Goal: Check status: Check status

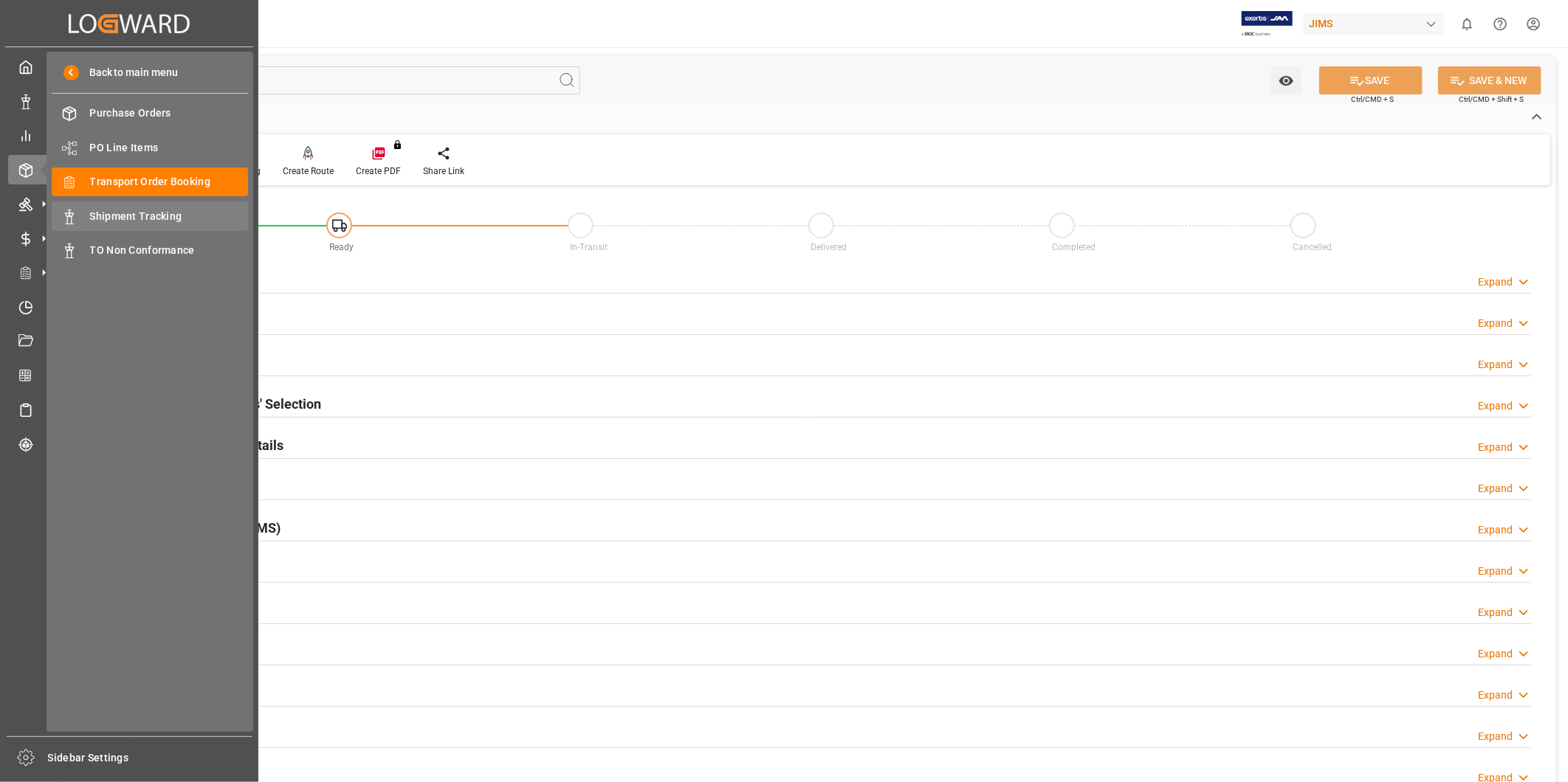
click at [137, 207] on div "Shipment Tracking Shipment Tracking" at bounding box center [150, 216] width 196 height 29
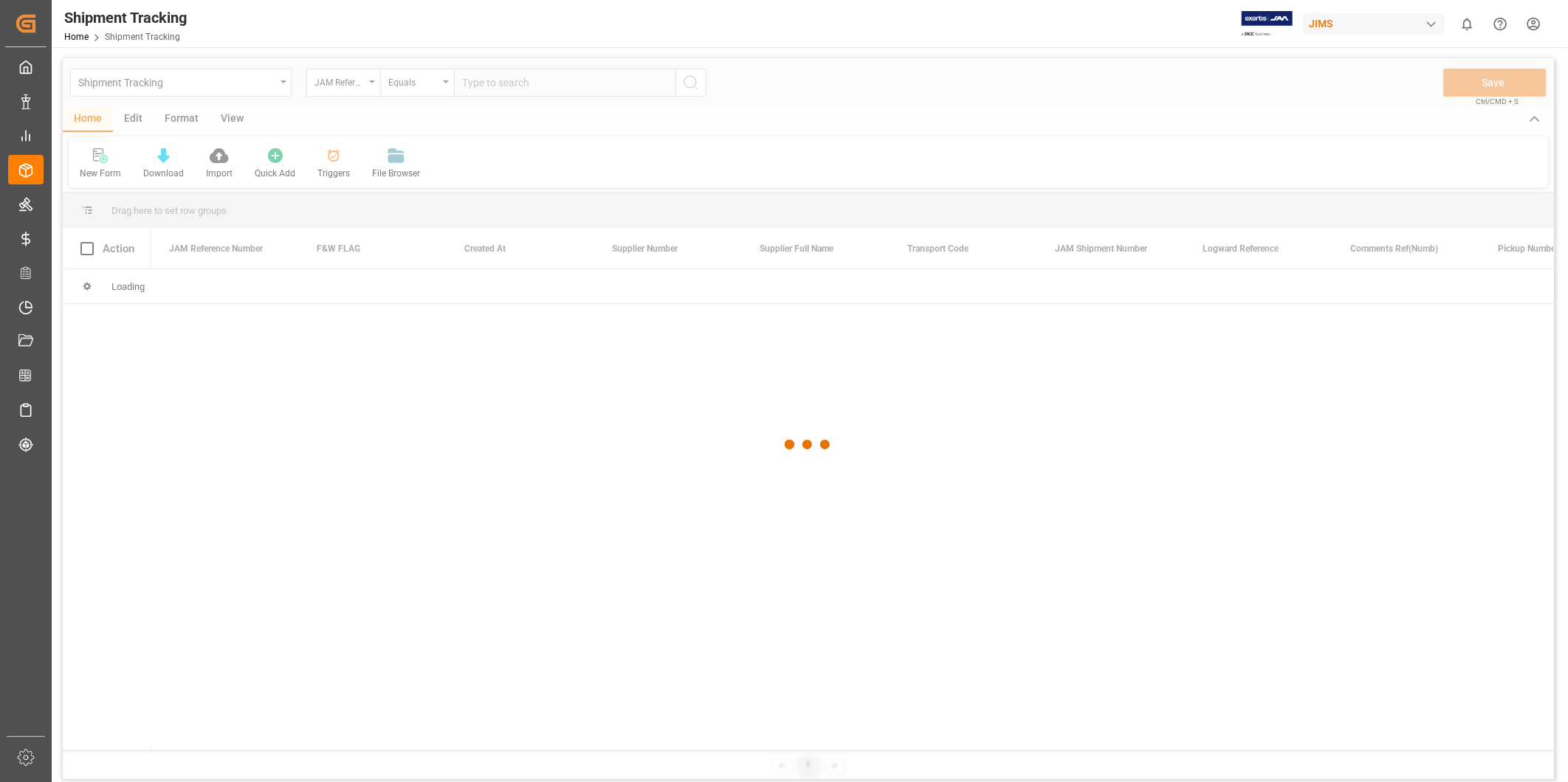
drag, startPoint x: 535, startPoint y: 97, endPoint x: 530, endPoint y: 83, distance: 14.9
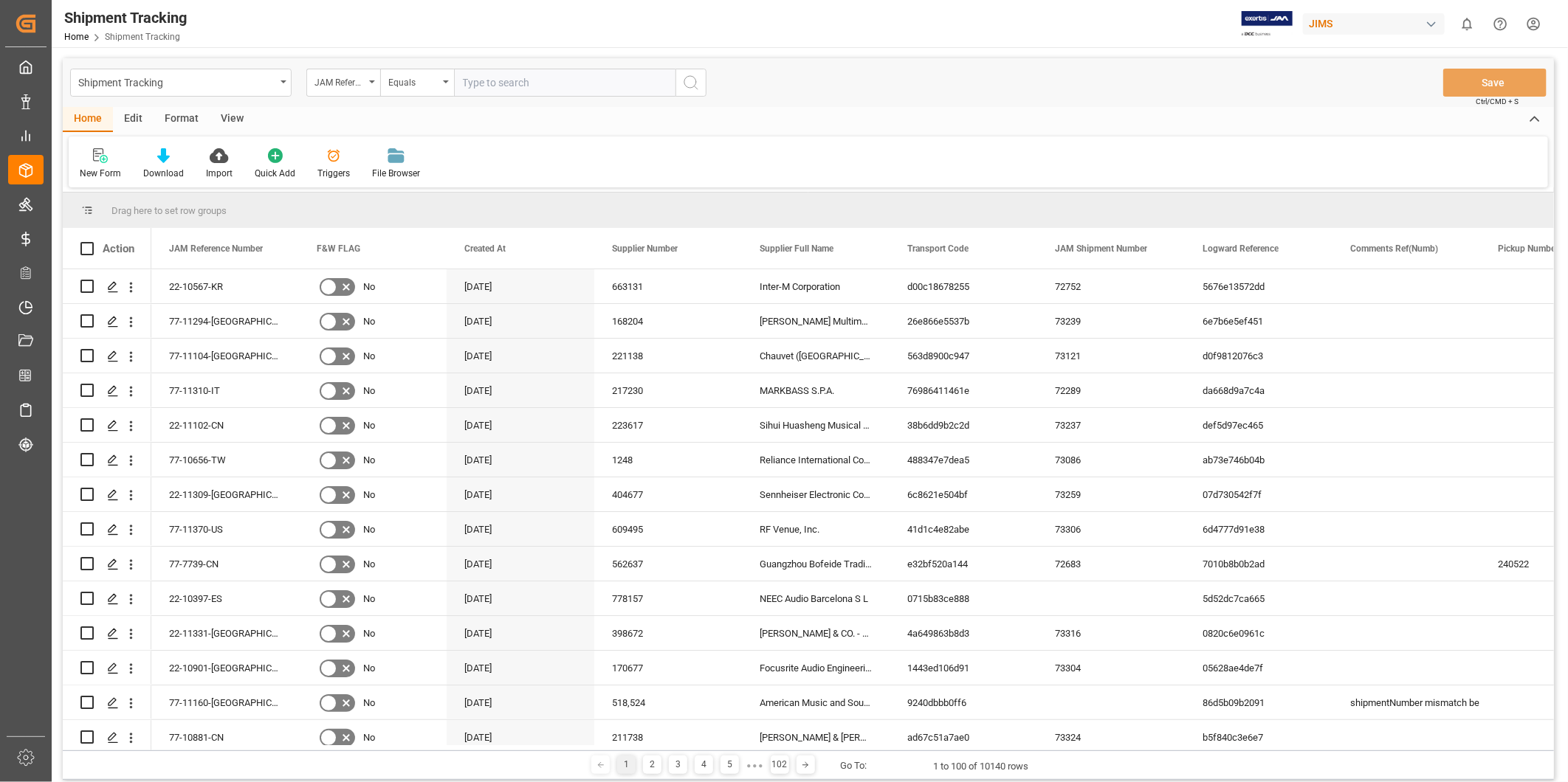
click at [530, 79] on input "text" at bounding box center [564, 82] width 222 height 28
paste input "22-10567-KR"
type input "22-10567-KR"
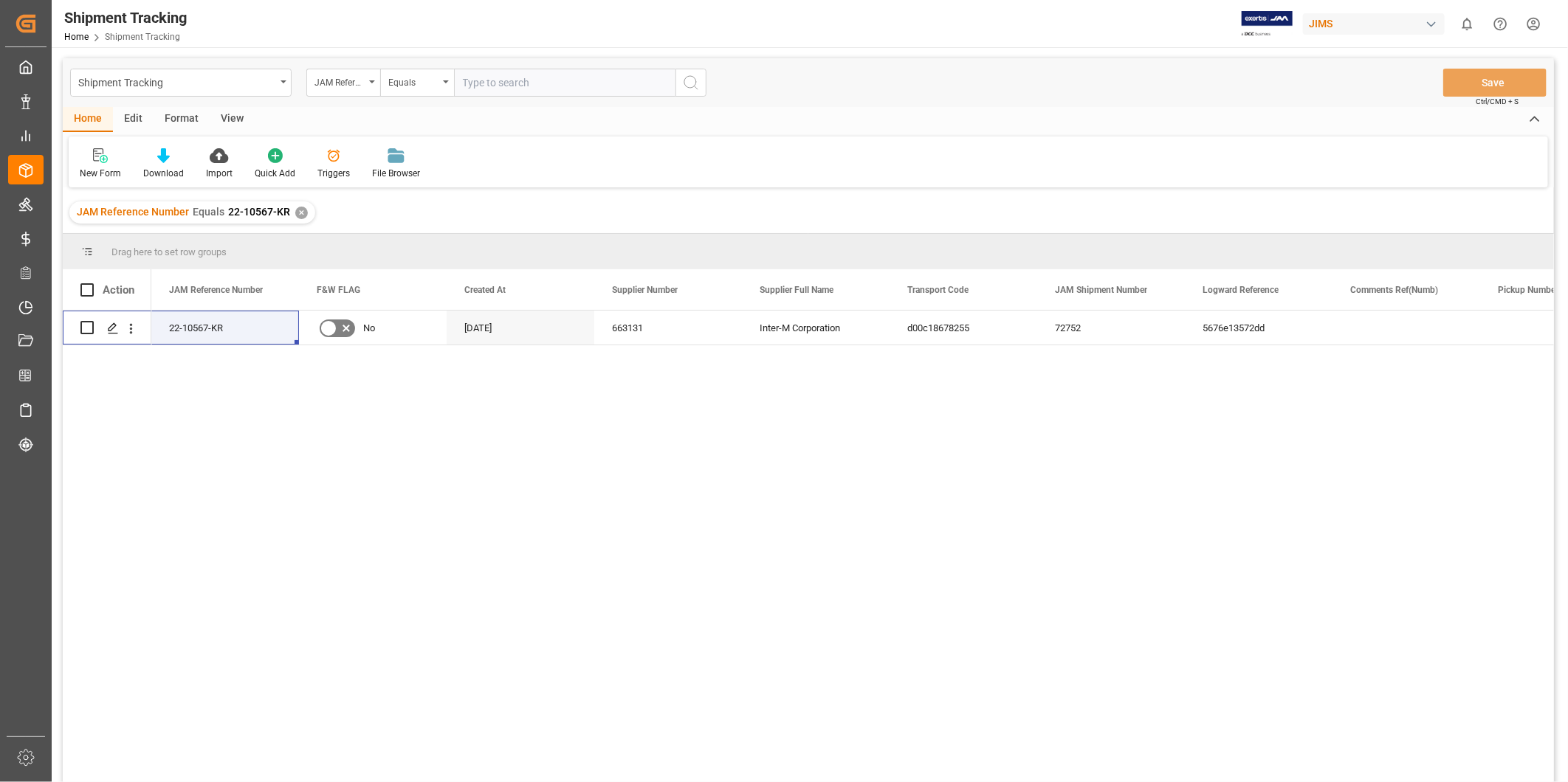
drag, startPoint x: 115, startPoint y: 328, endPoint x: 600, endPoint y: 136, distance: 521.6
click at [563, 203] on div "Shipment Tracking JAM Reference Number Equals Save Ctrl/CMD + S Home Edit Forma…" at bounding box center [809, 439] width 1491 height 763
click at [244, 120] on div "View" at bounding box center [232, 119] width 45 height 26
click at [95, 167] on div "Default" at bounding box center [94, 173] width 29 height 14
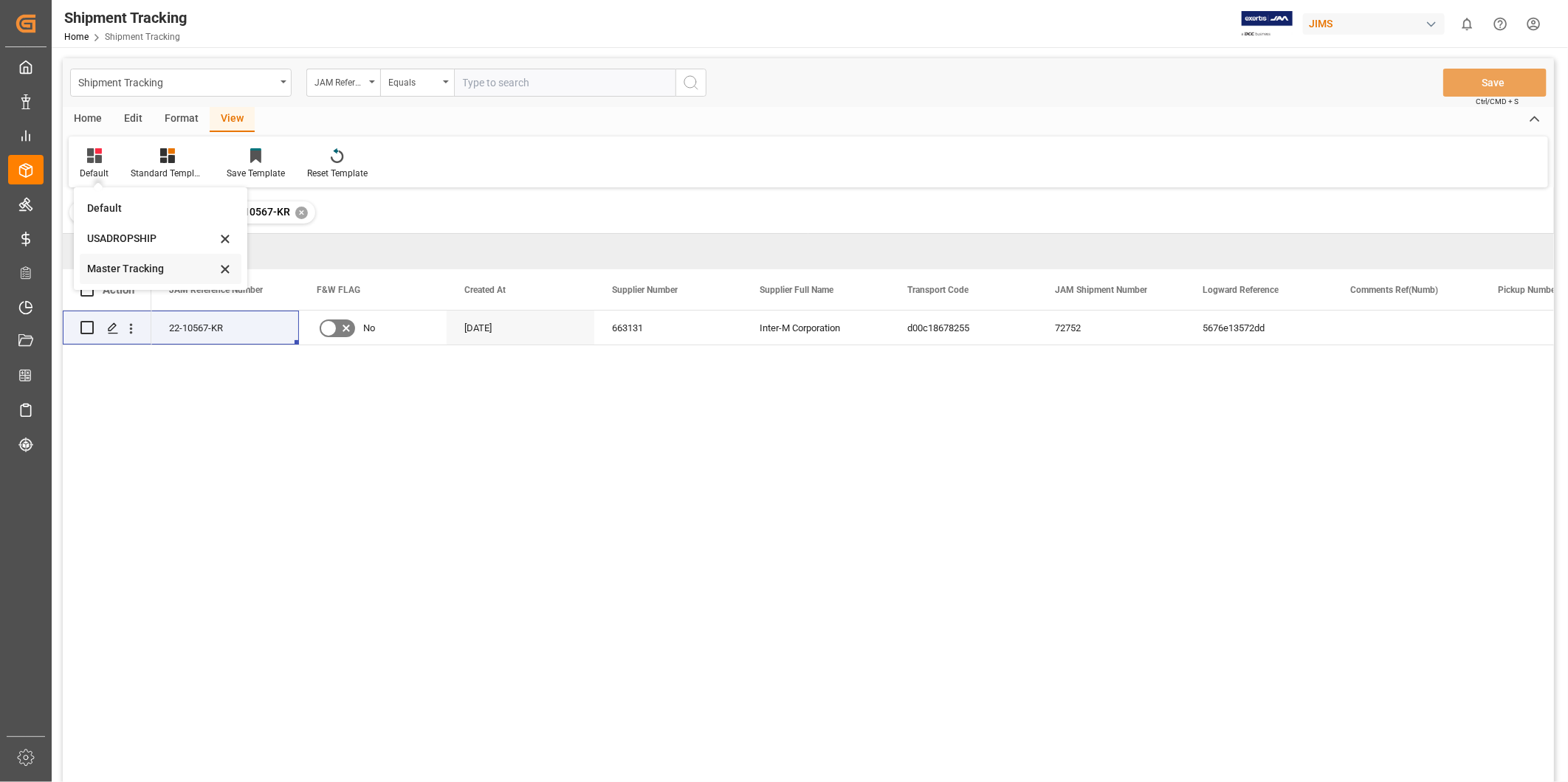
click at [133, 270] on div "Master Tracking" at bounding box center [152, 269] width 129 height 15
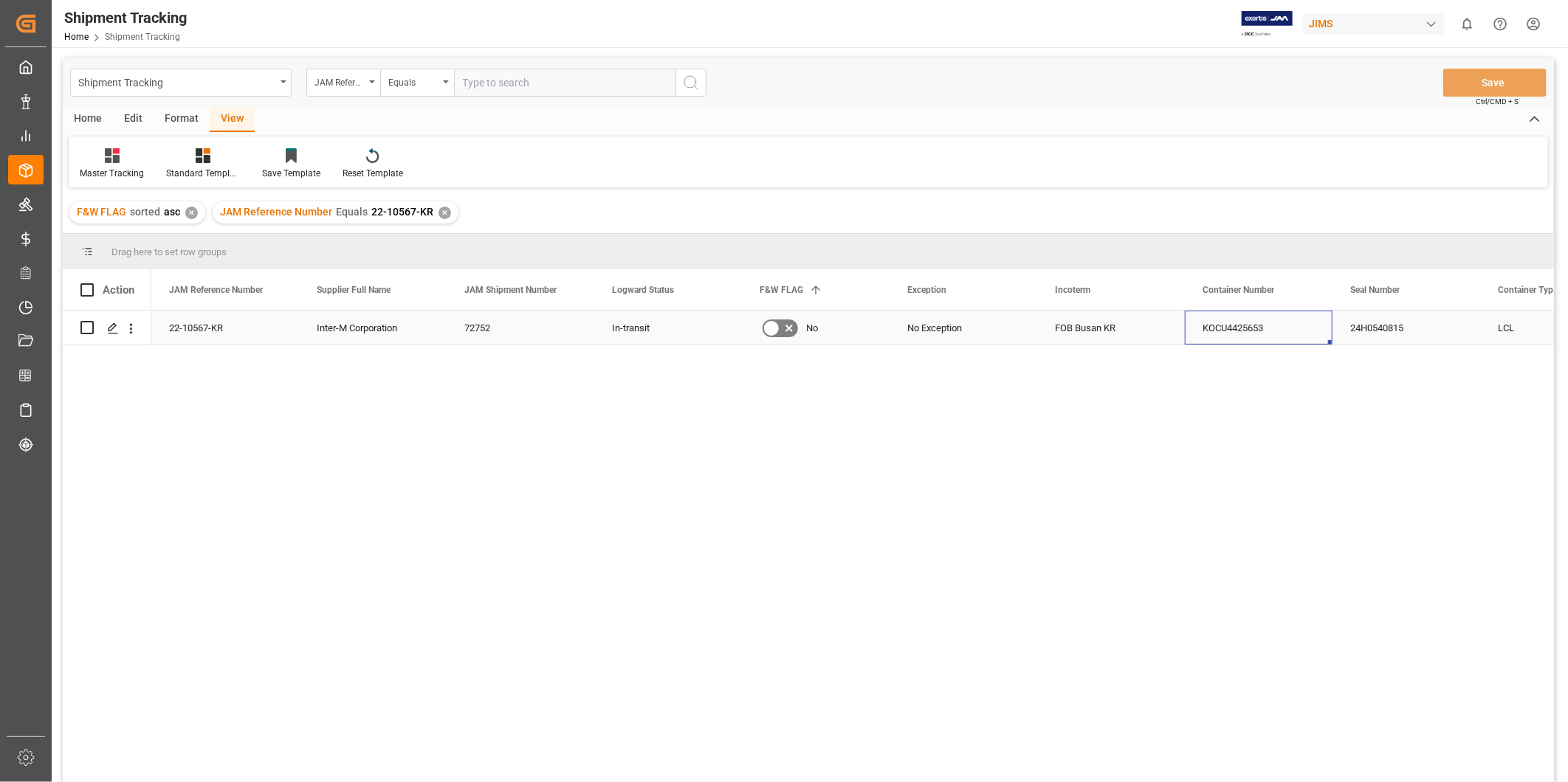
click at [1231, 342] on div "KOCU4425653" at bounding box center [1259, 327] width 148 height 34
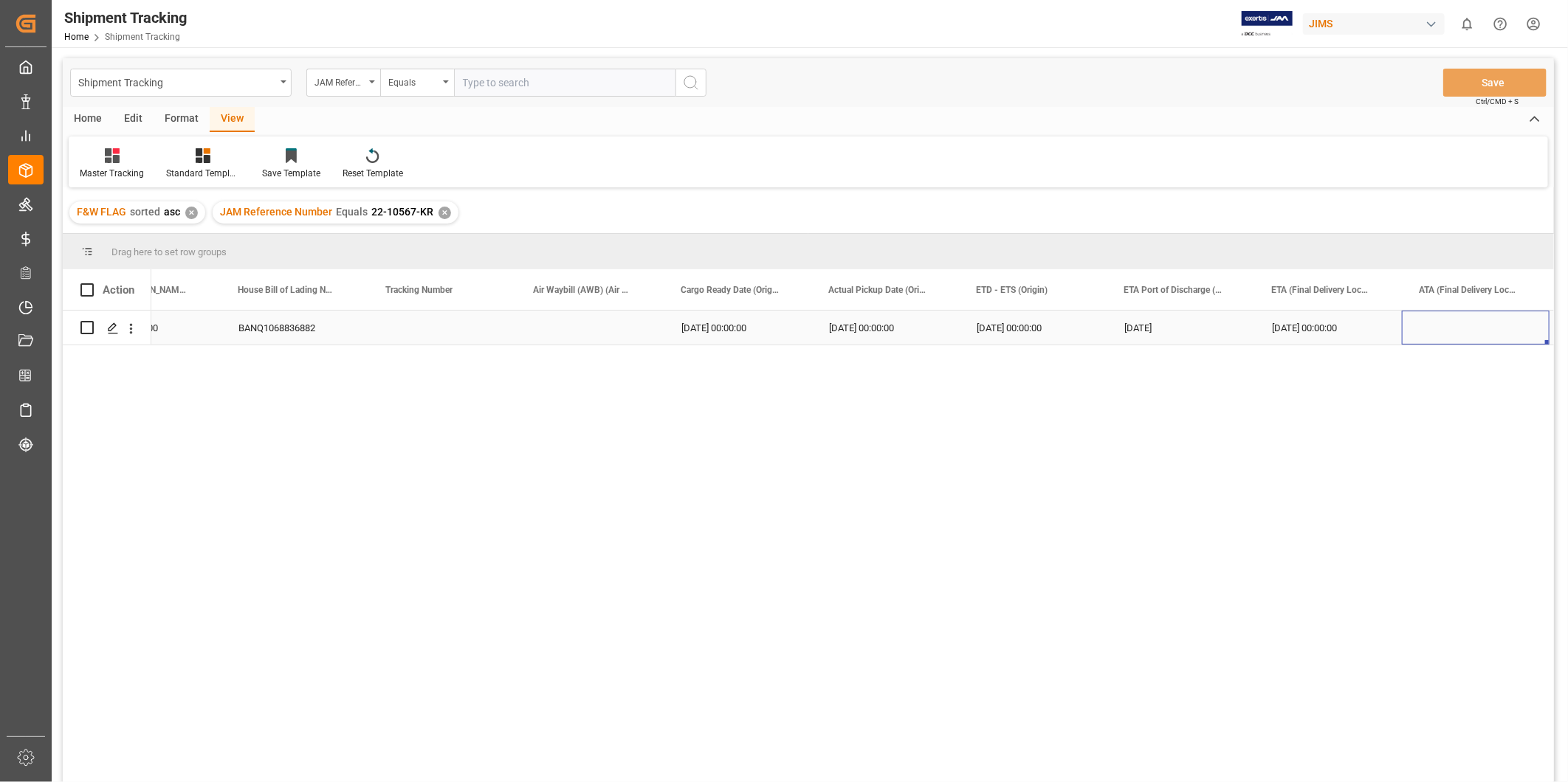
scroll to position [0, 1697]
click at [1204, 335] on div "10-13-2025 00:00:00" at bounding box center [1185, 327] width 148 height 34
click at [1450, 402] on div "PUSM59651500 BANQ1068836882 08-13-2025 00:00:00 08-19-2025 00:00:00 08-27-2025 …" at bounding box center [852, 551] width 1403 height 481
click at [260, 324] on div "Press SPACE to select this row." at bounding box center [299, 327] width 148 height 34
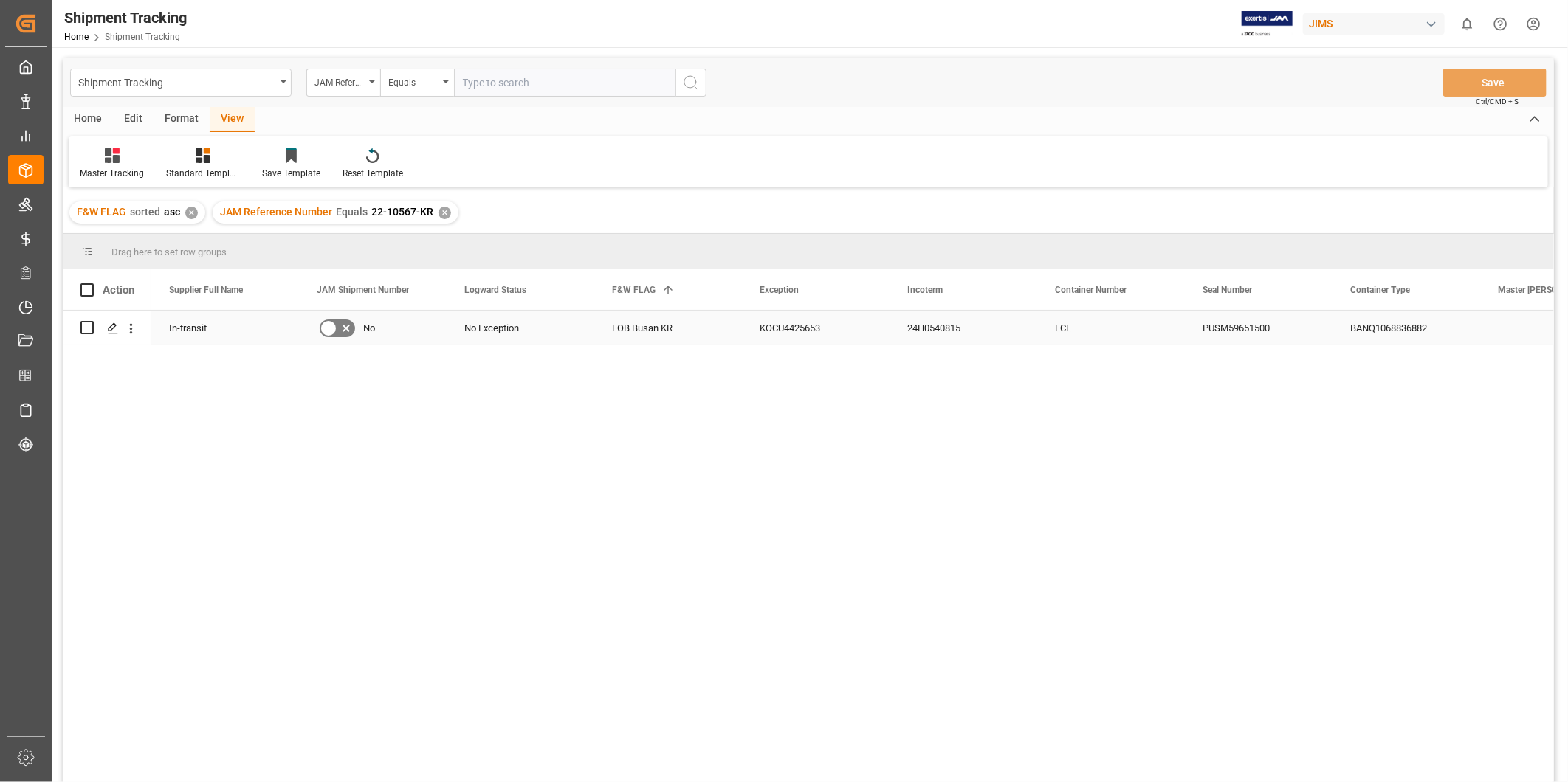
scroll to position [0, 0]
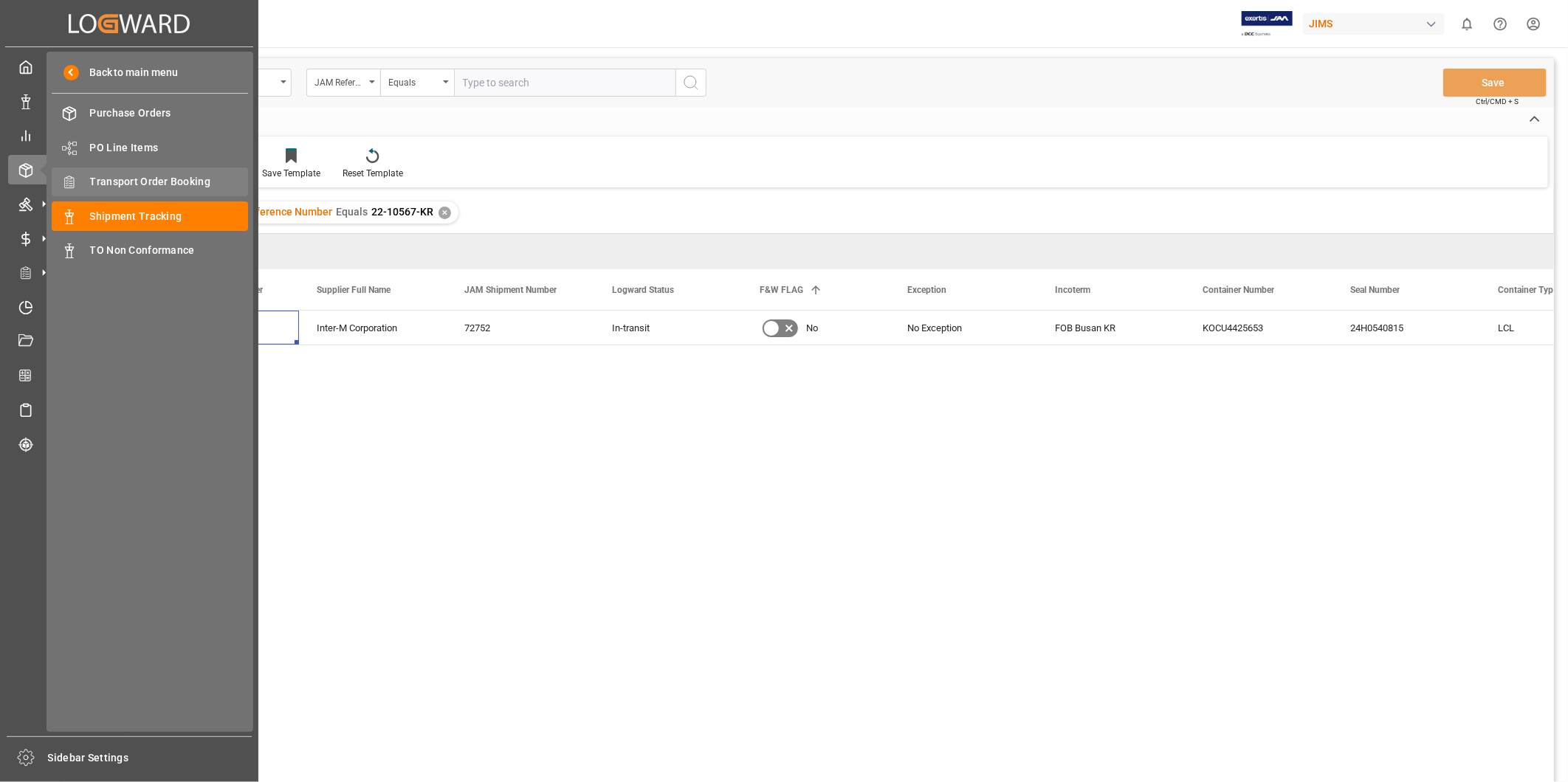
click at [205, 183] on span "Transport Order Booking" at bounding box center [170, 181] width 159 height 15
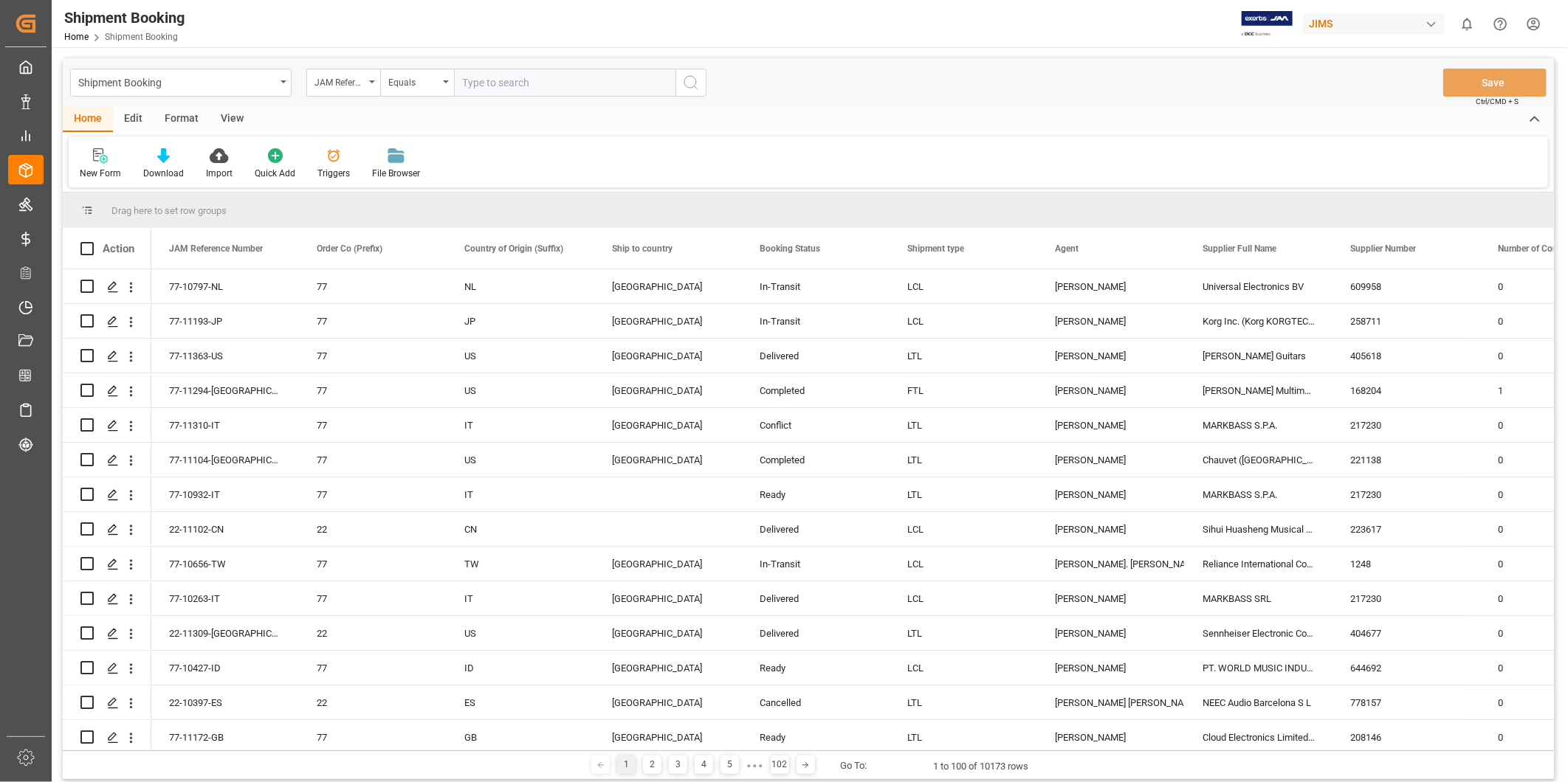
drag, startPoint x: 559, startPoint y: 82, endPoint x: 567, endPoint y: 84, distance: 8.2
click at [557, 83] on input "text" at bounding box center [564, 82] width 222 height 28
paste input "22-11385-JP"
type input "22-11385-JP"
click at [698, 91] on button "search button" at bounding box center [691, 82] width 31 height 28
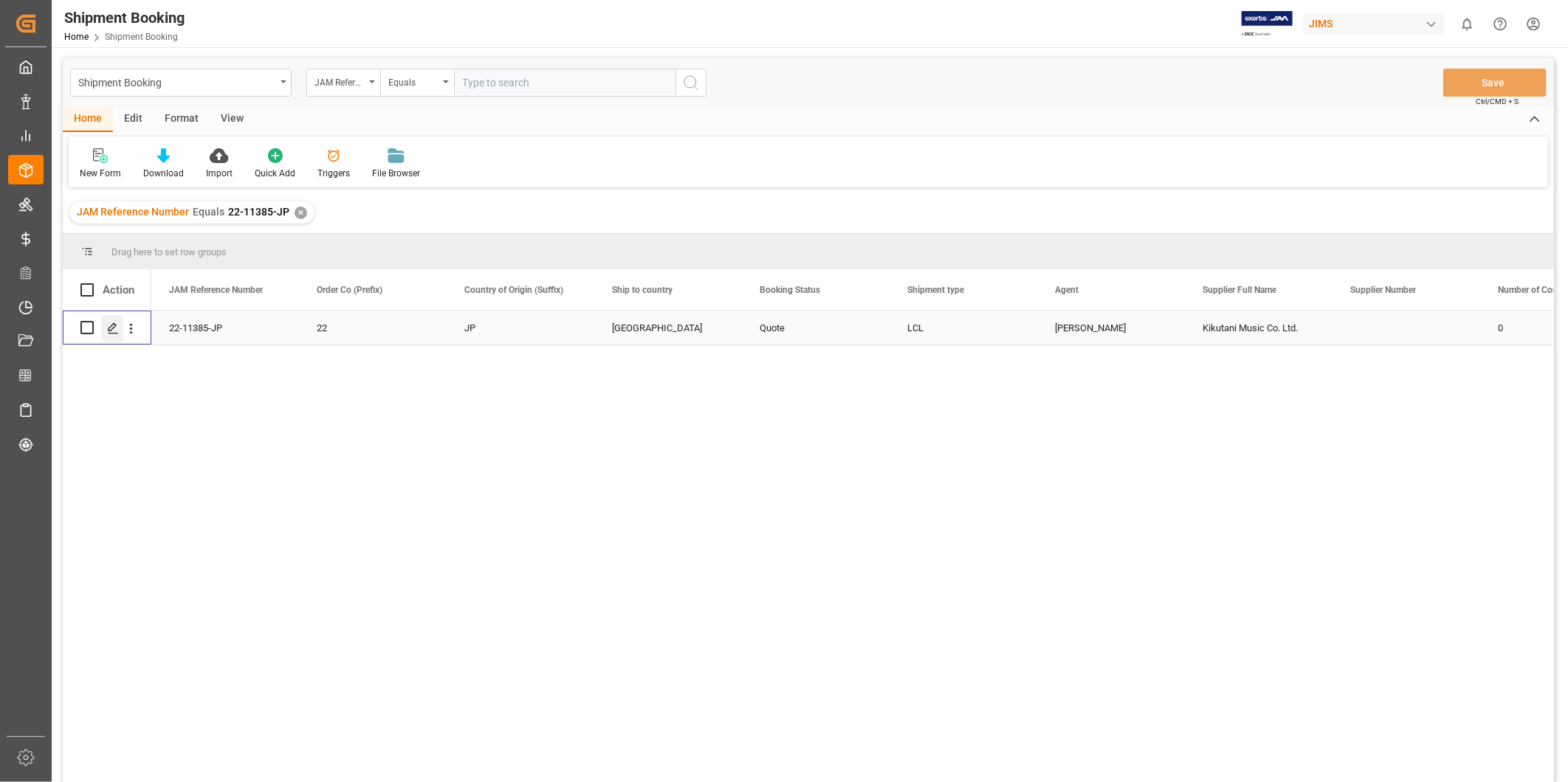
click at [108, 336] on div "Press SPACE to select this row." at bounding box center [112, 329] width 22 height 27
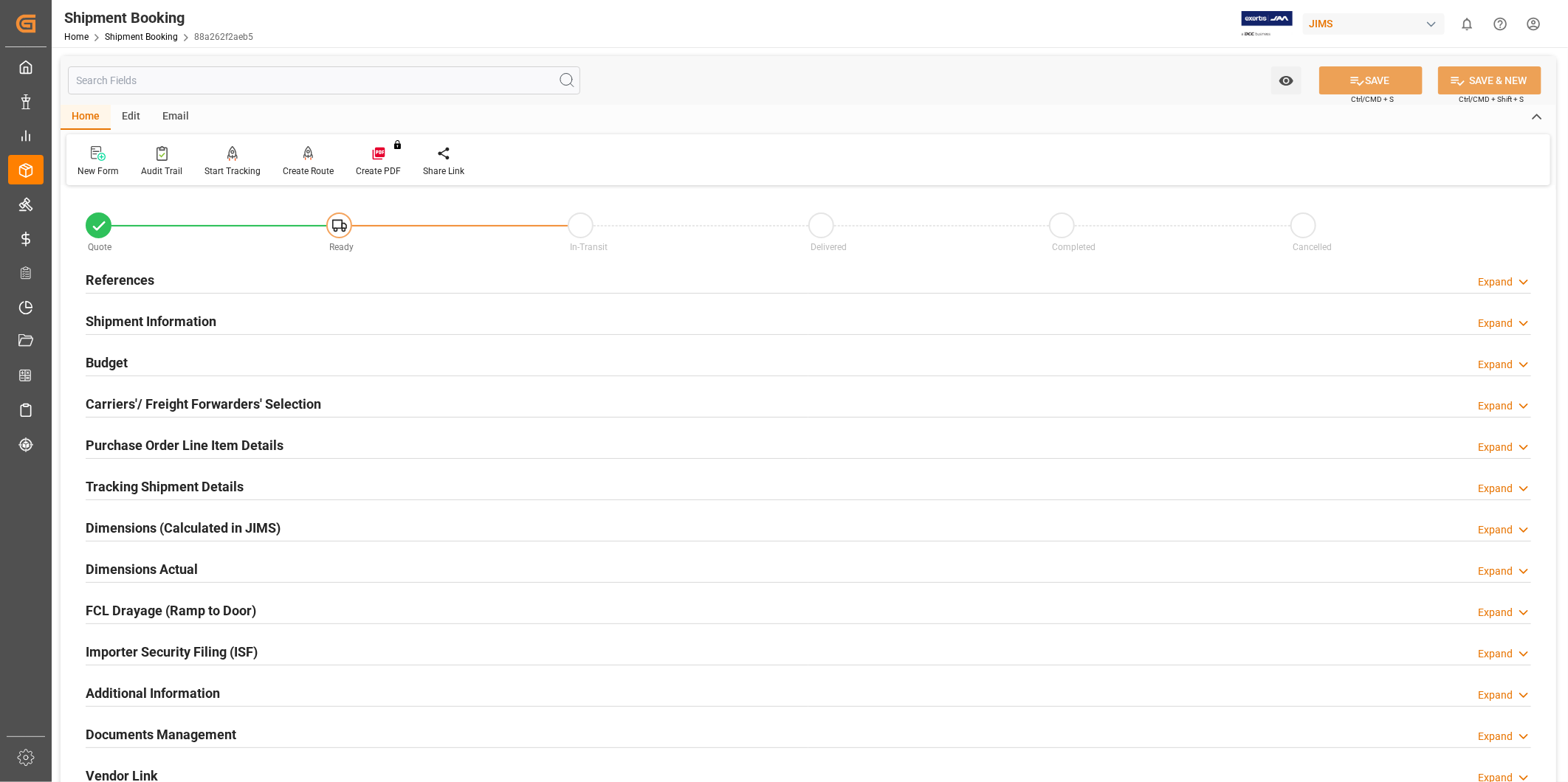
click at [1534, 283] on div "References Expand" at bounding box center [809, 280] width 1466 height 41
click at [1528, 285] on icon at bounding box center [1523, 282] width 15 height 15
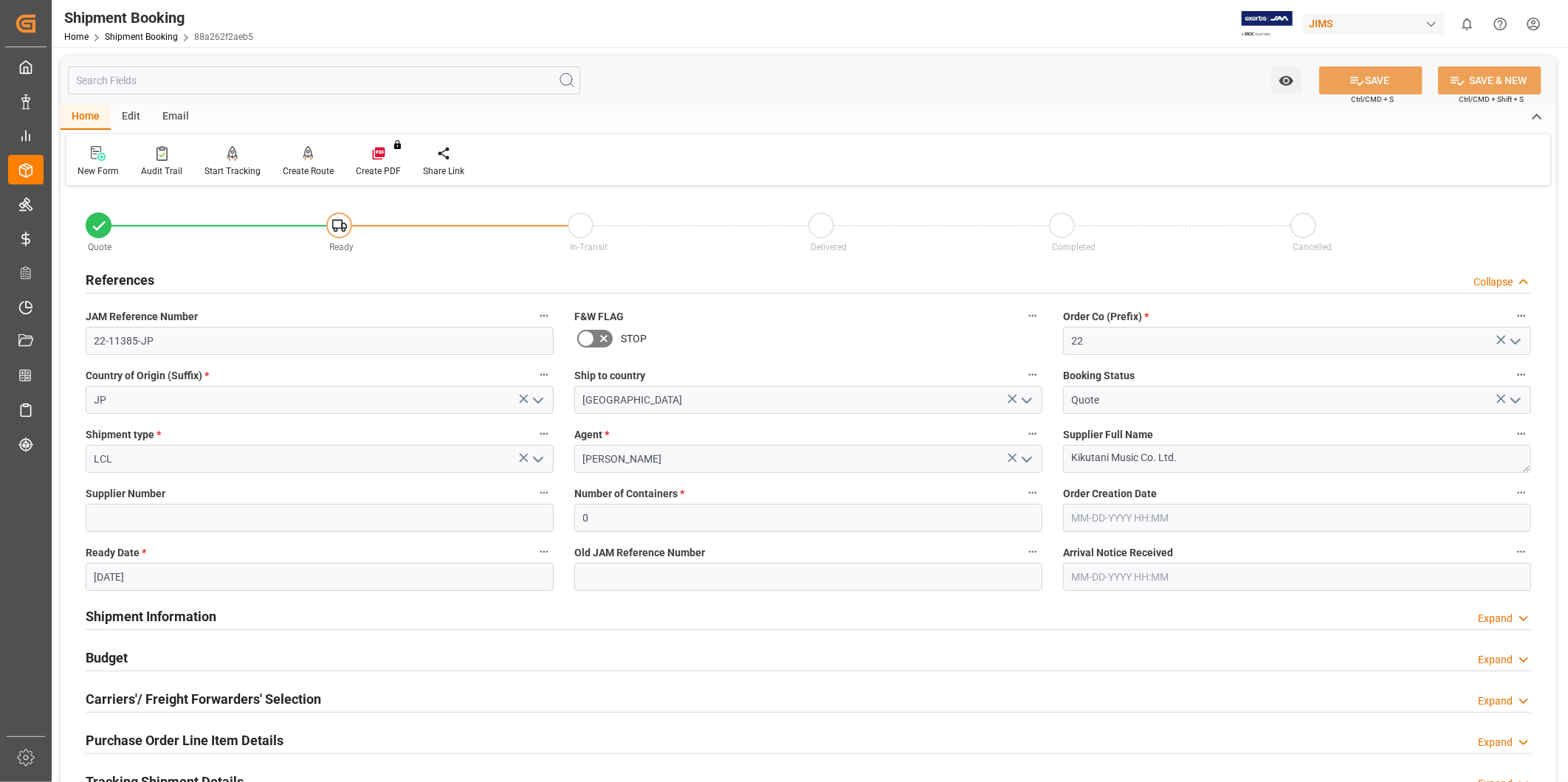
click at [1528, 285] on icon at bounding box center [1523, 282] width 15 height 15
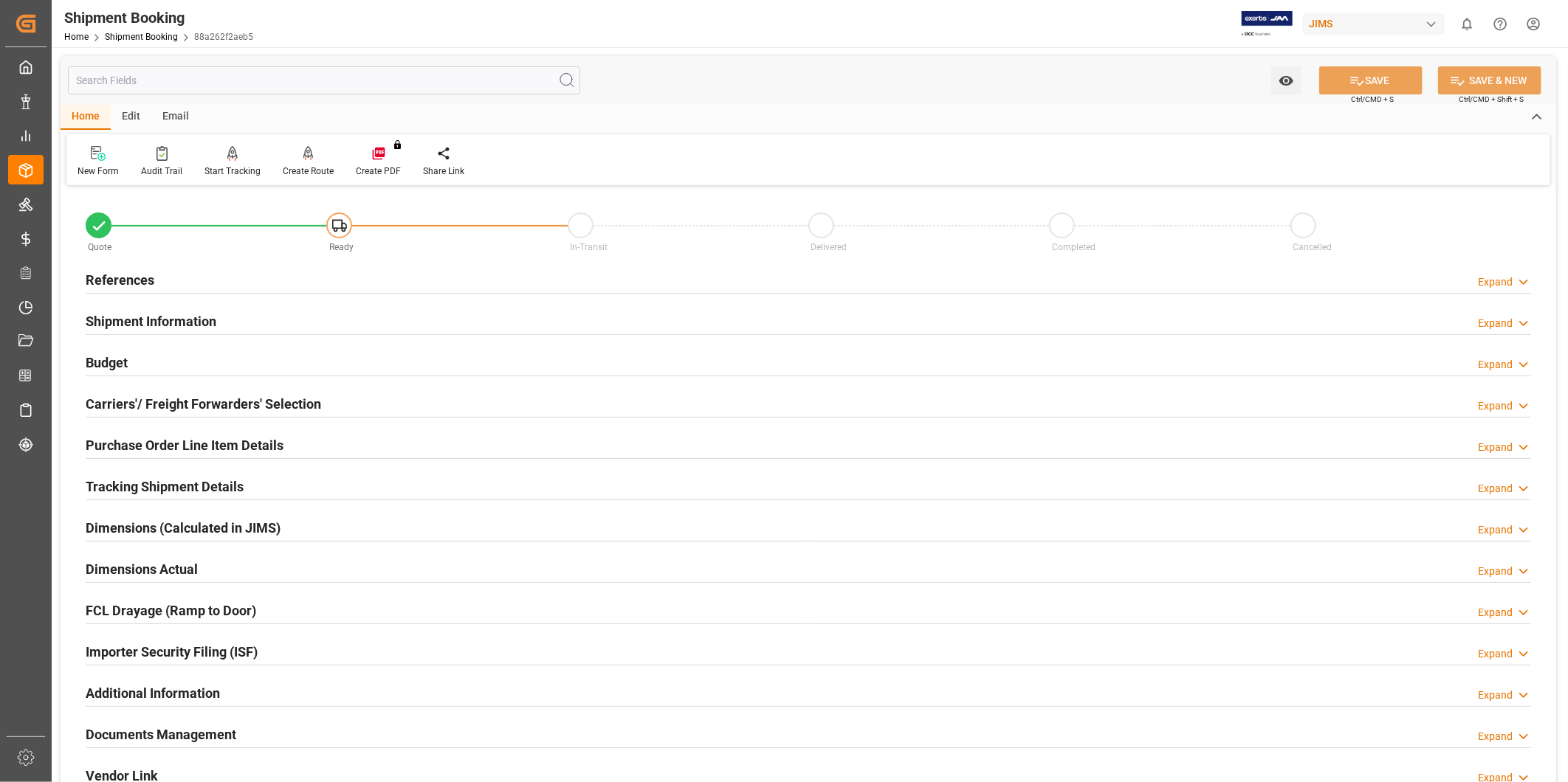
click at [211, 320] on h2 "Shipment Information" at bounding box center [150, 322] width 130 height 20
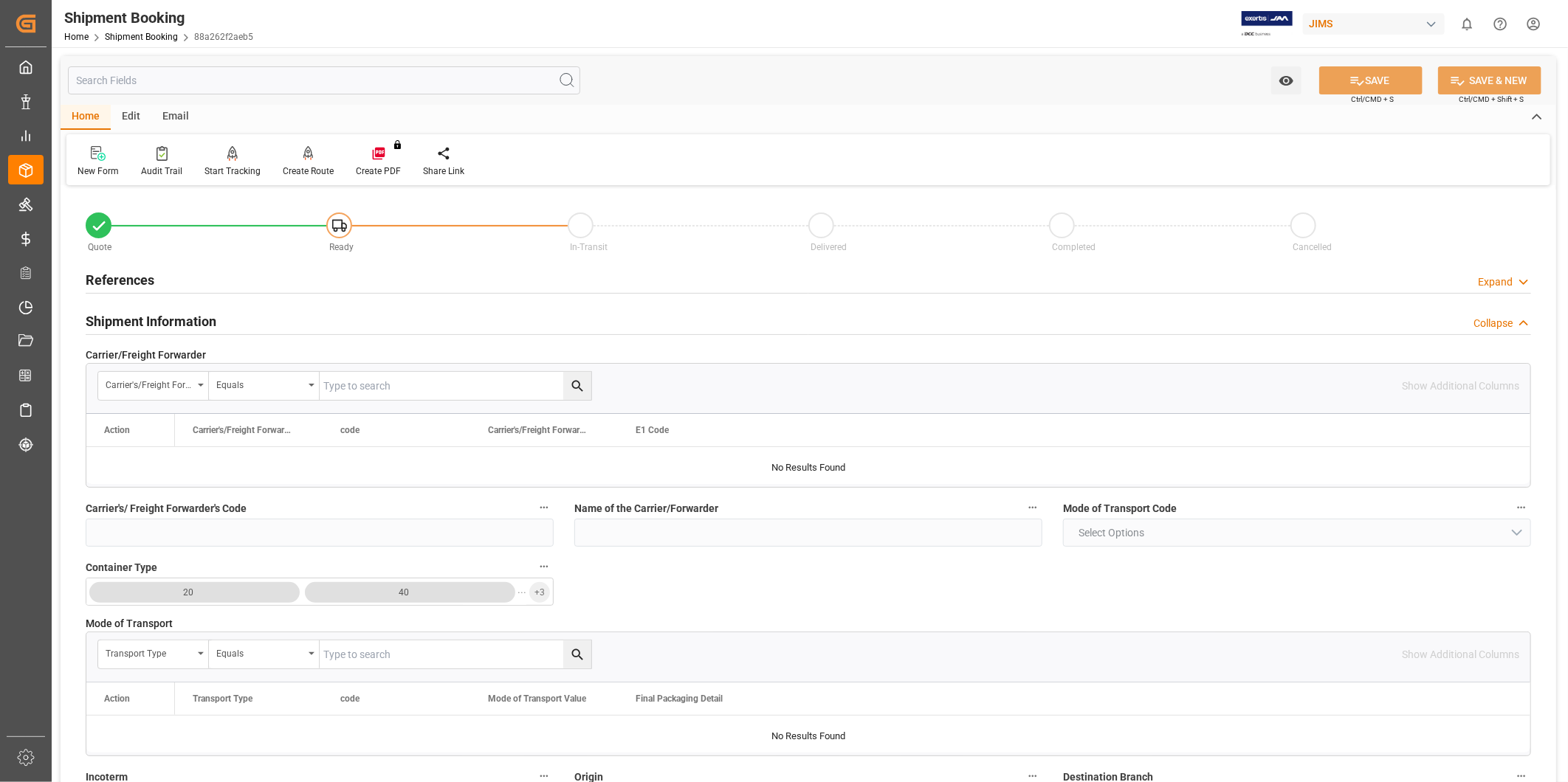
click at [1491, 318] on div "Collapse" at bounding box center [1492, 324] width 39 height 15
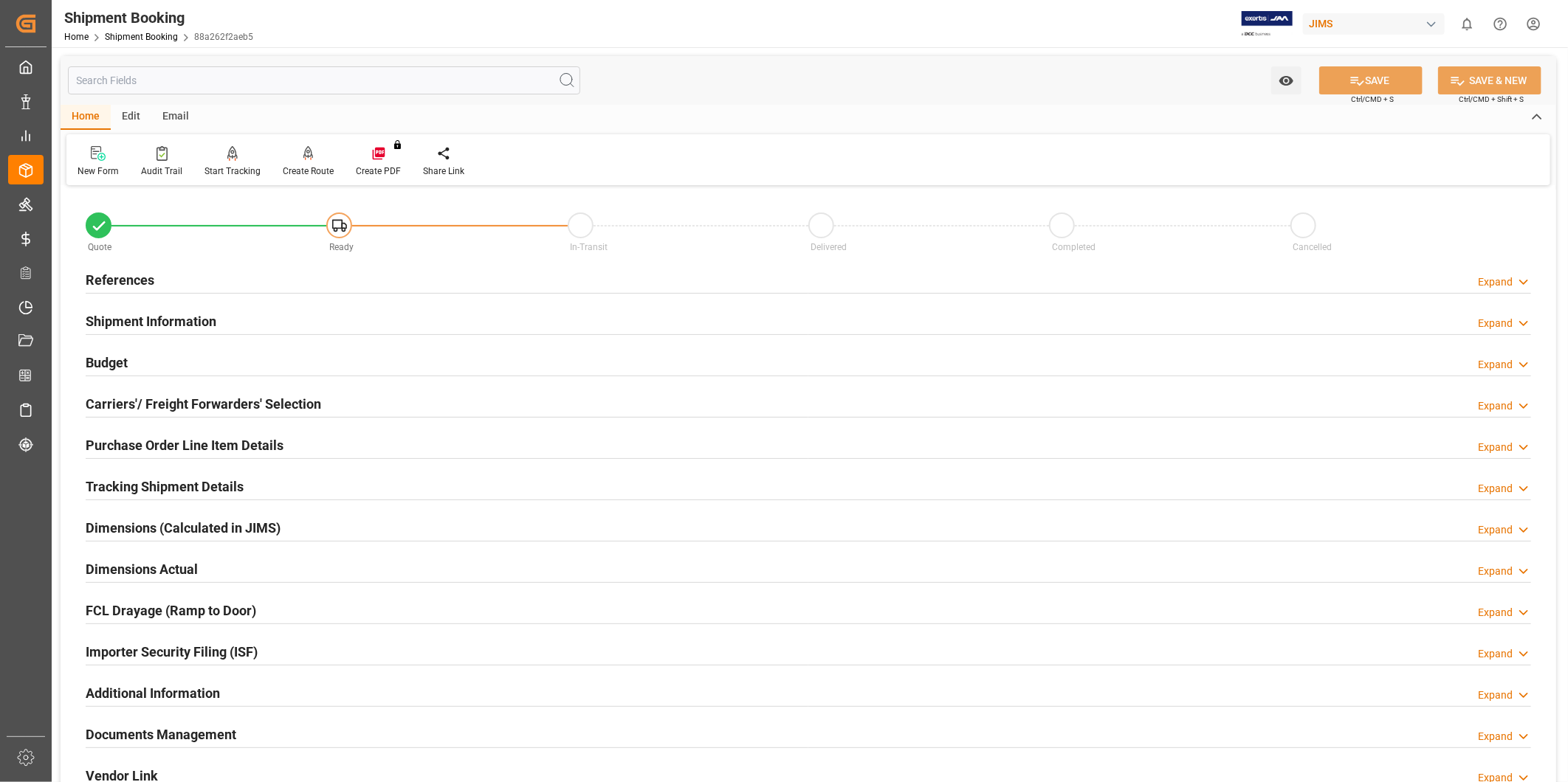
click at [278, 396] on h2 "Carriers'/ Freight Forwarders' Selection" at bounding box center [203, 404] width 235 height 20
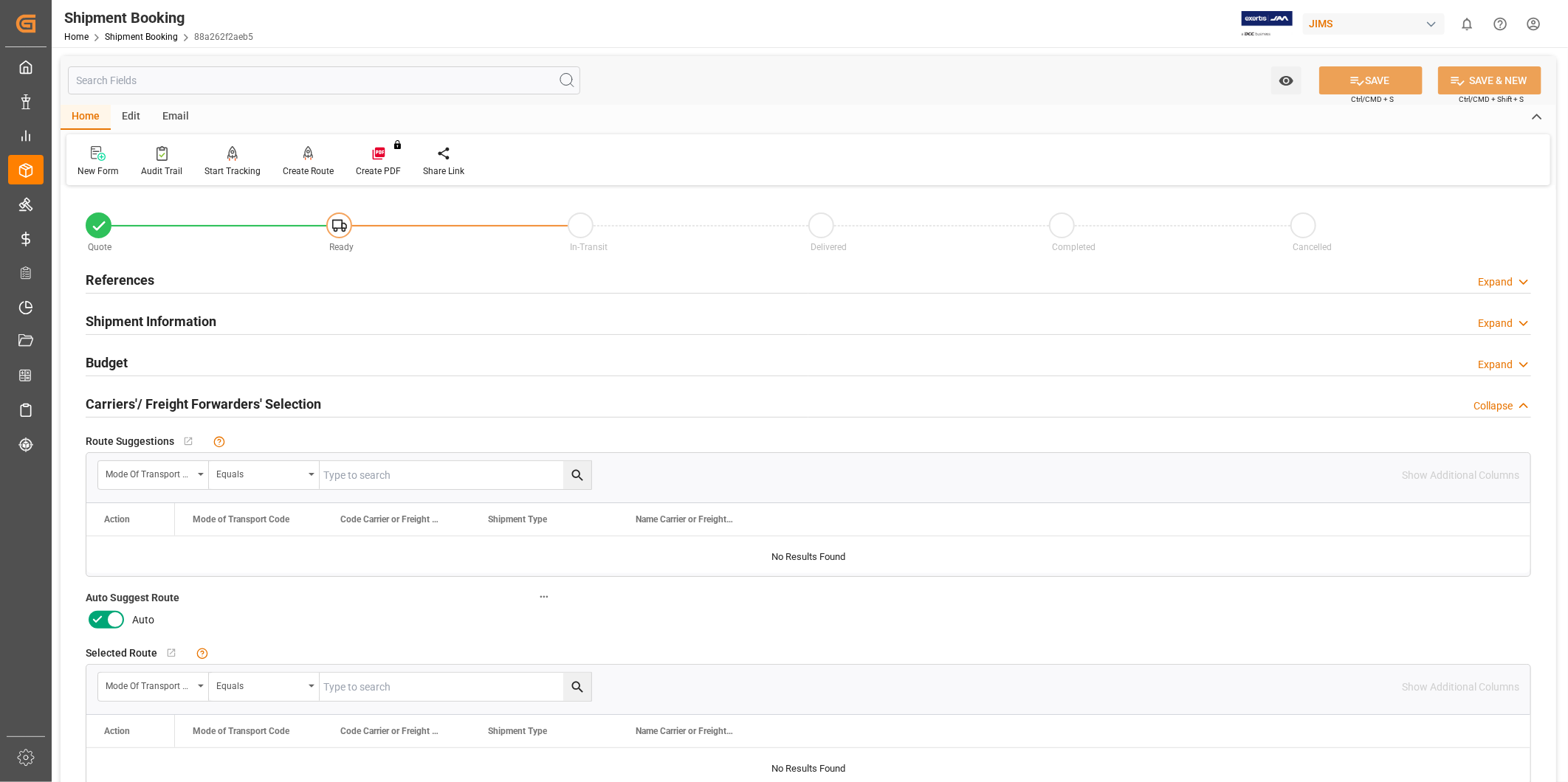
drag, startPoint x: 116, startPoint y: 623, endPoint x: 138, endPoint y: 619, distance: 22.4
click at [115, 623] on icon at bounding box center [115, 619] width 17 height 17
click at [0, 0] on input "checkbox" at bounding box center [0, 0] width 0 height 0
click at [1368, 77] on button "SAVE" at bounding box center [1370, 80] width 103 height 28
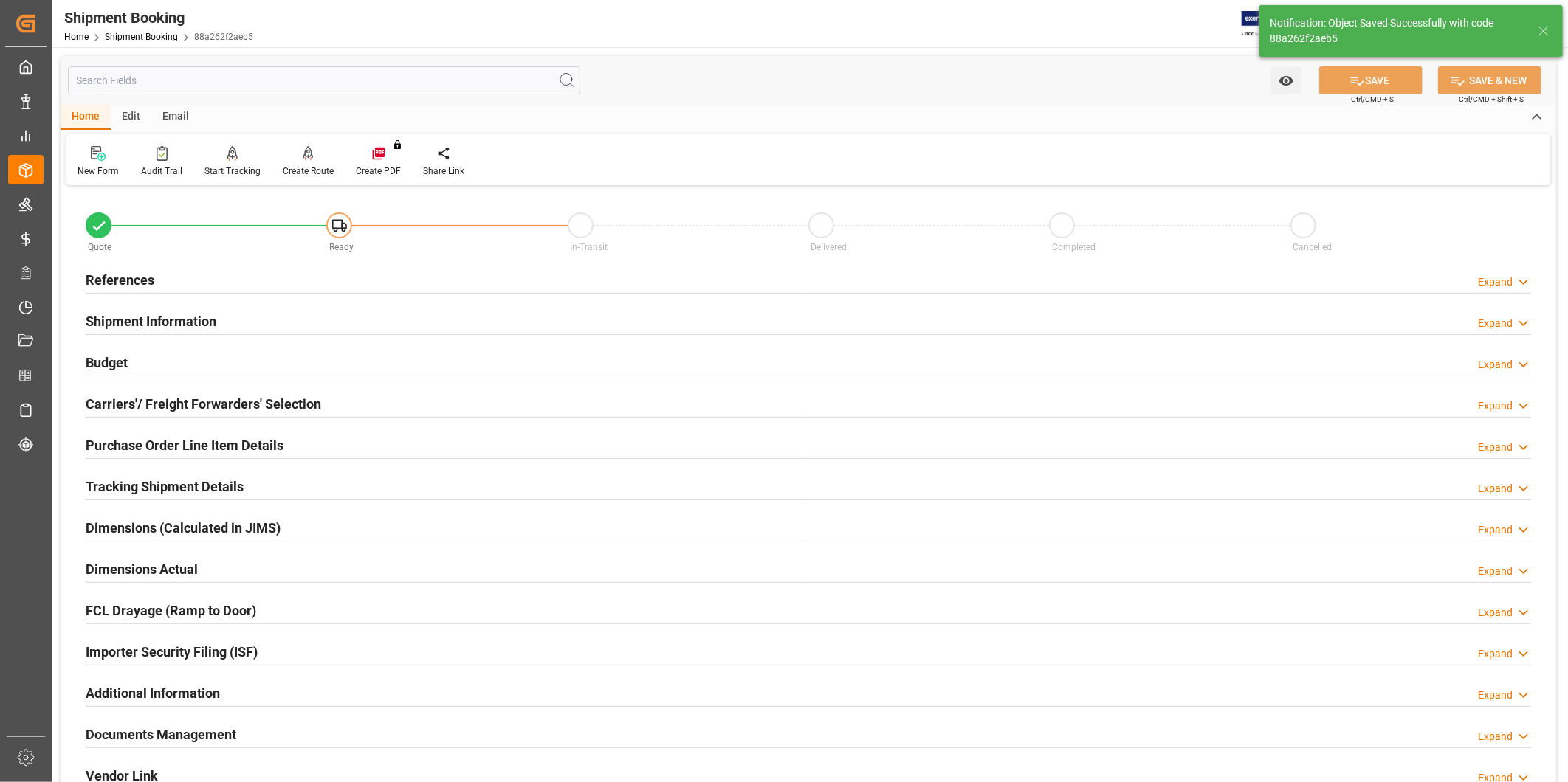
click at [179, 359] on div "Budget Expand" at bounding box center [808, 361] width 1445 height 28
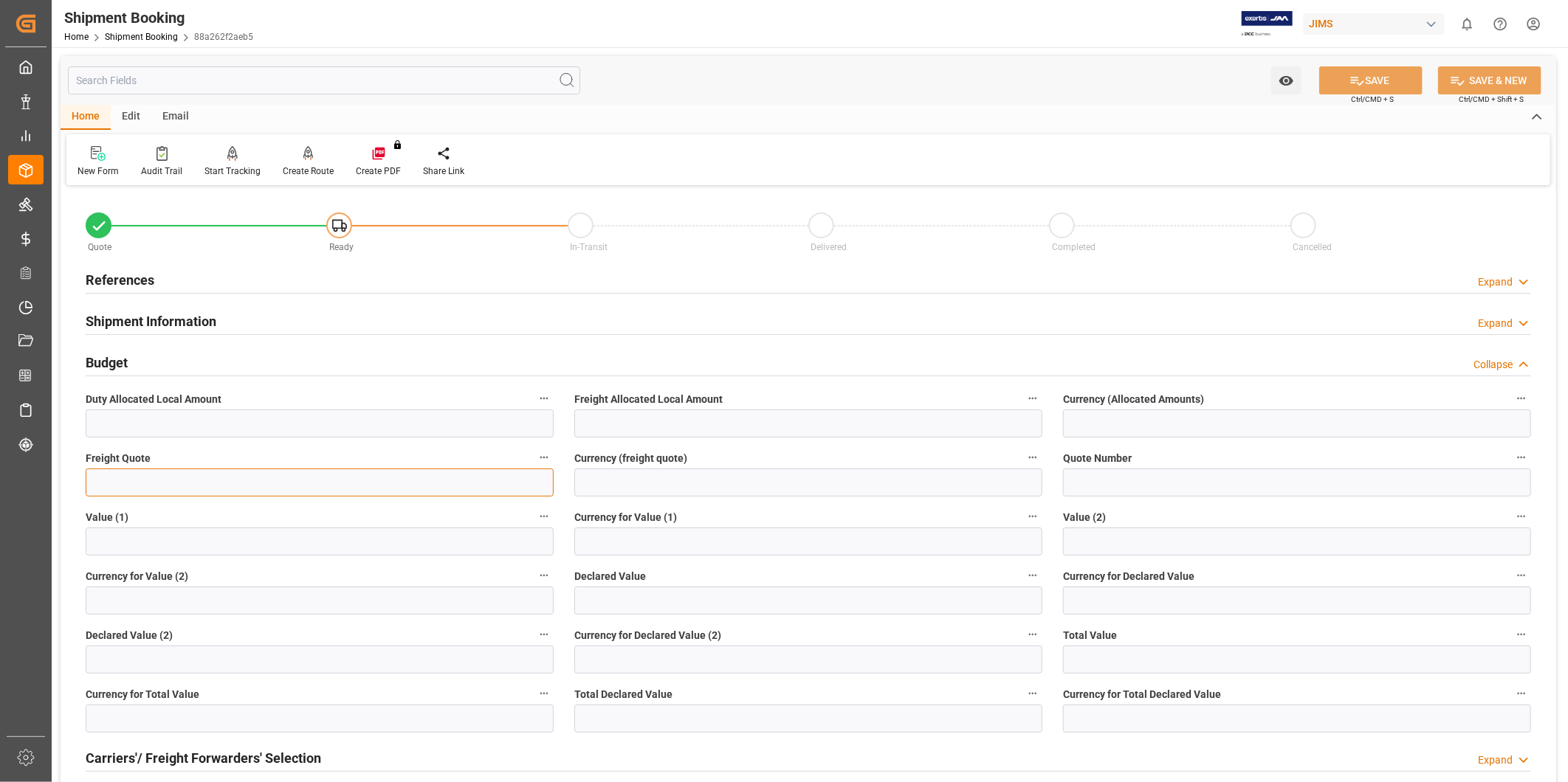
drag, startPoint x: 194, startPoint y: 477, endPoint x: 314, endPoint y: 463, distance: 120.8
click at [196, 476] on input "text" at bounding box center [319, 482] width 468 height 28
click at [322, 485] on input "text" at bounding box center [319, 482] width 468 height 28
paste input "345.36"
type input "345.36"
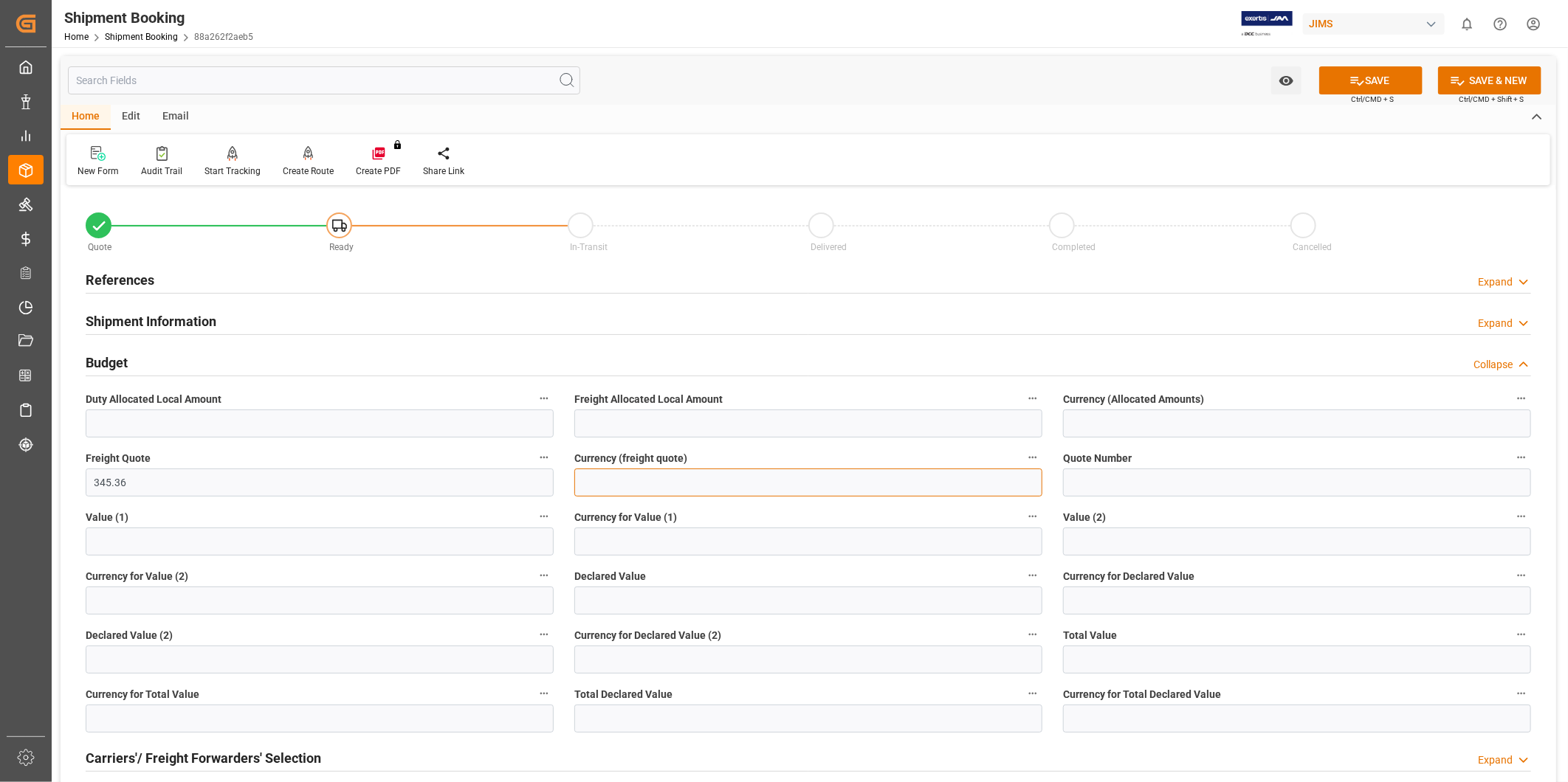
click at [746, 487] on input at bounding box center [808, 482] width 468 height 28
type input "USD"
click at [1384, 83] on button "SAVE" at bounding box center [1370, 80] width 103 height 28
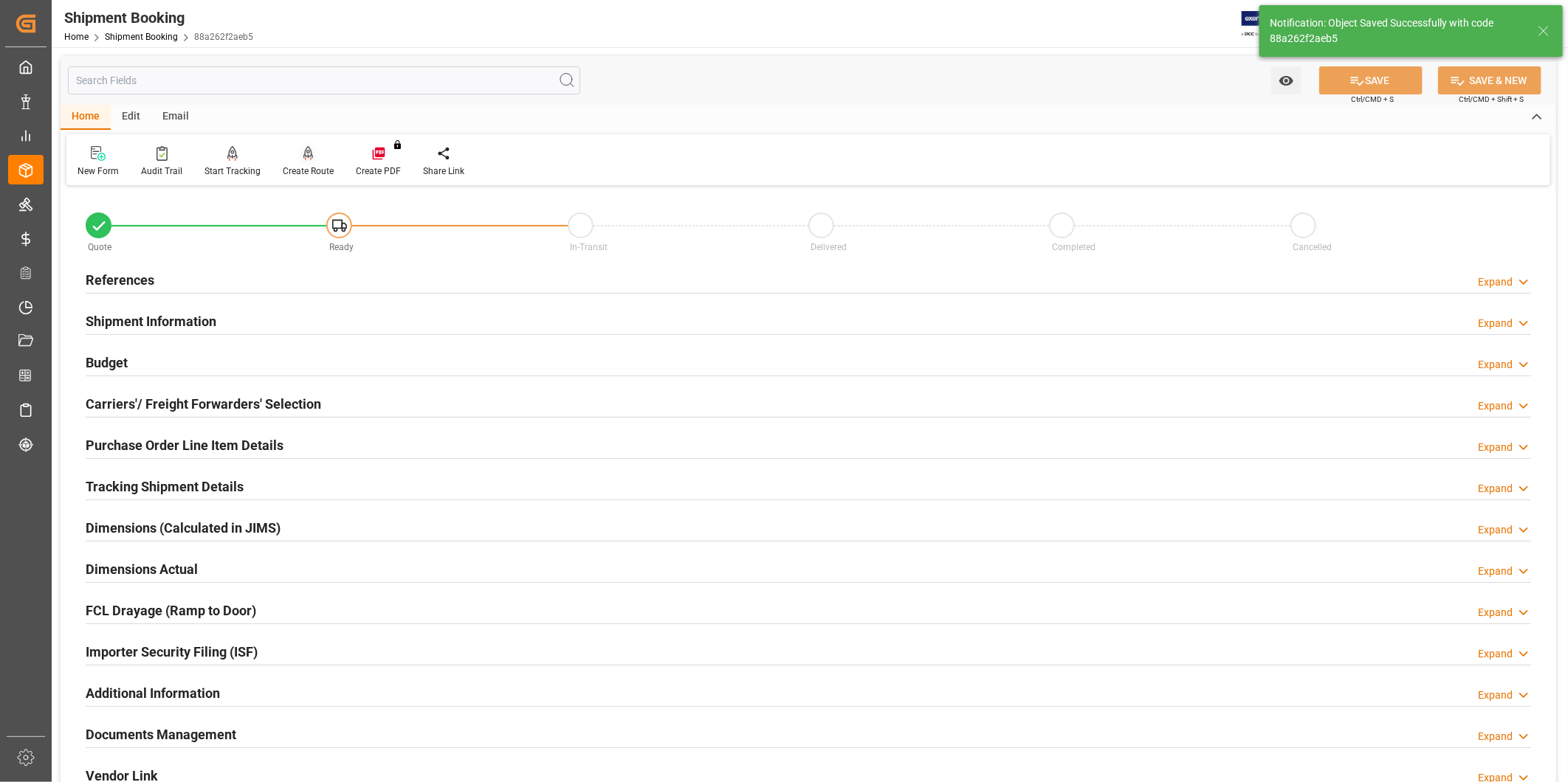
click at [293, 159] on div at bounding box center [308, 153] width 51 height 15
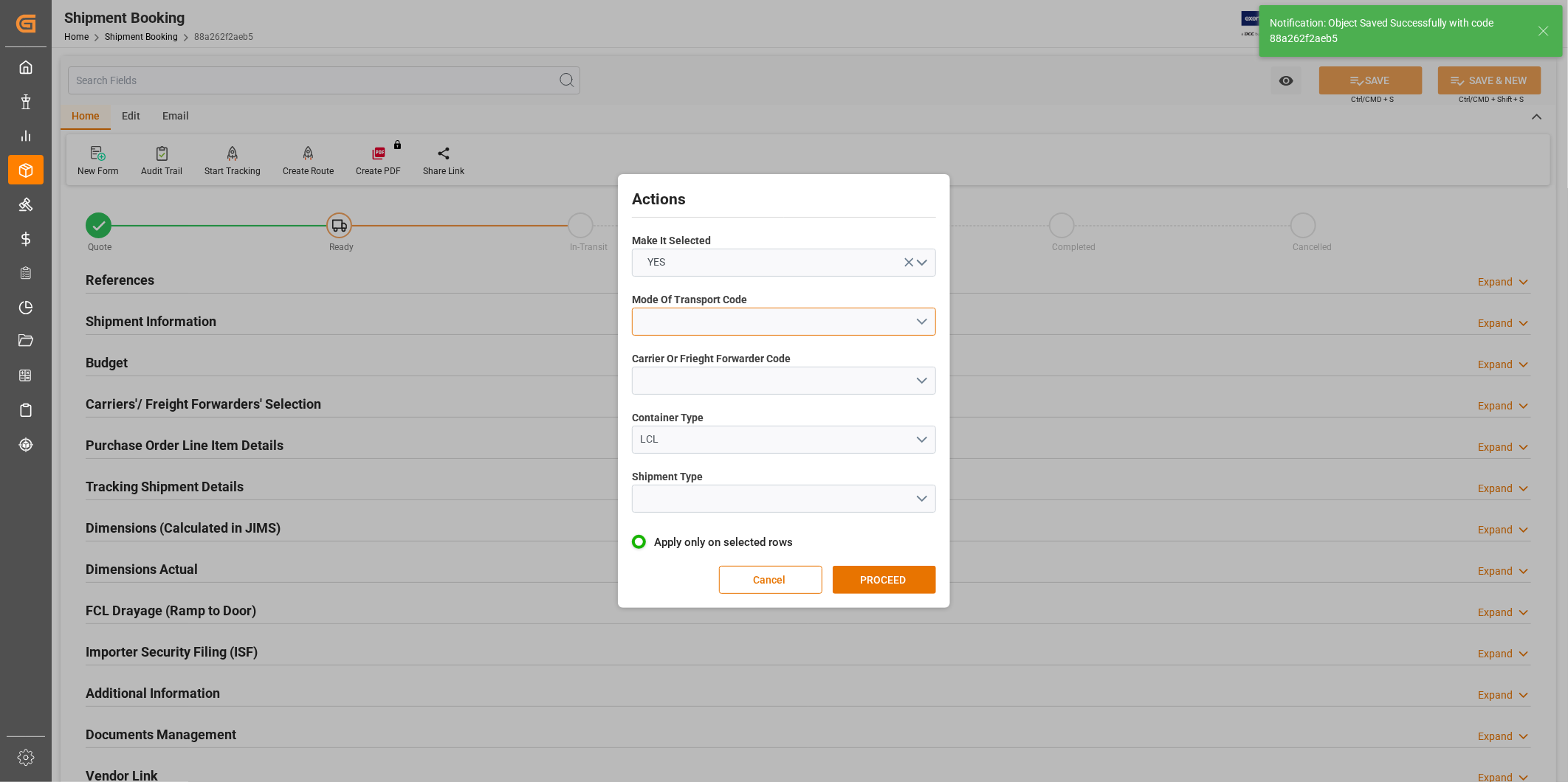
click at [696, 322] on button "open menu" at bounding box center [784, 322] width 304 height 28
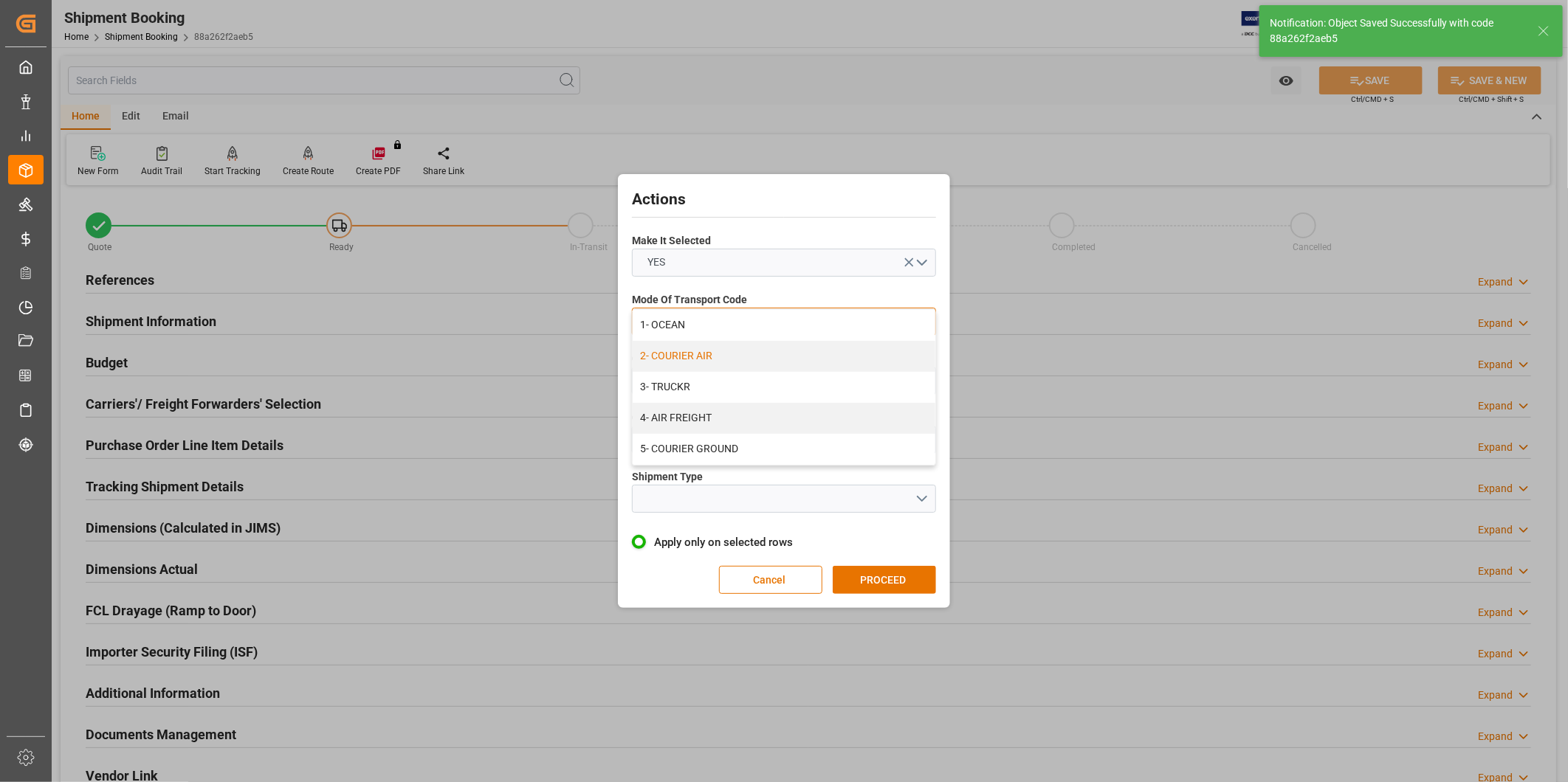
click at [713, 353] on div "2- COURIER AIR" at bounding box center [784, 356] width 303 height 31
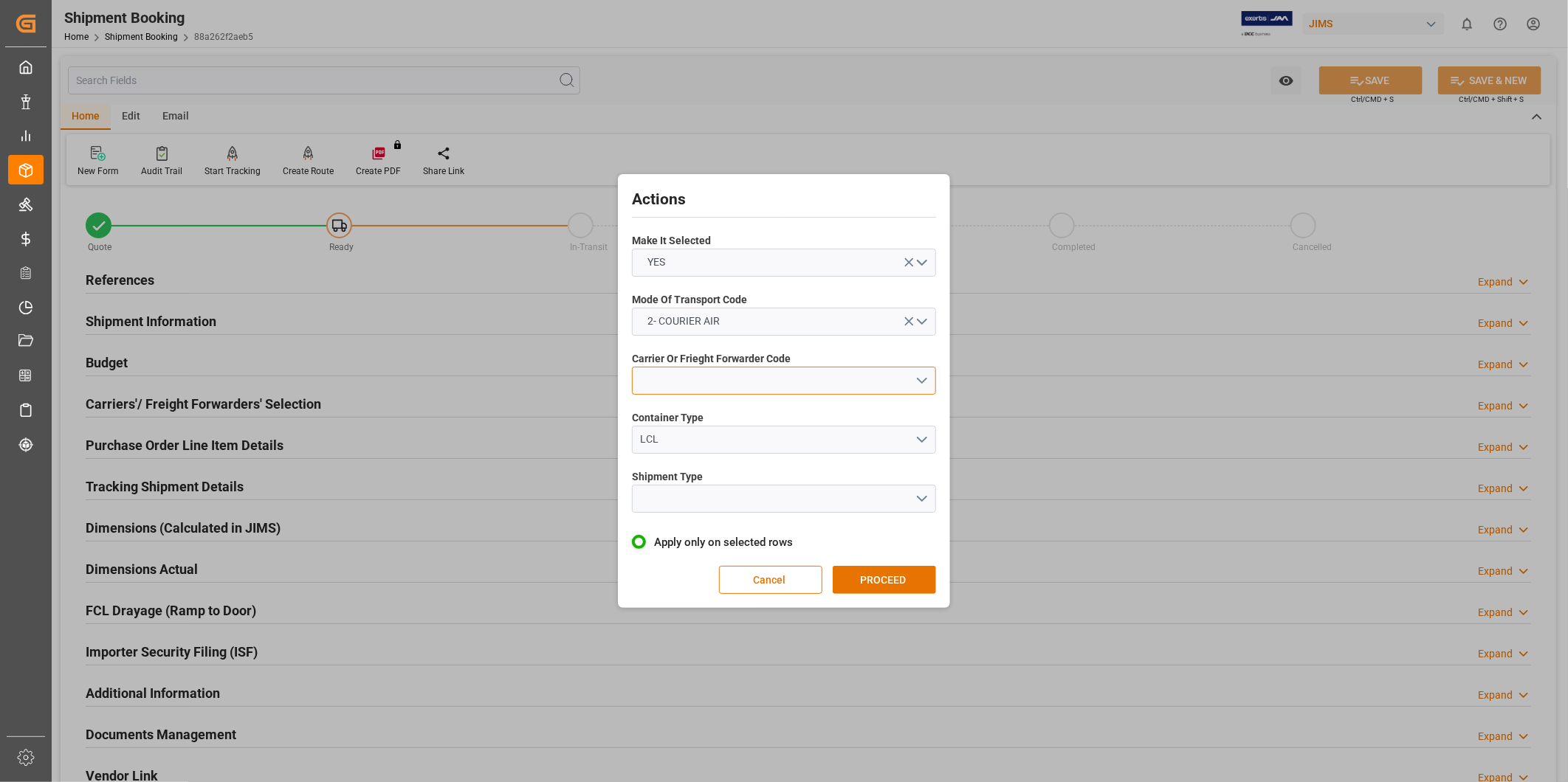
click at [717, 370] on button "open menu" at bounding box center [784, 380] width 304 height 28
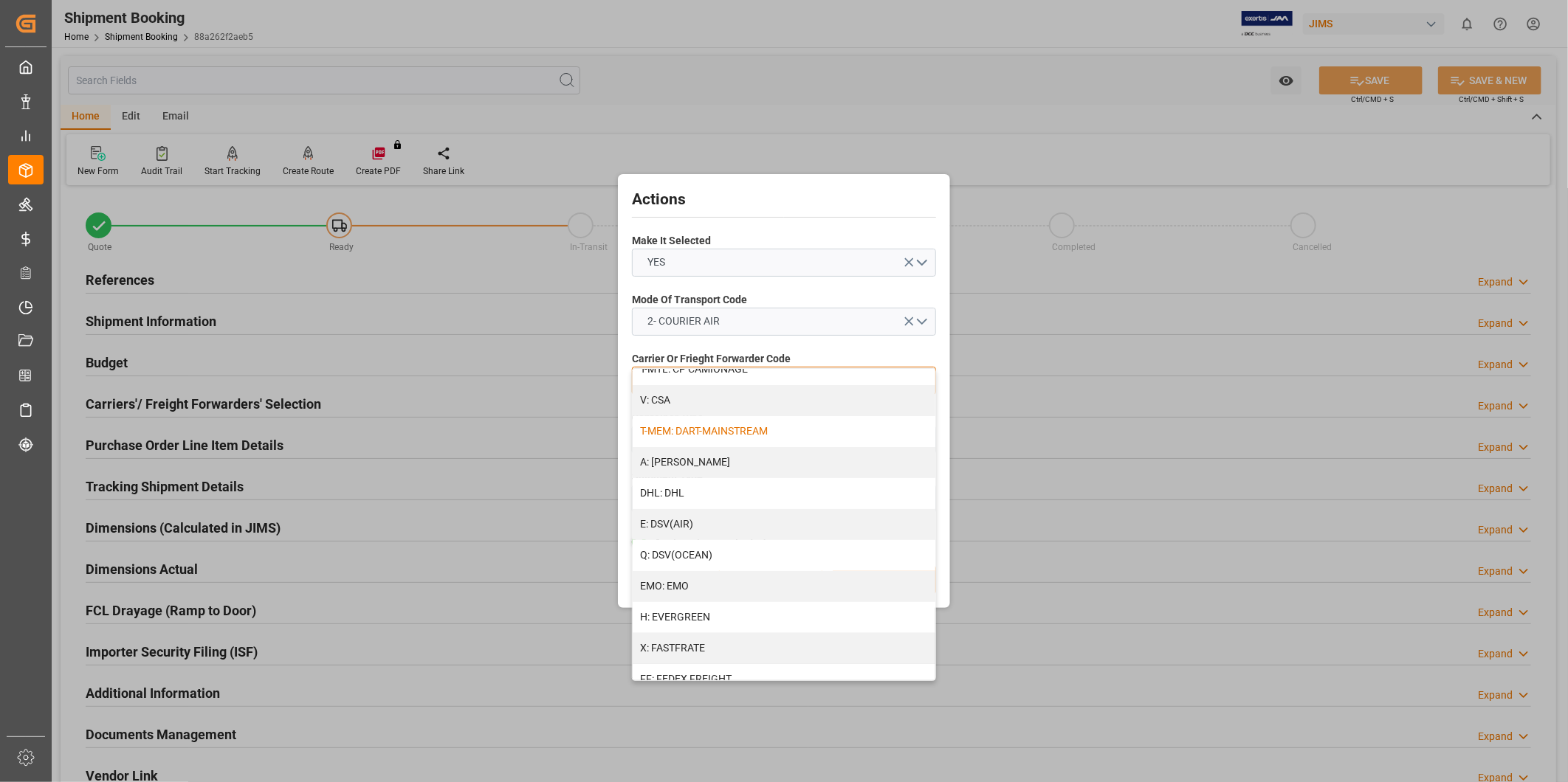
scroll to position [273, 0]
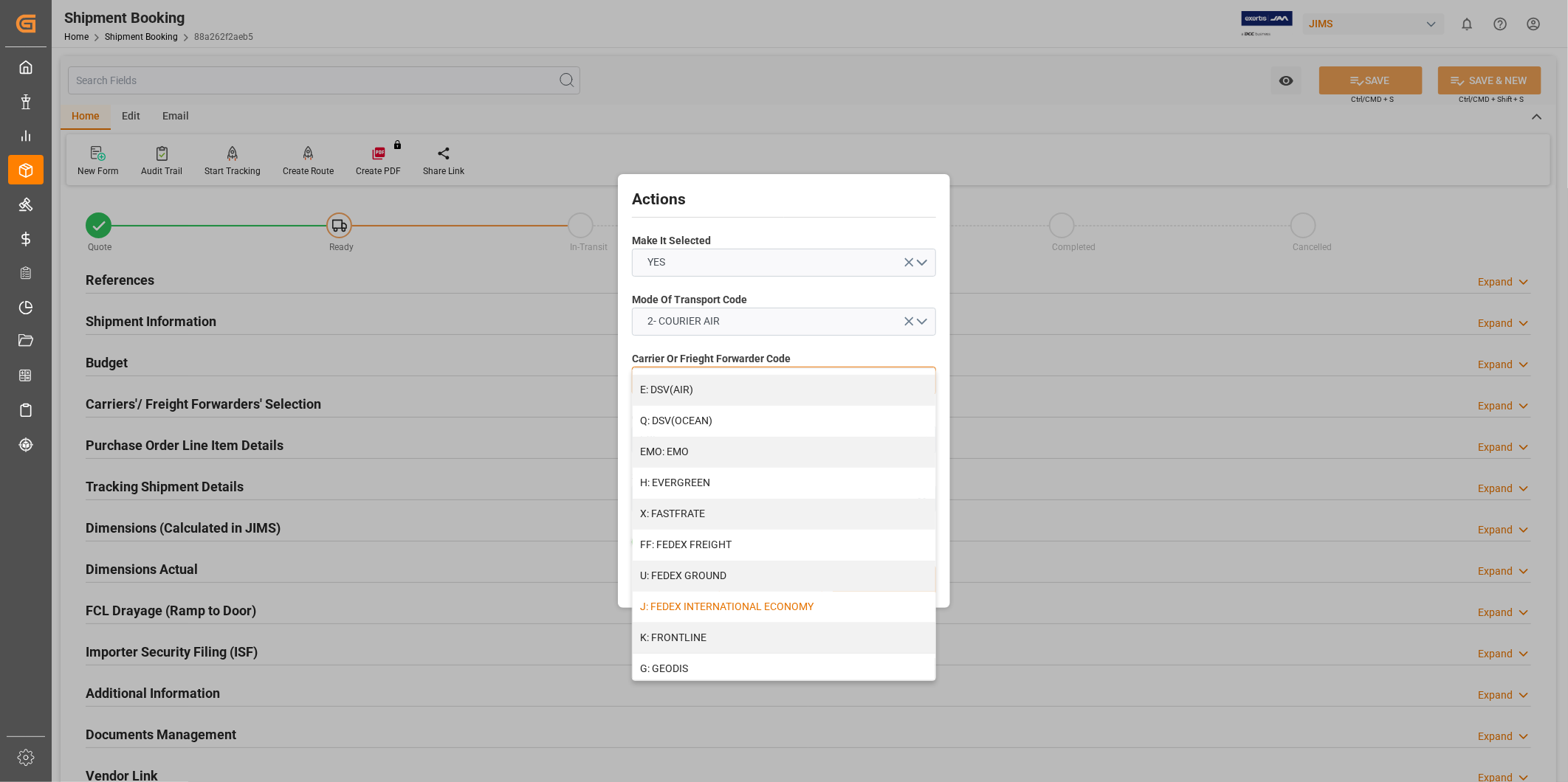
click at [736, 600] on div "J: FEDEX INTERNATIONAL ECONOMY" at bounding box center [784, 607] width 303 height 31
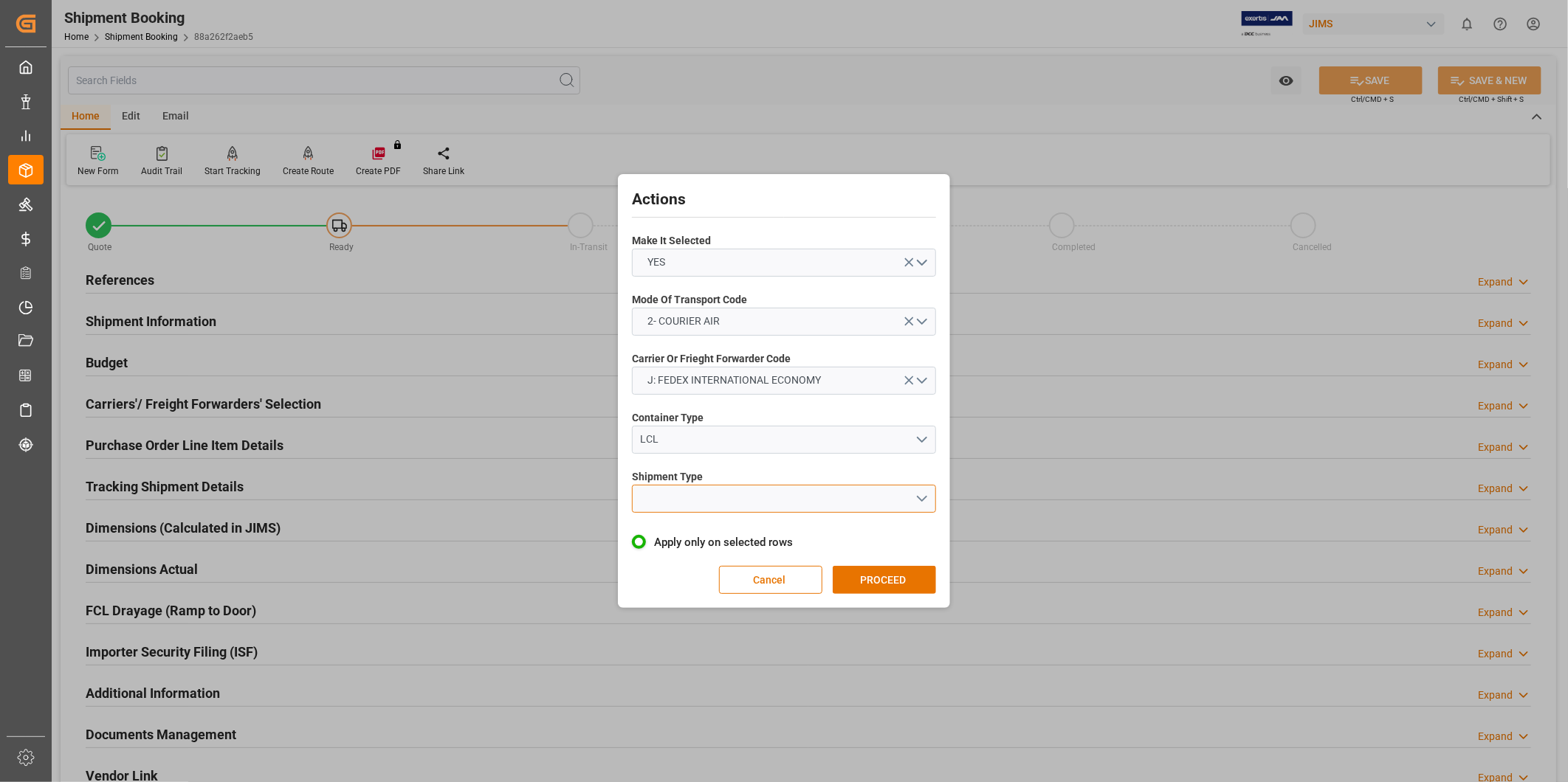
click at [714, 499] on button "open menu" at bounding box center [784, 499] width 304 height 28
click at [707, 535] on div "LCL" at bounding box center [784, 533] width 303 height 31
click at [894, 580] on button "PROCEED" at bounding box center [883, 580] width 103 height 28
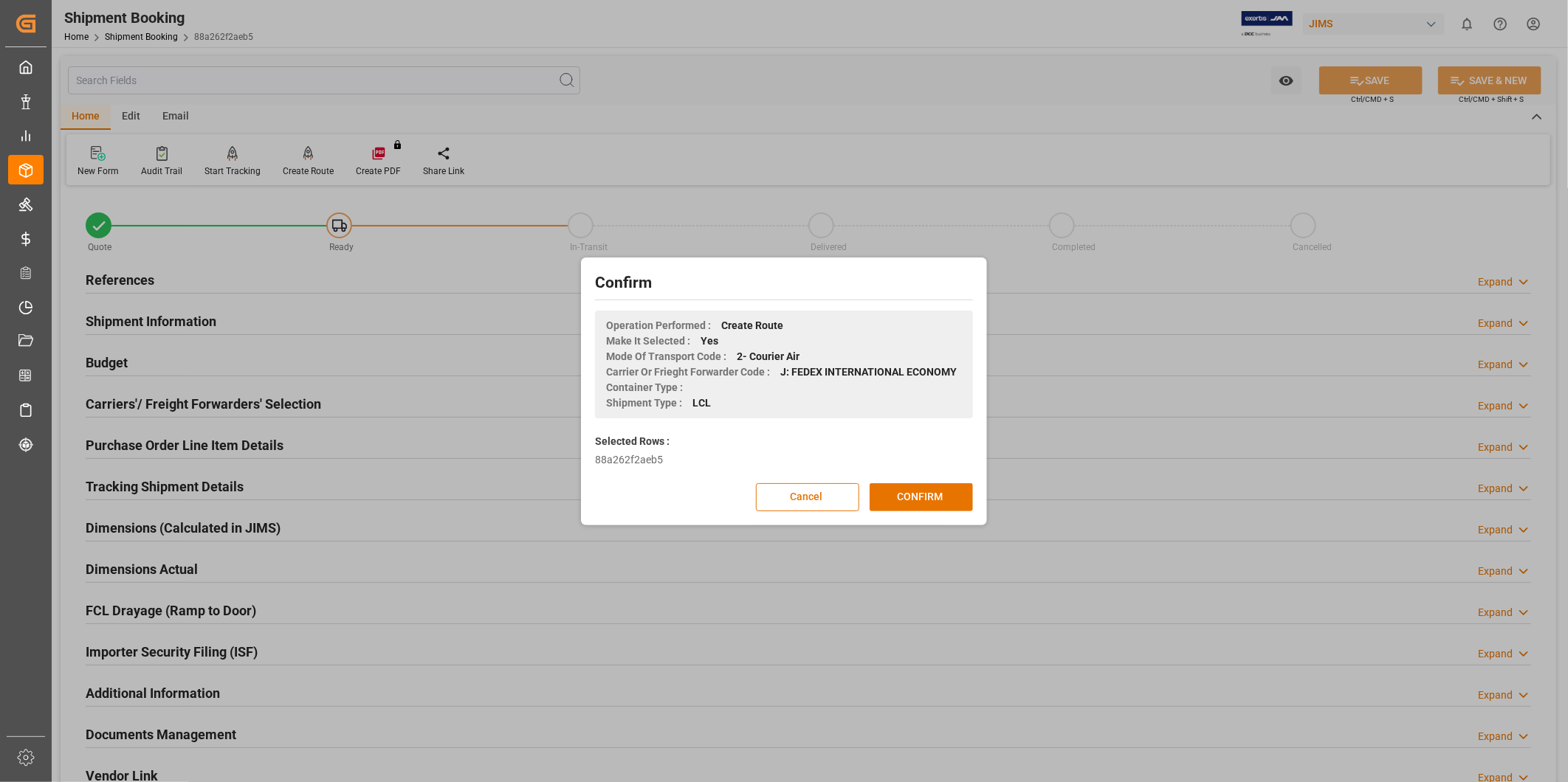
click at [972, 495] on div "Confirm Operation Performed : Create Route Make It Selected : Yes Mode Of Trans…" at bounding box center [783, 392] width 398 height 261
click at [945, 497] on button "CONFIRM" at bounding box center [921, 497] width 103 height 28
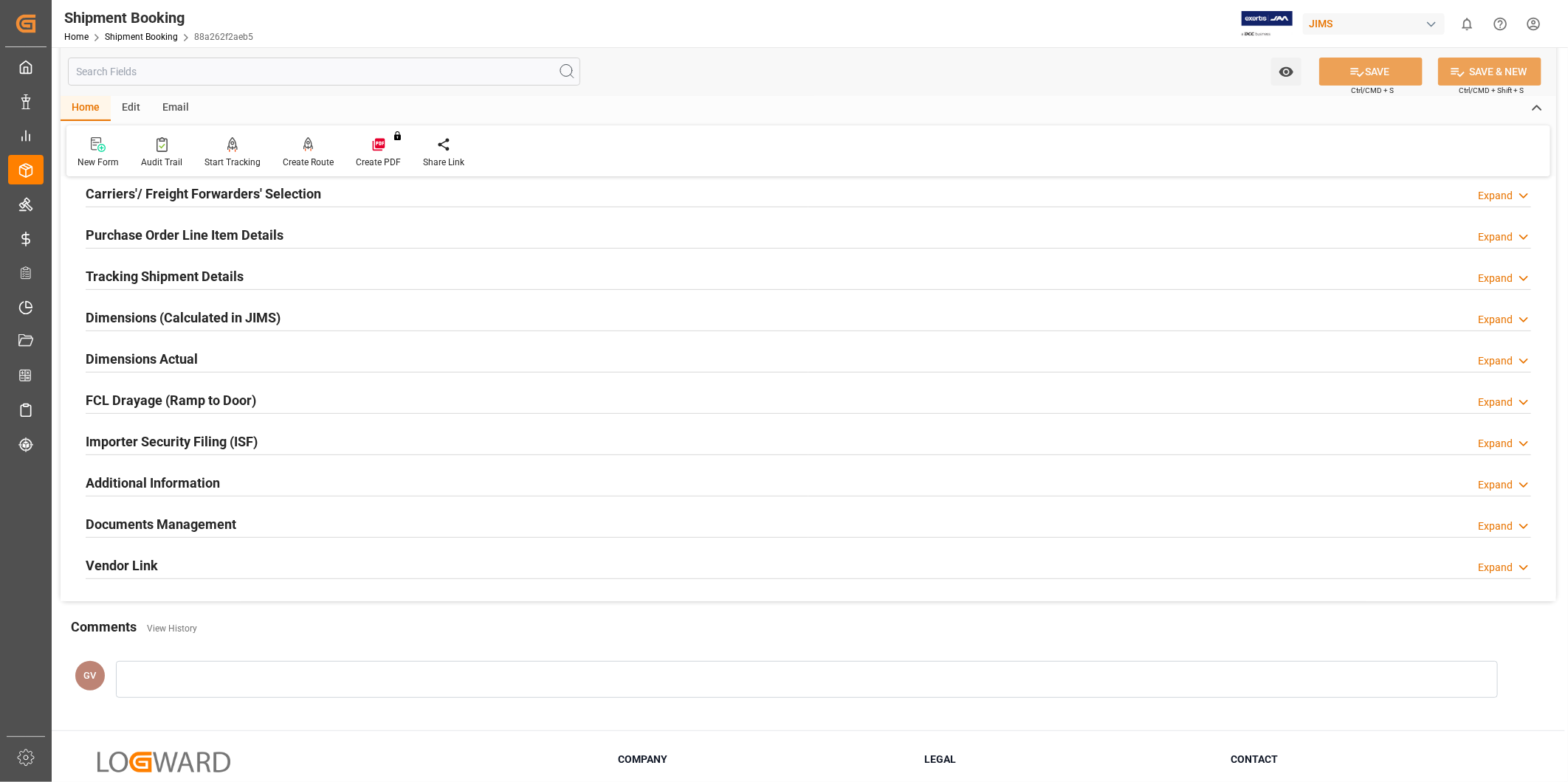
scroll to position [273, 0]
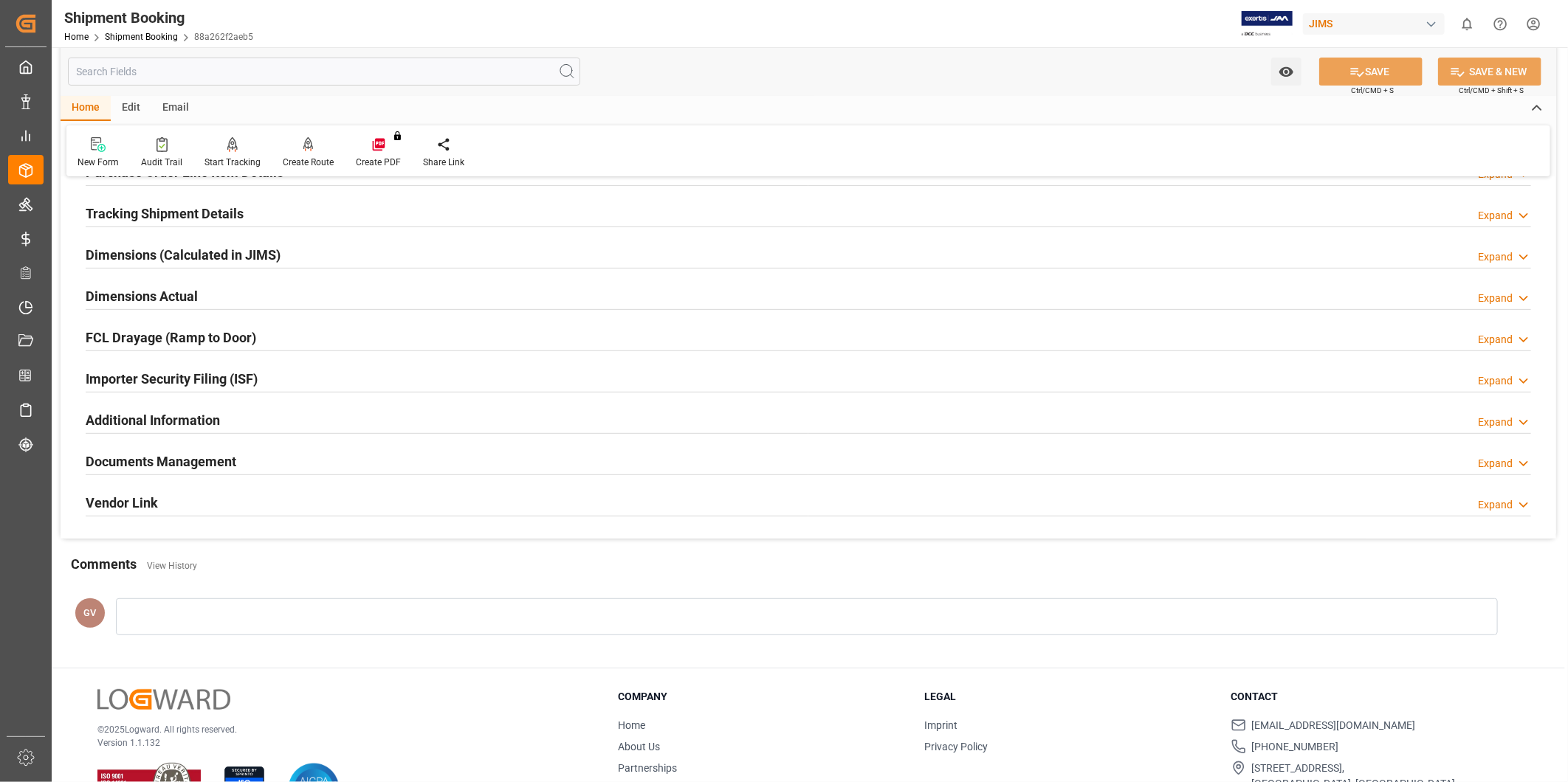
click at [198, 458] on h2 "Documents Management" at bounding box center [160, 462] width 150 height 20
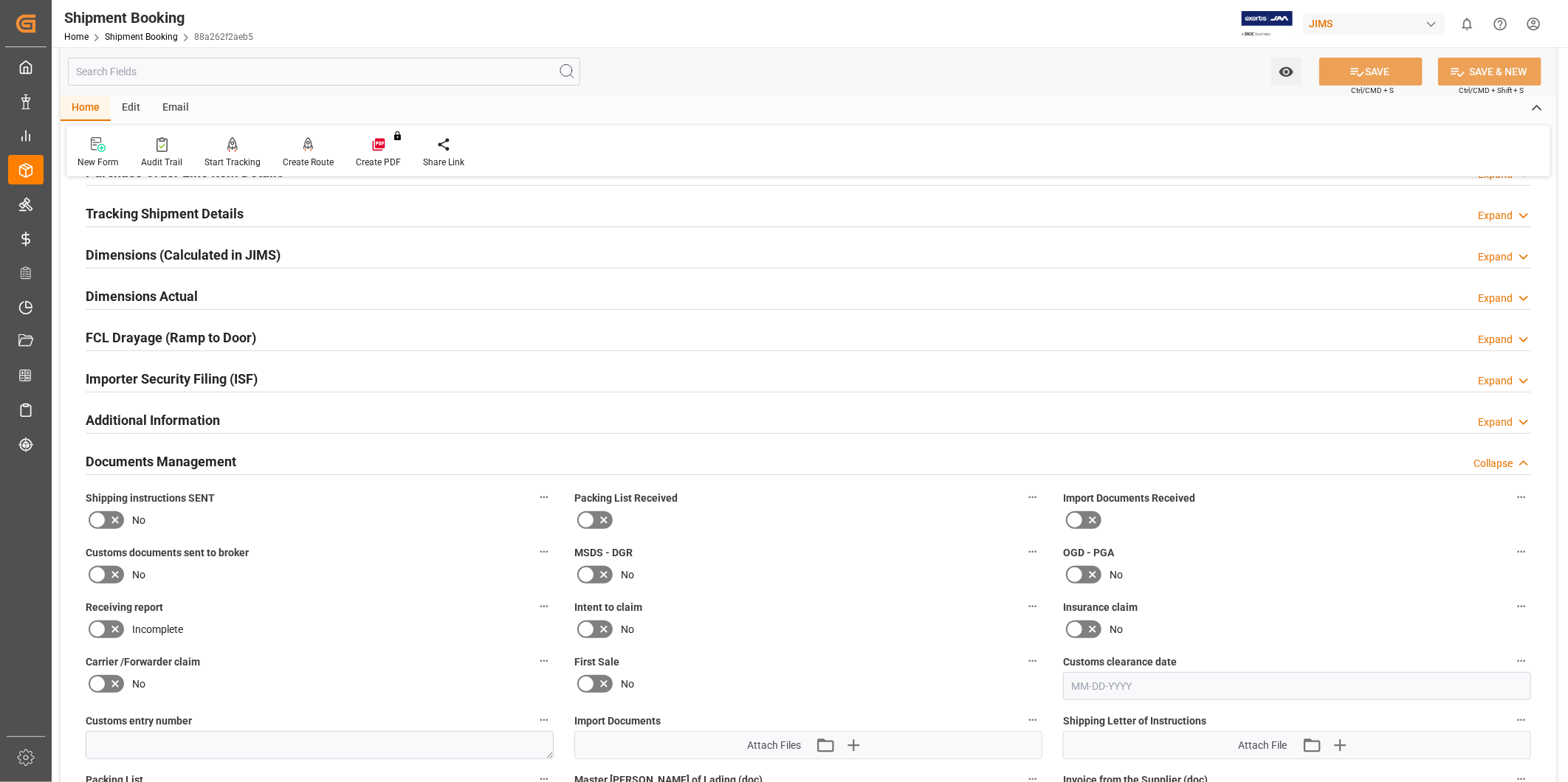
click at [119, 524] on icon at bounding box center [115, 520] width 17 height 17
click at [0, 0] on input "checkbox" at bounding box center [0, 0] width 0 height 0
drag, startPoint x: 1349, startPoint y: 82, endPoint x: 1332, endPoint y: 87, distance: 17.7
click at [1348, 81] on button "SAVE" at bounding box center [1370, 71] width 103 height 28
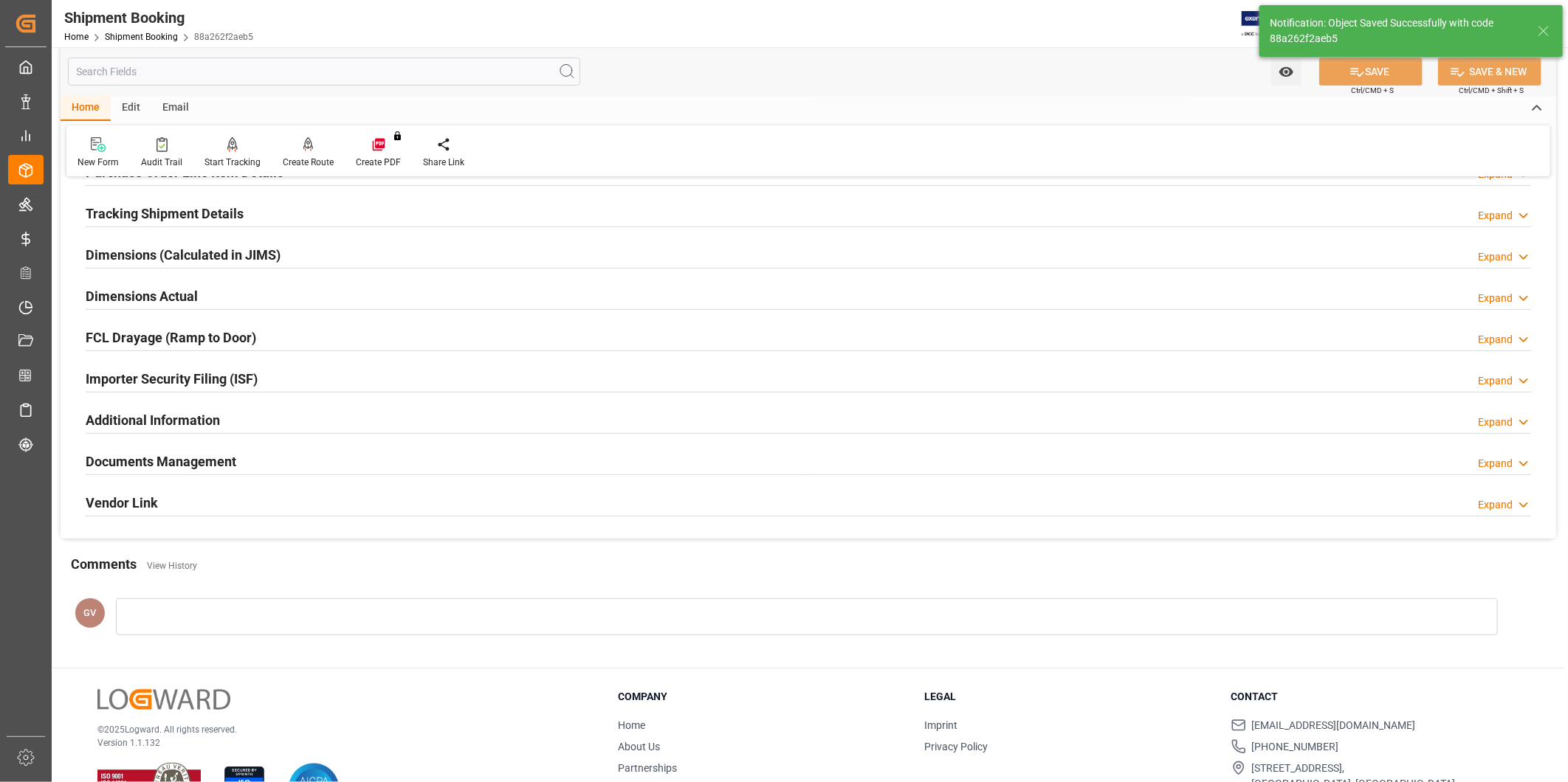
scroll to position [327, 0]
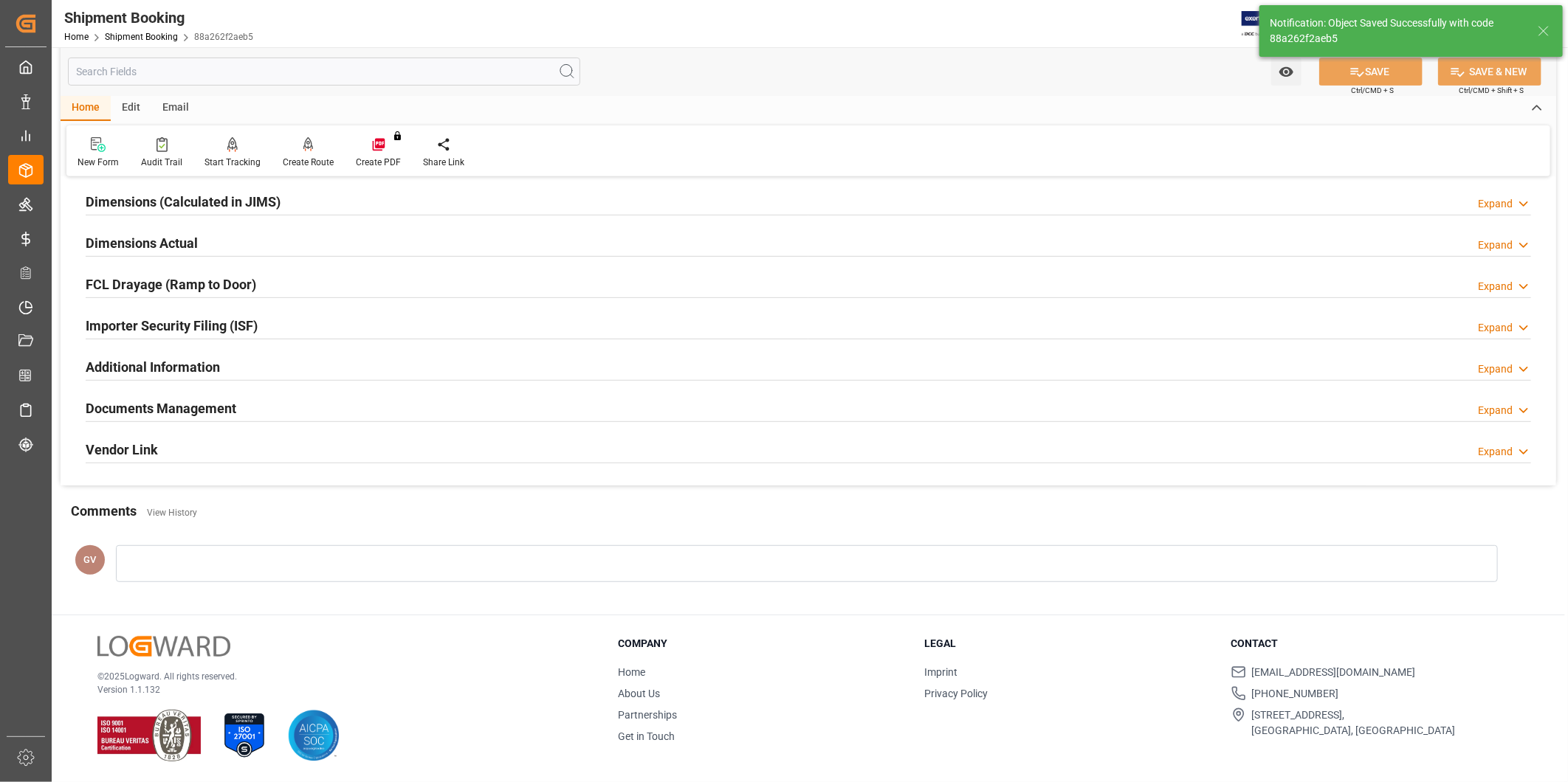
click at [323, 402] on div "Documents Management Expand" at bounding box center [808, 407] width 1445 height 28
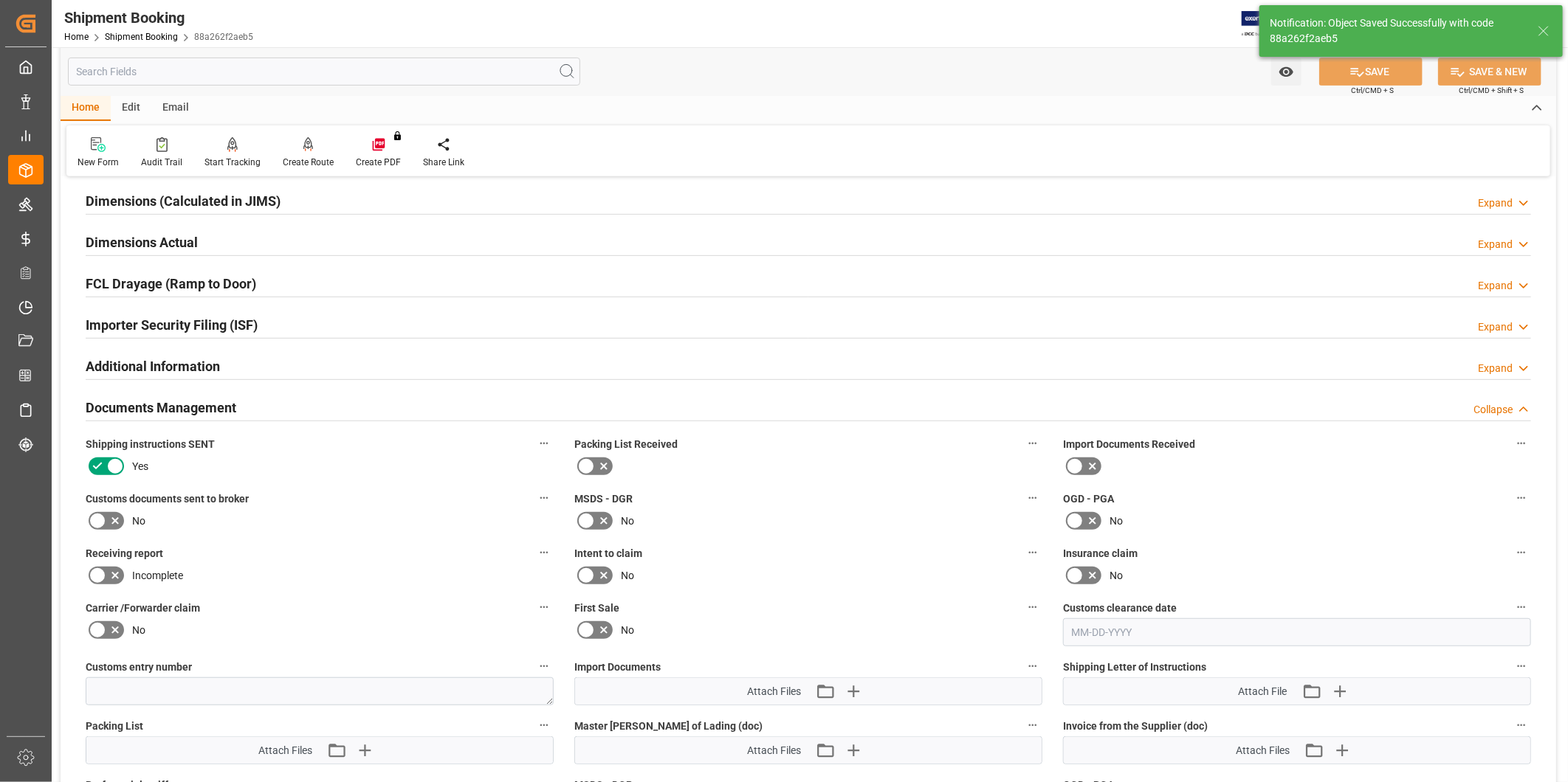
scroll to position [547, 0]
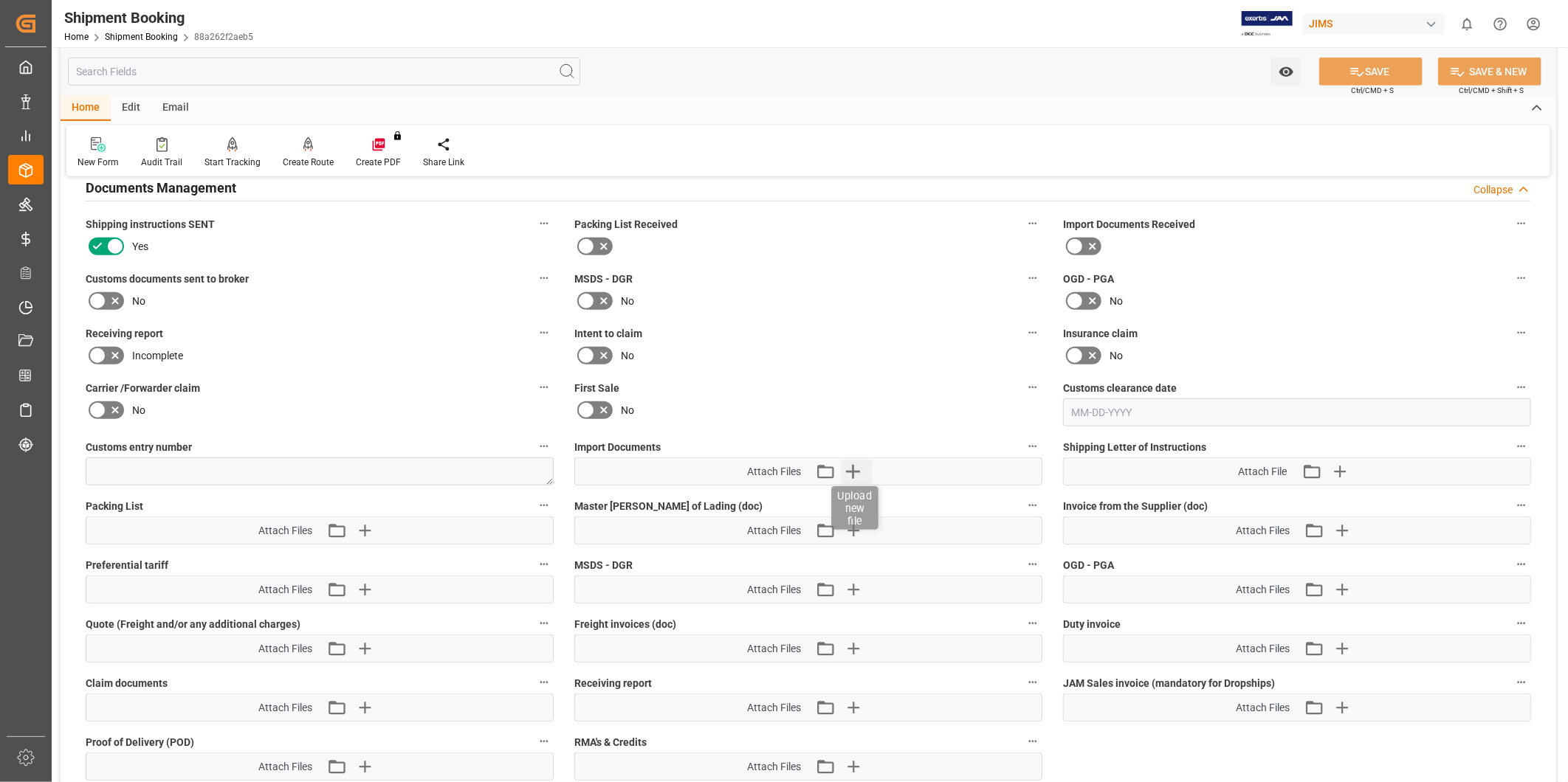
click at [860, 465] on icon "button" at bounding box center [853, 471] width 24 height 24
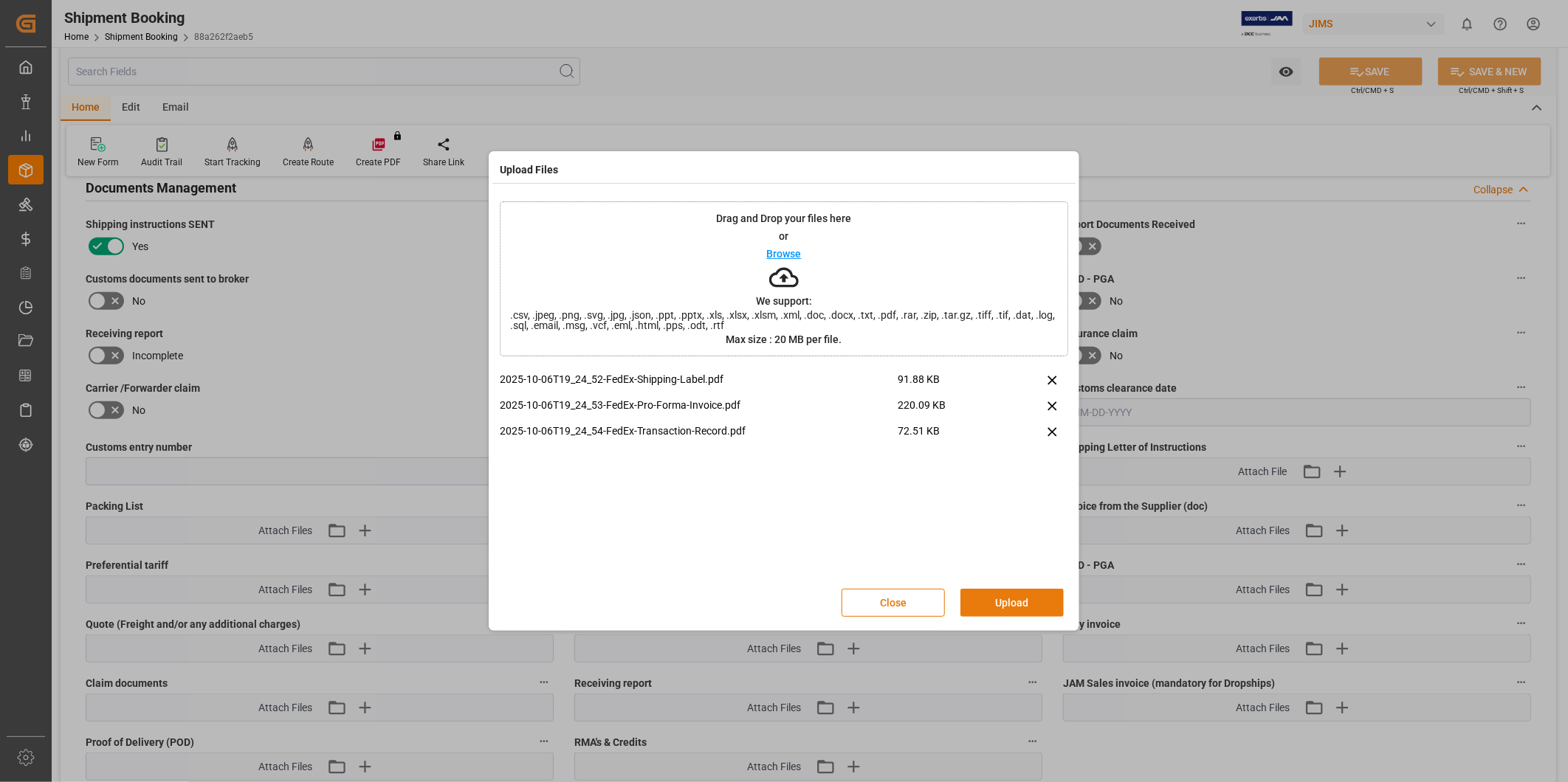
click at [1016, 603] on button "Upload" at bounding box center [1011, 602] width 103 height 28
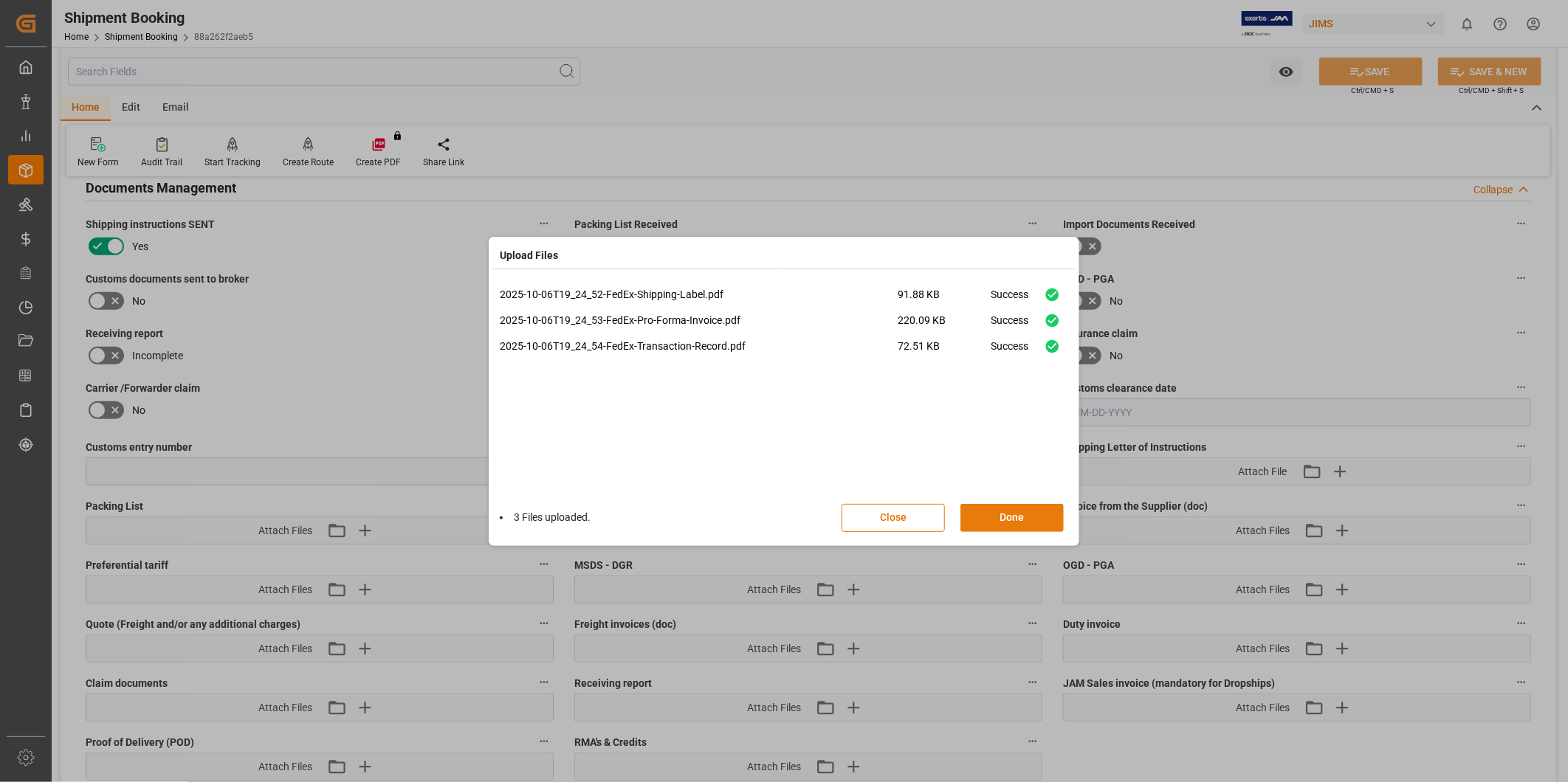
click at [1026, 521] on button "Done" at bounding box center [1011, 518] width 103 height 28
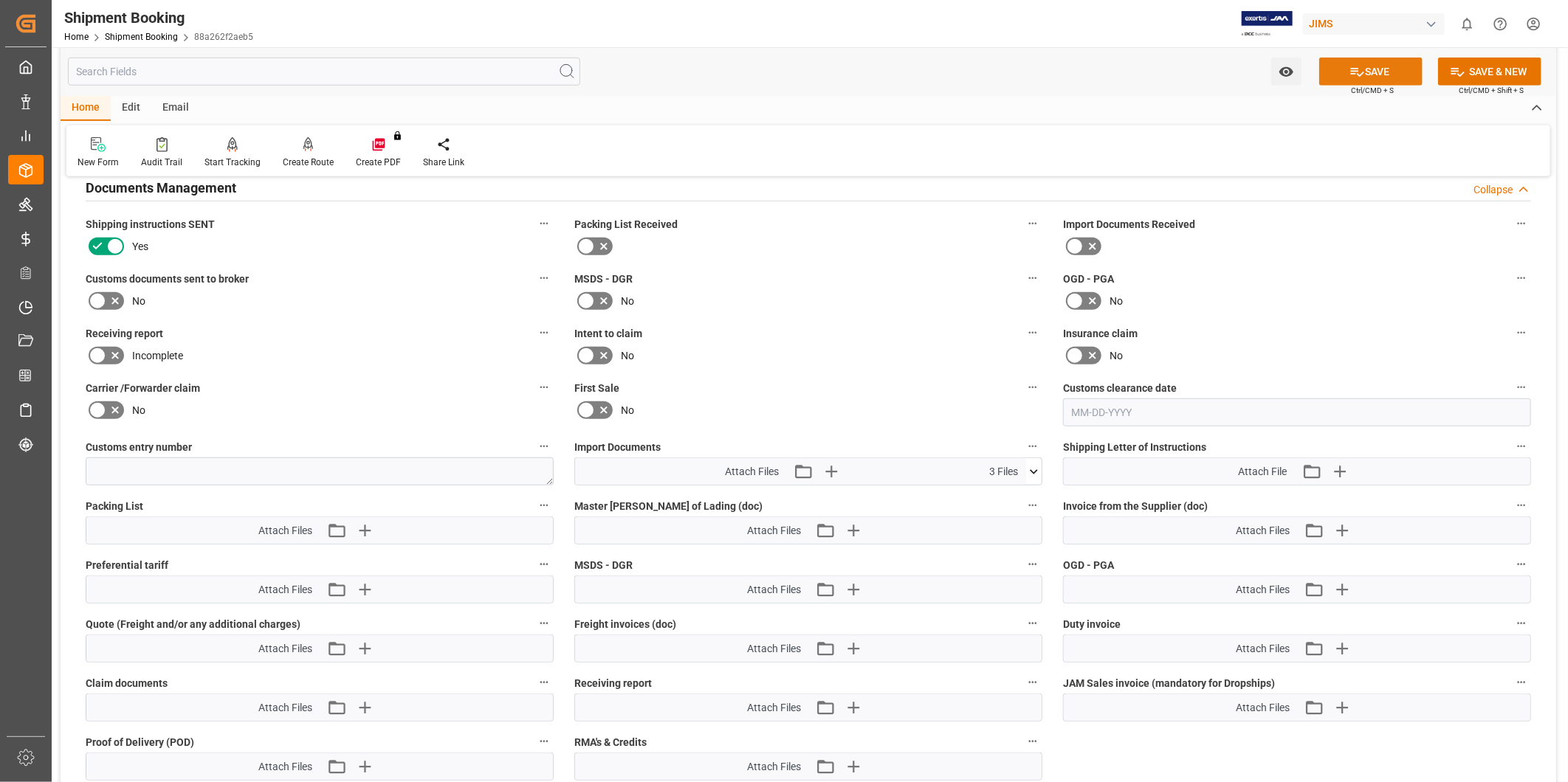
click at [1333, 77] on button "SAVE" at bounding box center [1370, 71] width 103 height 28
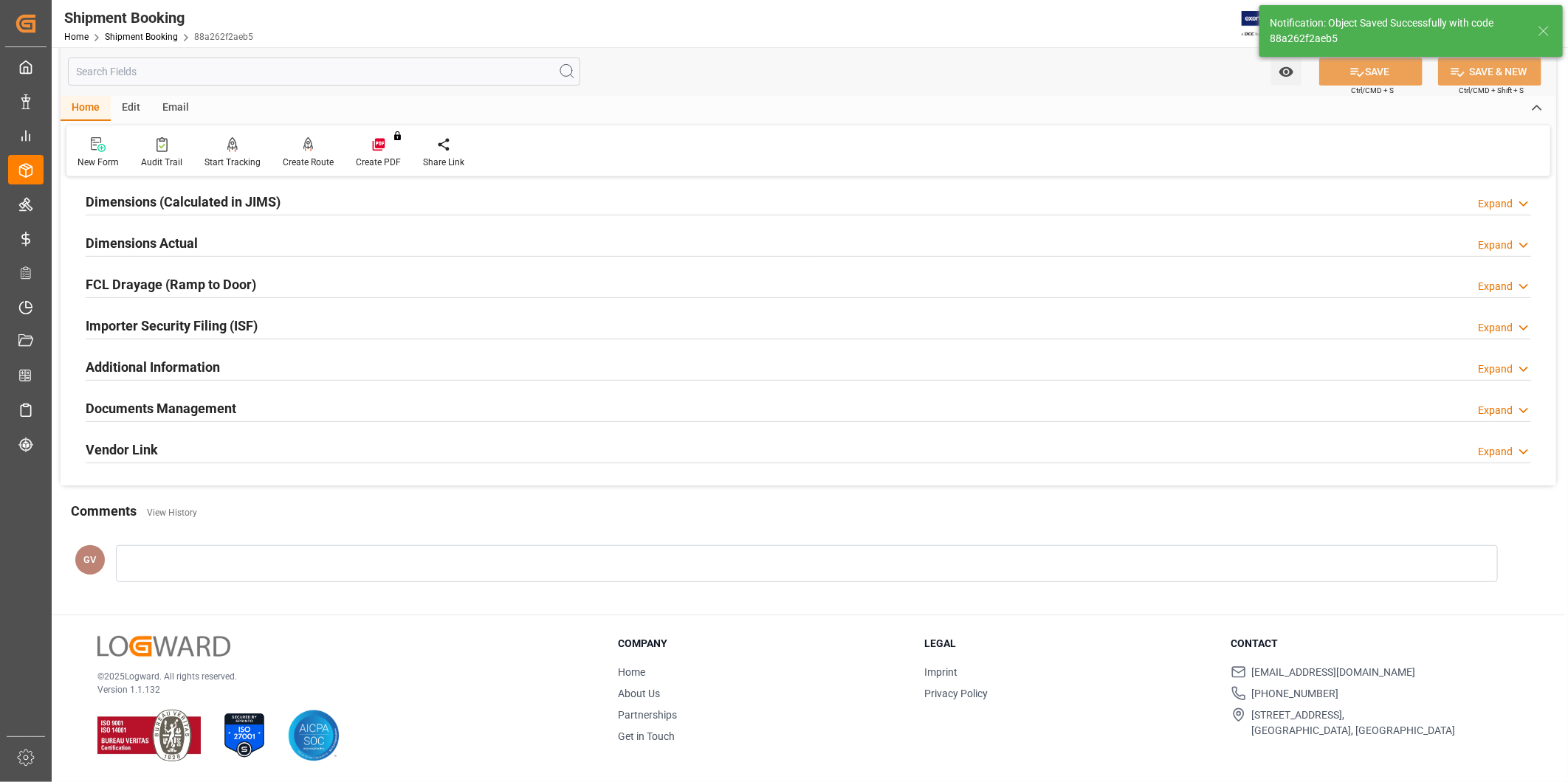
scroll to position [327, 0]
click at [434, 413] on div "Documents Management Expand" at bounding box center [808, 407] width 1445 height 28
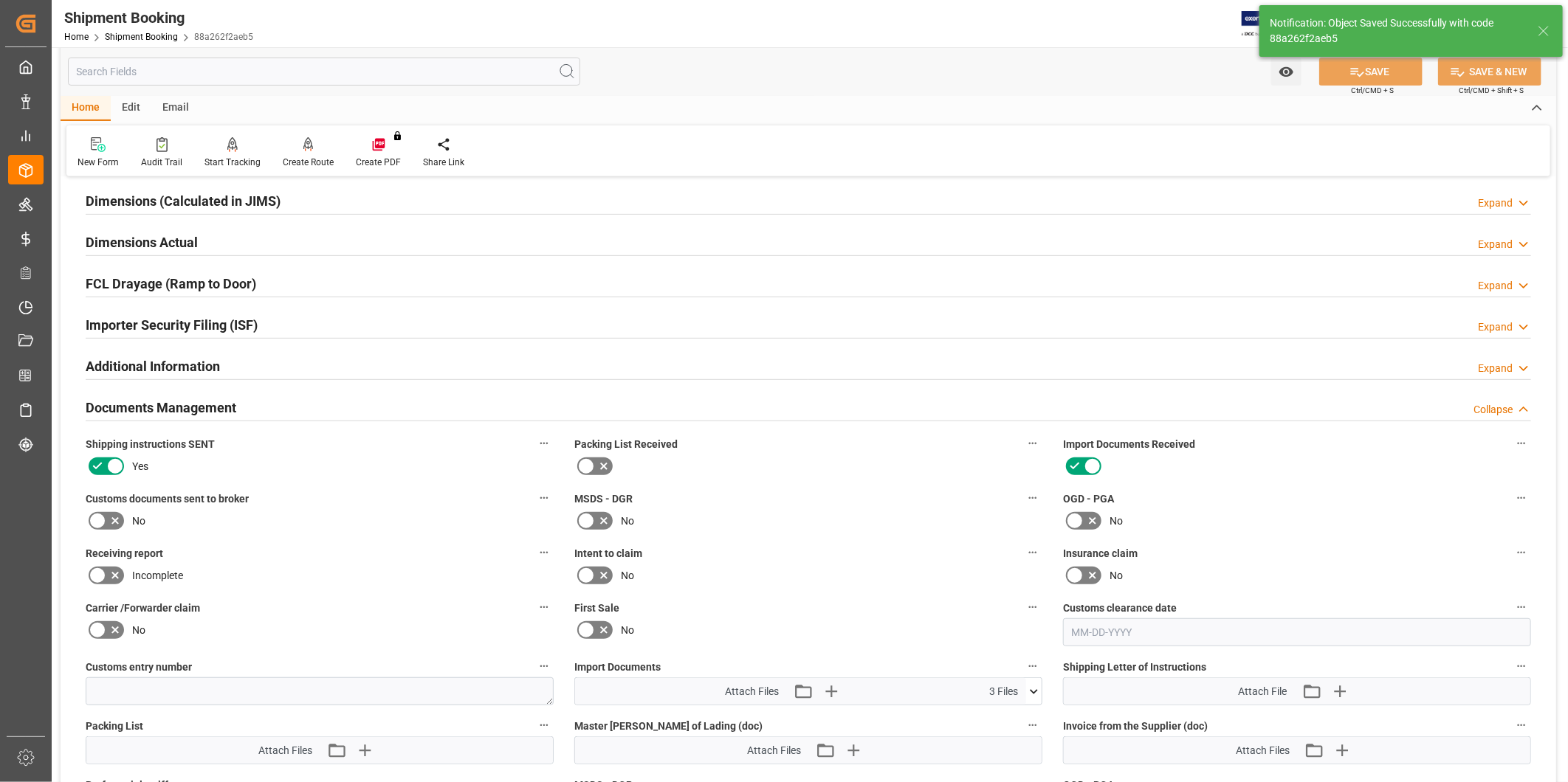
scroll to position [547, 0]
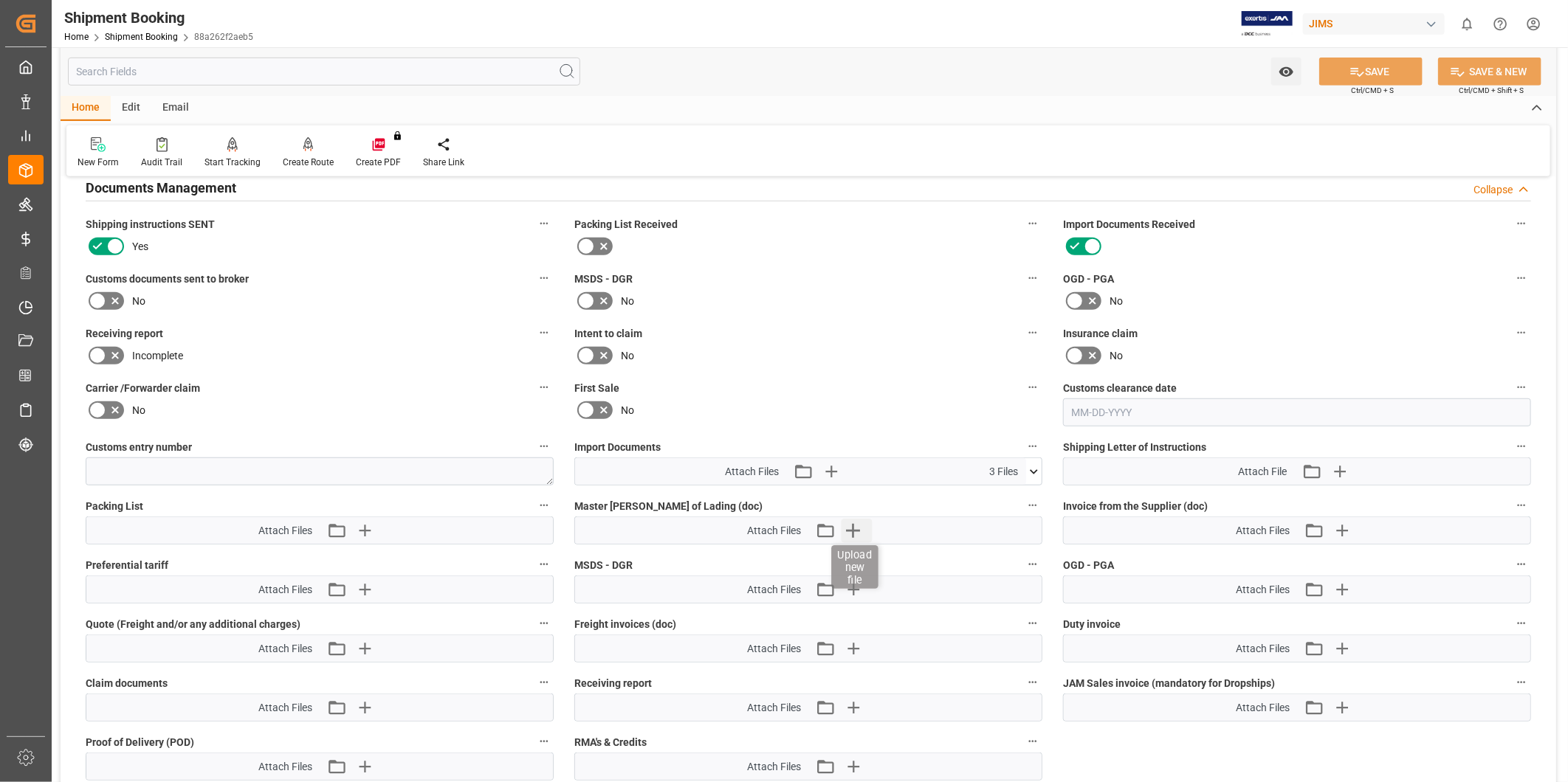
click at [860, 524] on icon "button" at bounding box center [853, 530] width 24 height 24
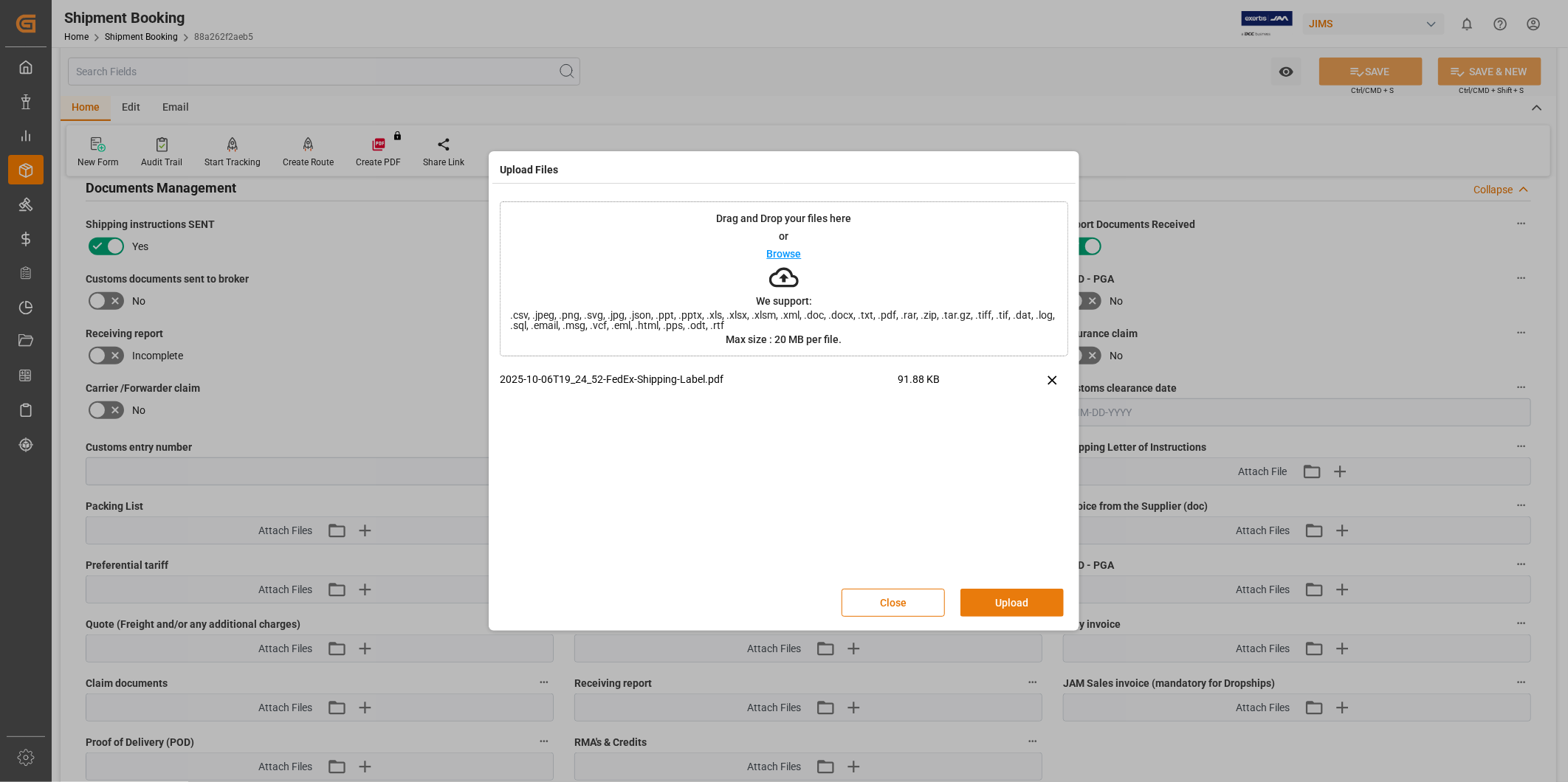
click at [1007, 603] on button "Upload" at bounding box center [1011, 602] width 103 height 28
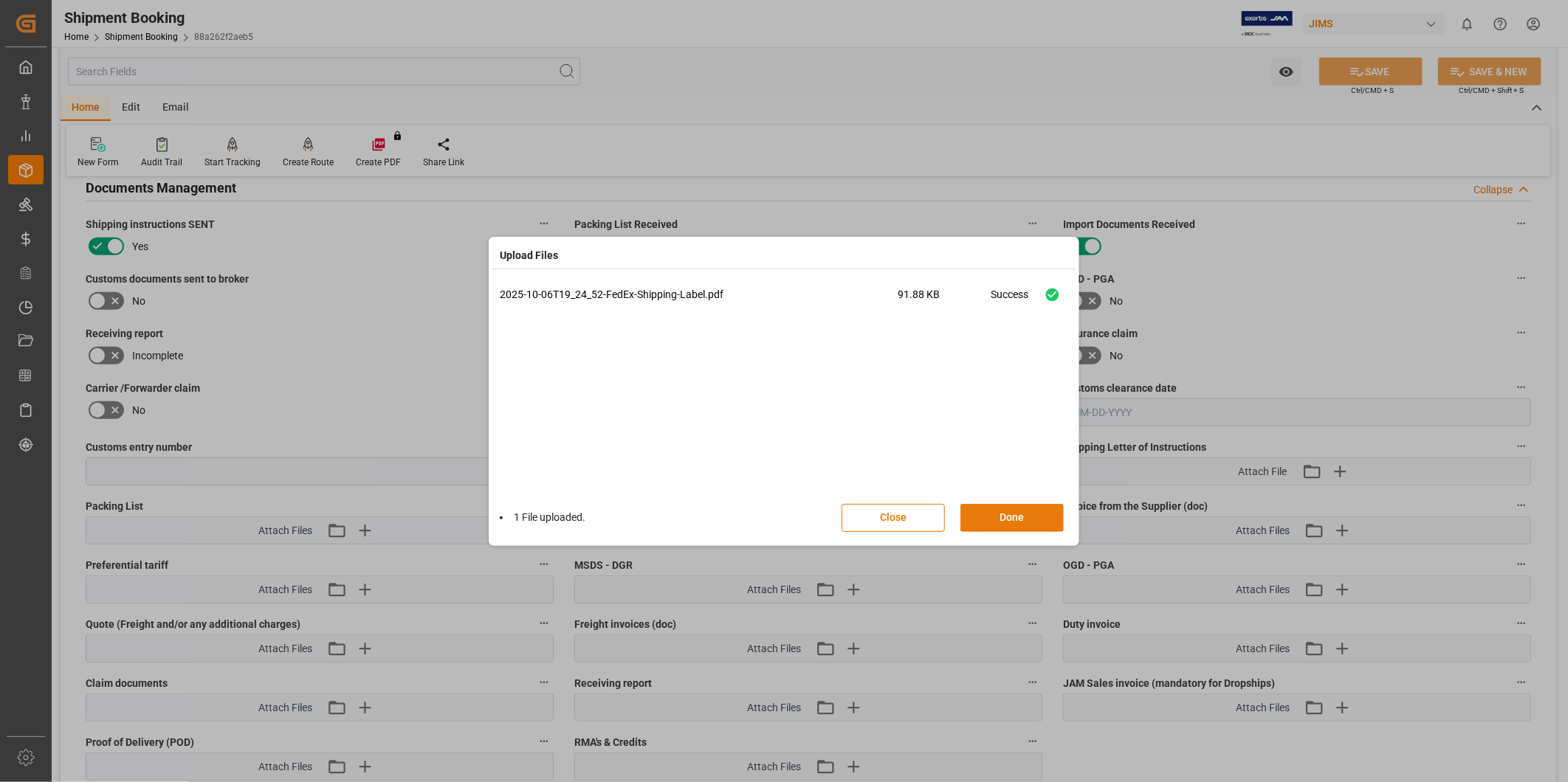
click at [1012, 514] on button "Done" at bounding box center [1011, 518] width 103 height 28
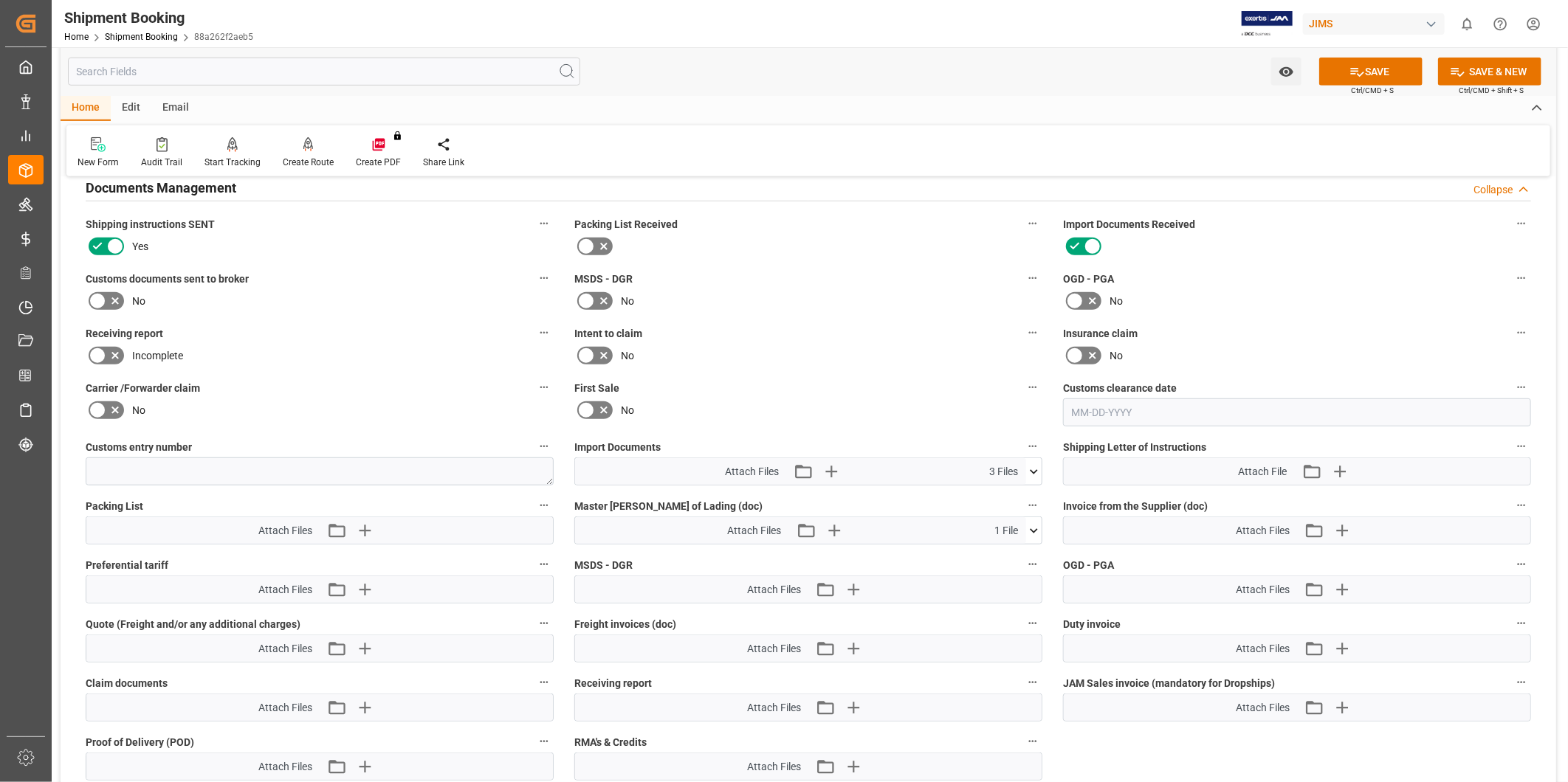
click at [1376, 74] on button "SAVE" at bounding box center [1370, 71] width 103 height 28
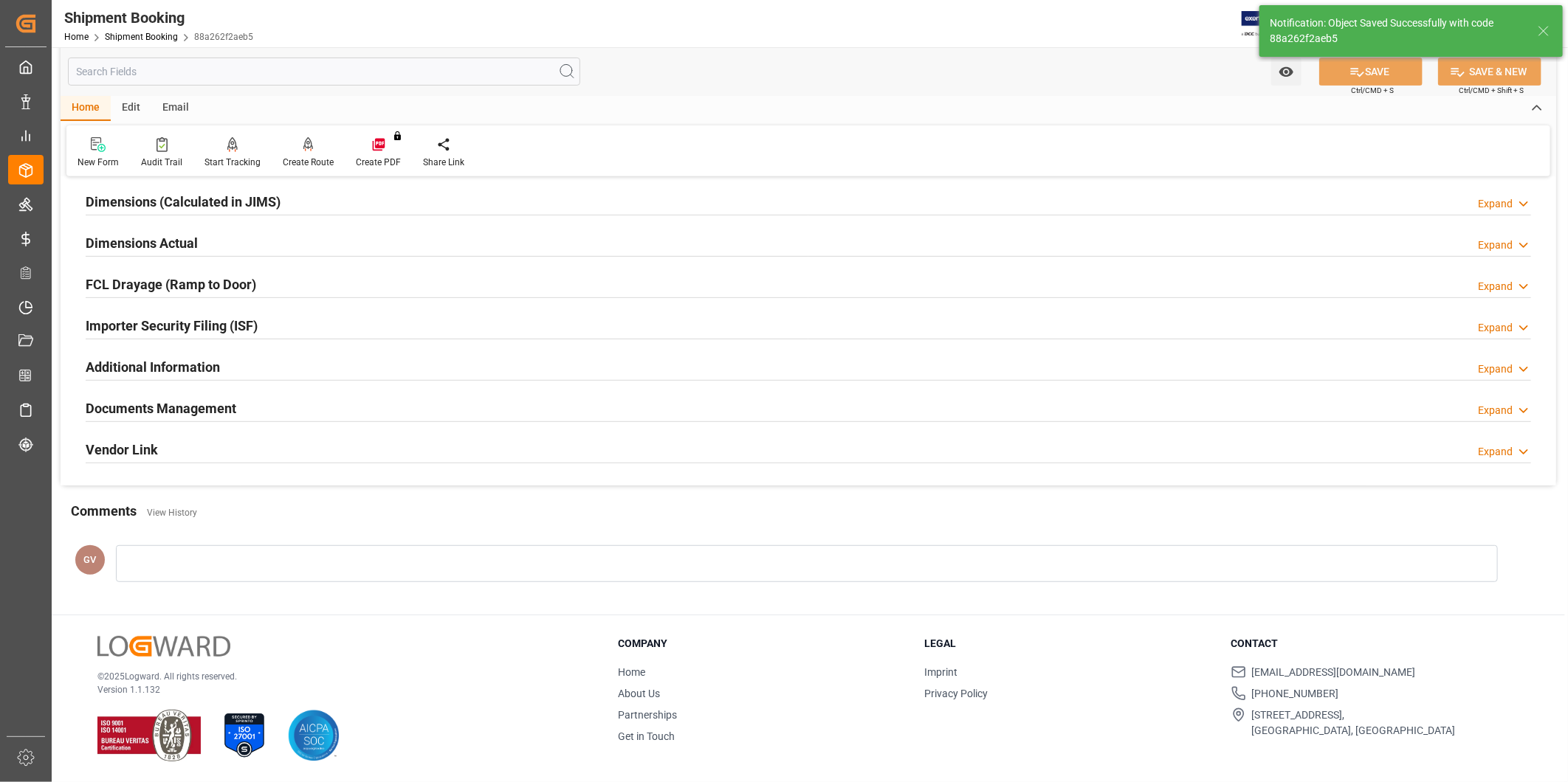
scroll to position [327, 0]
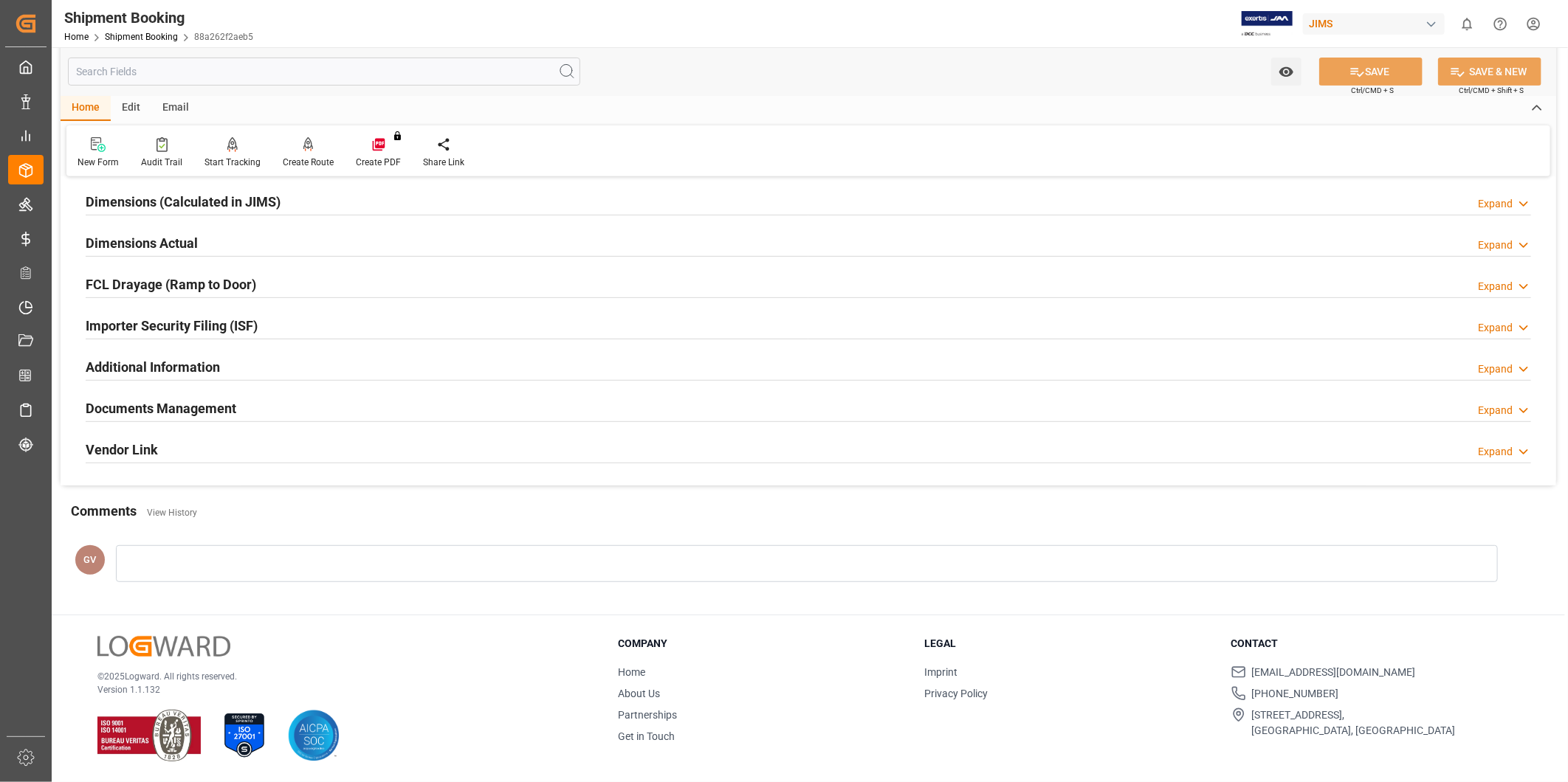
click at [248, 411] on div "Documents Management Expand" at bounding box center [808, 407] width 1445 height 28
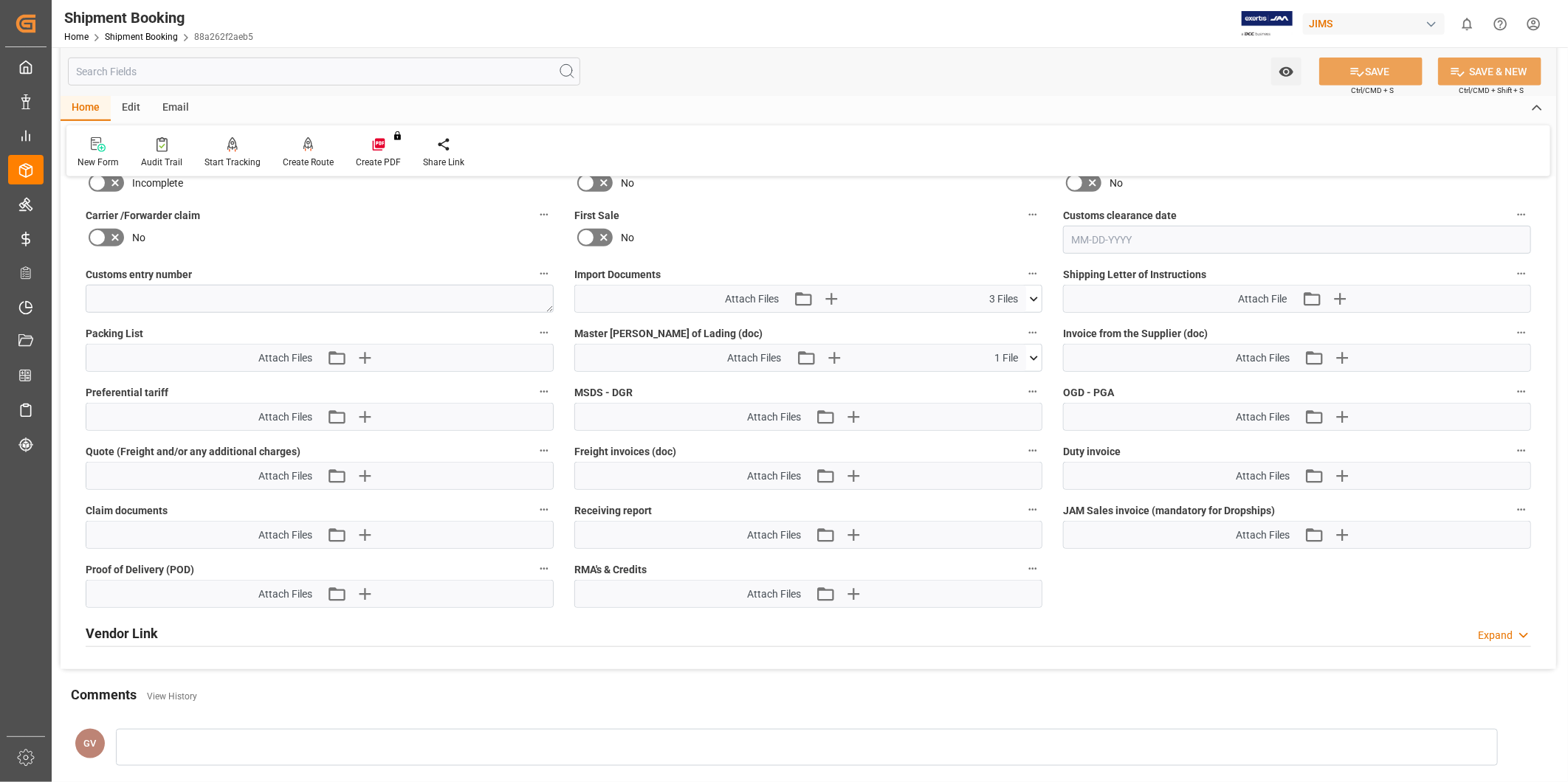
scroll to position [684, 0]
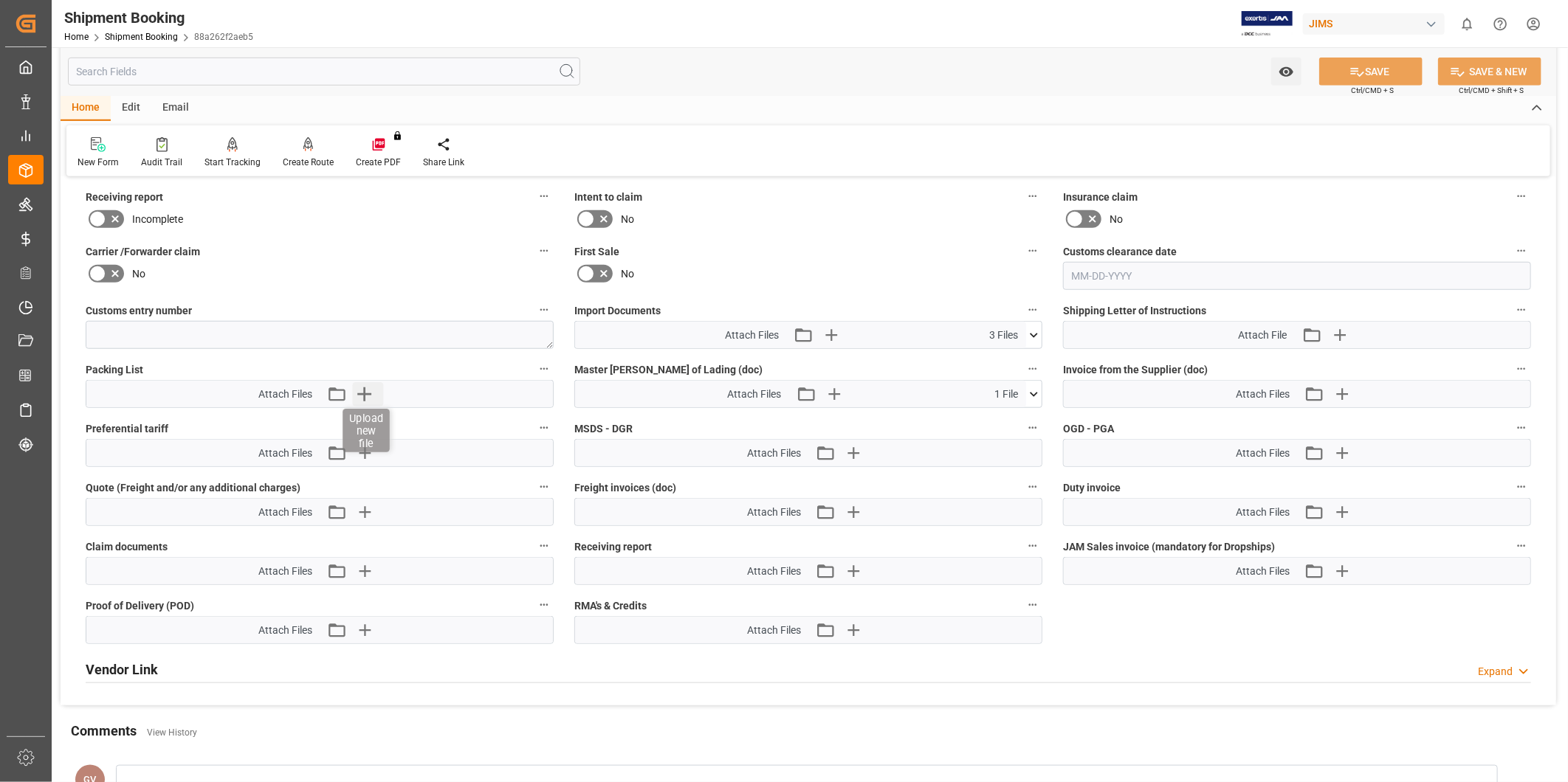
click at [375, 395] on icon "button" at bounding box center [365, 394] width 24 height 24
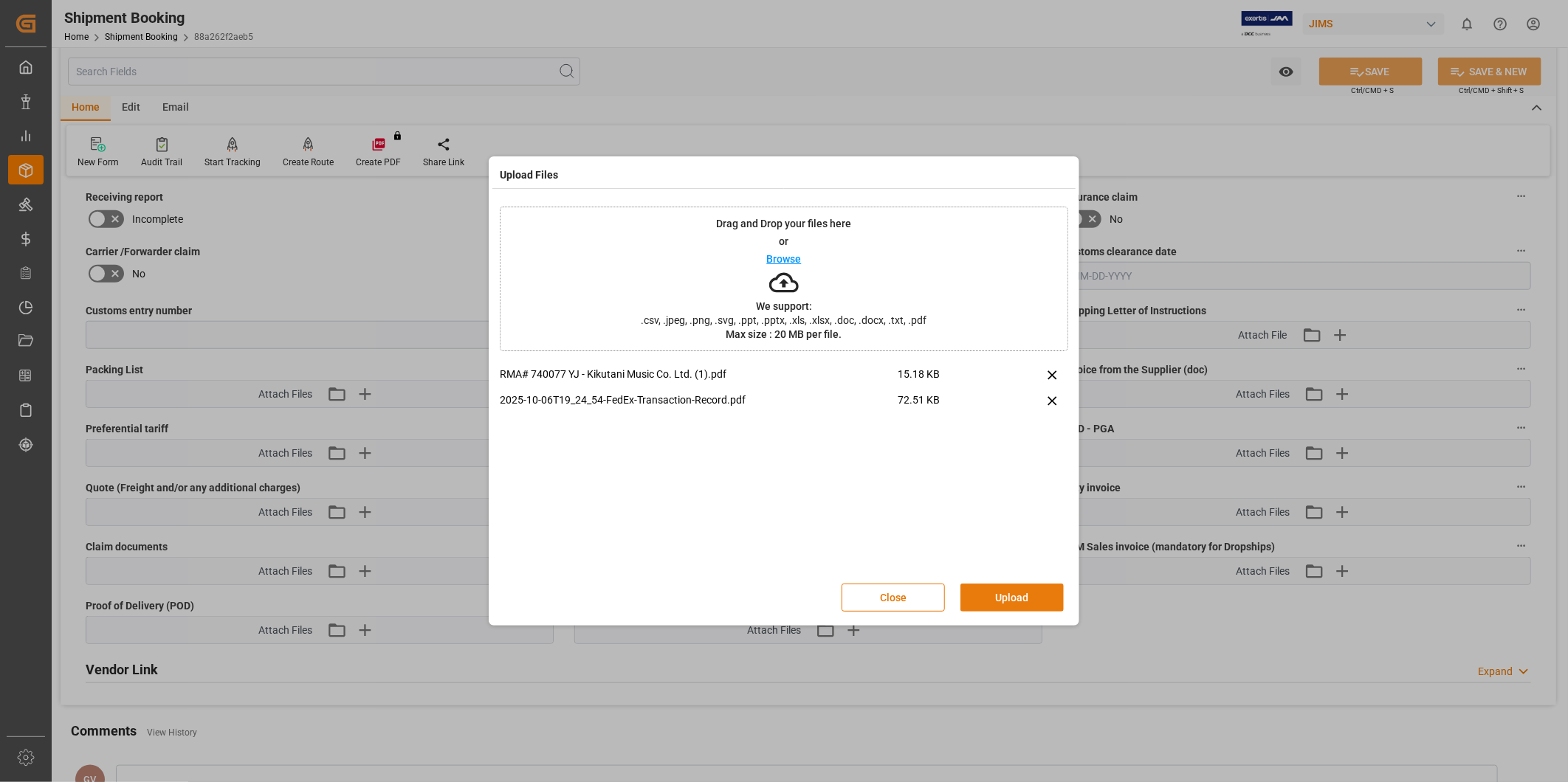
click at [1025, 602] on button "Upload" at bounding box center [1011, 598] width 103 height 28
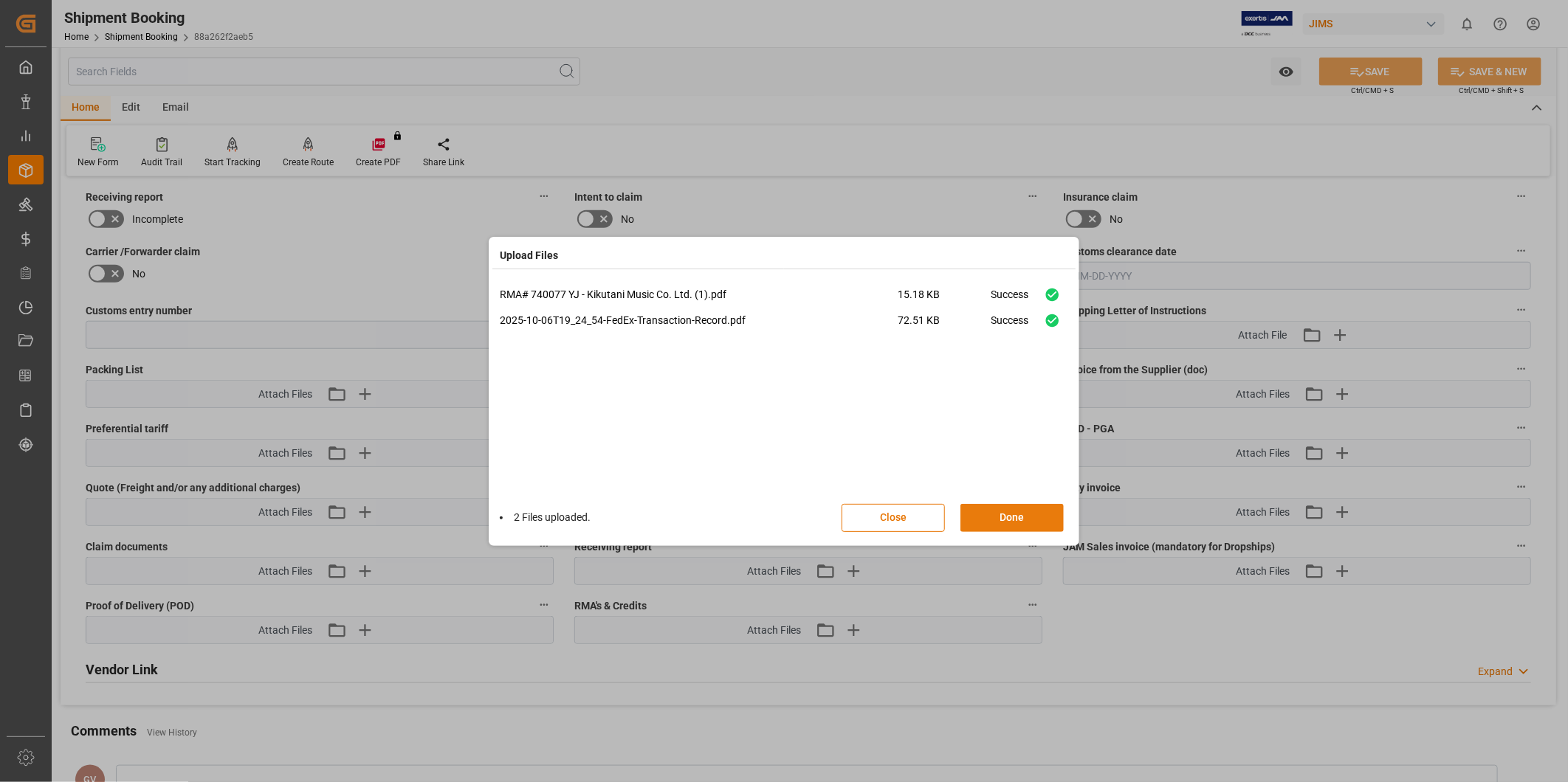
click at [1028, 513] on button "Done" at bounding box center [1011, 518] width 103 height 28
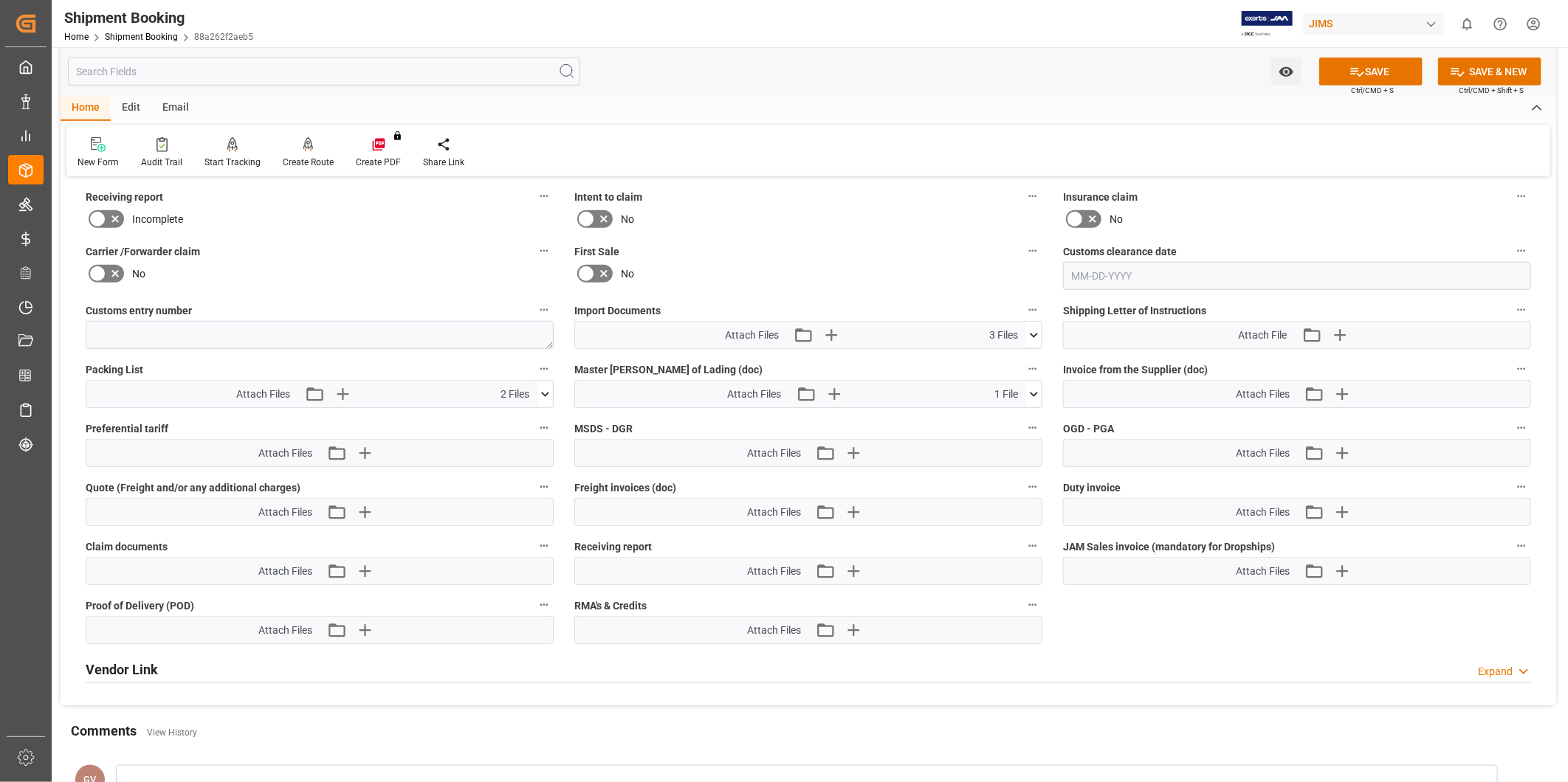
click at [1352, 85] on span "Ctrl/CMD + S" at bounding box center [1372, 90] width 43 height 11
click at [1352, 75] on icon at bounding box center [1357, 71] width 15 height 15
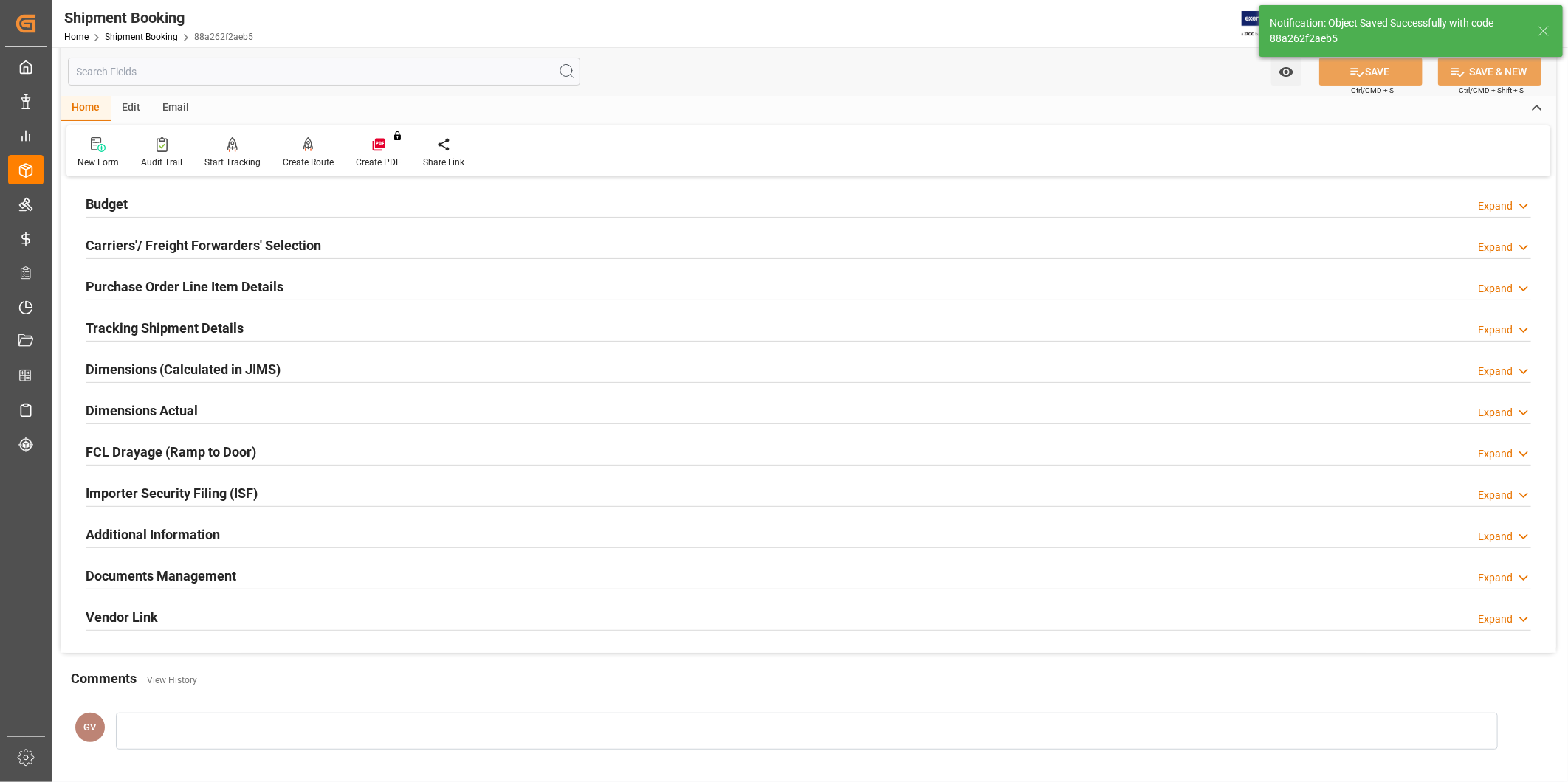
scroll to position [53, 0]
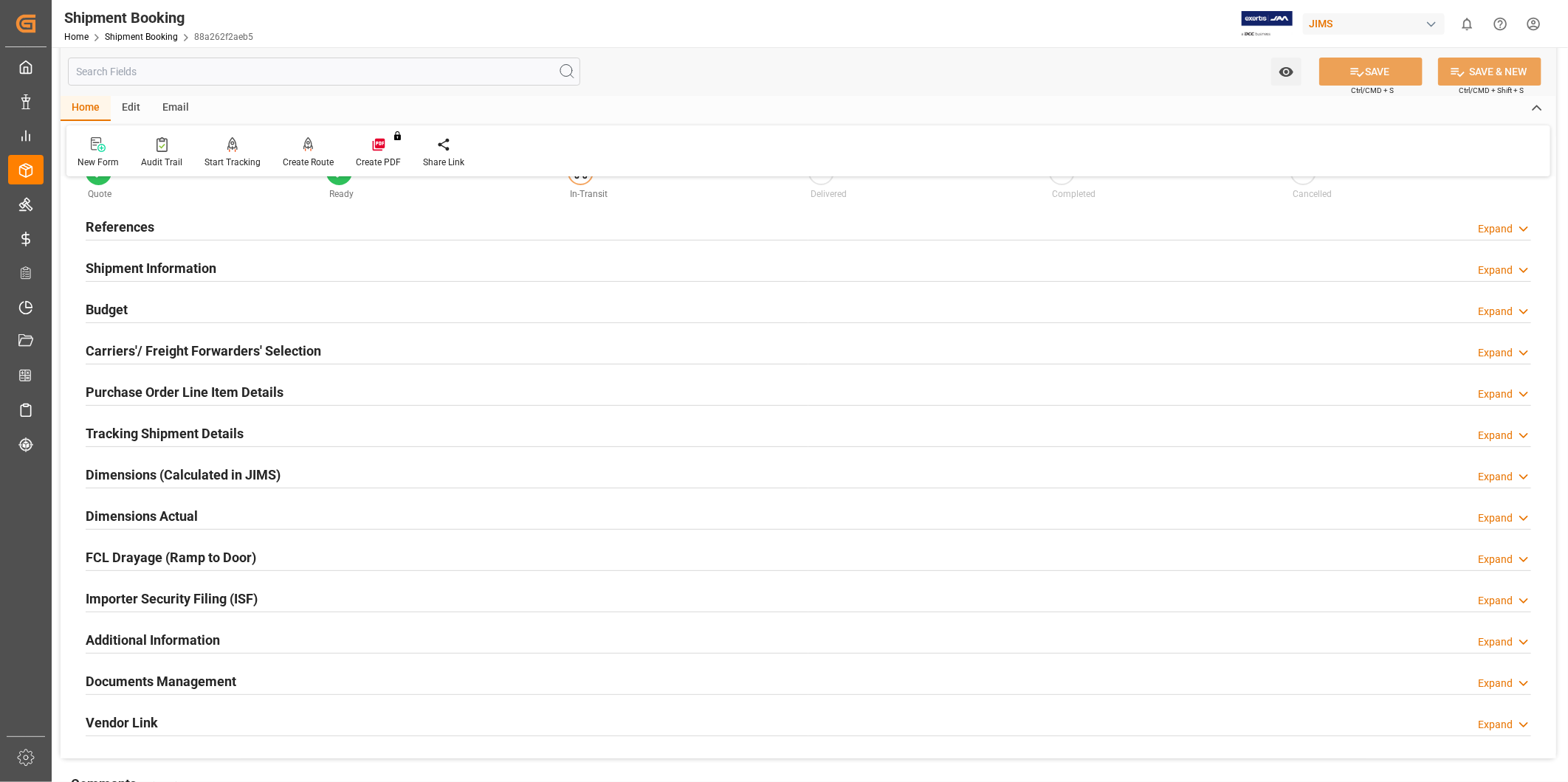
click at [201, 436] on h2 "Tracking Shipment Details" at bounding box center [164, 434] width 158 height 20
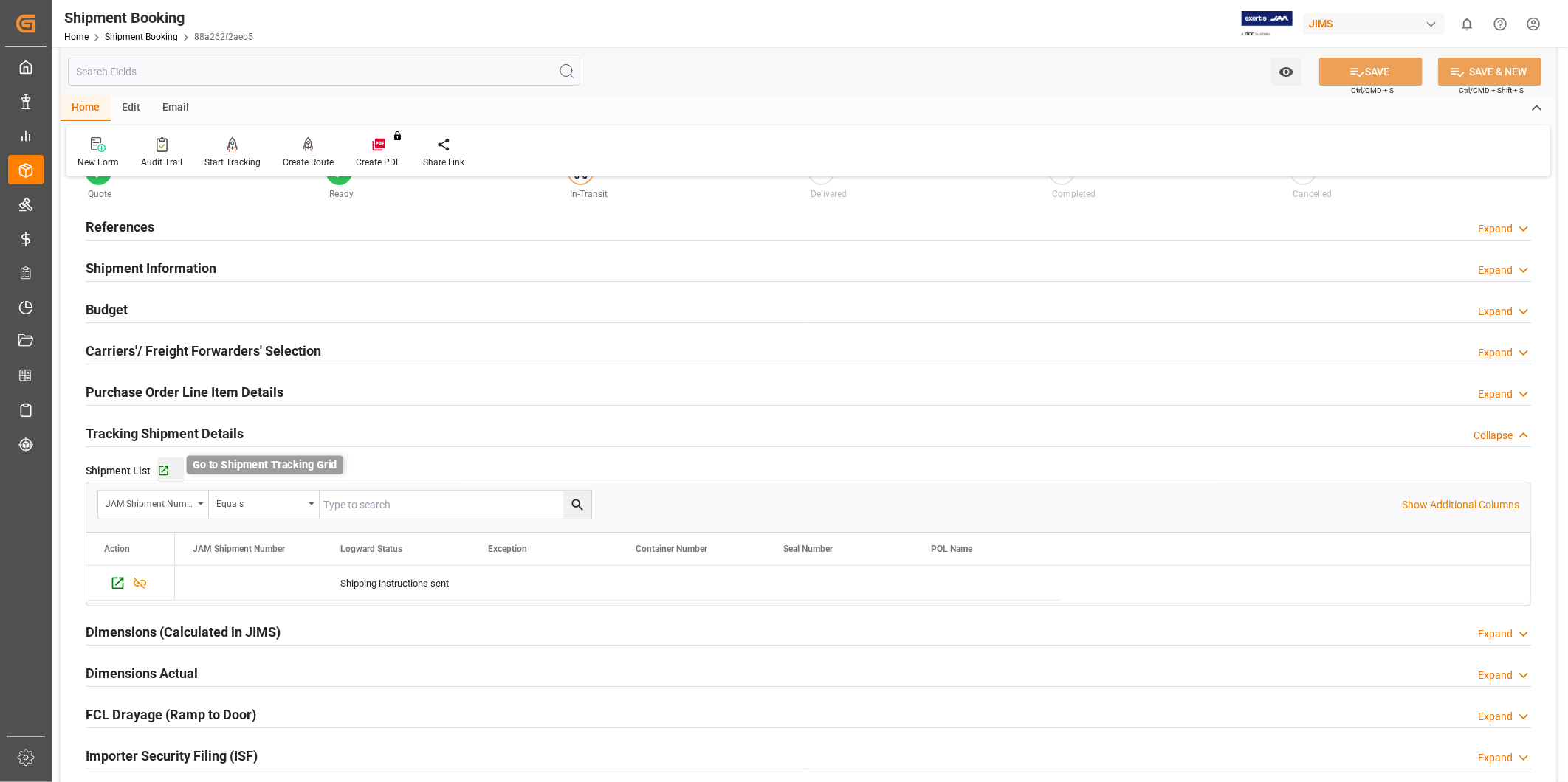
click at [165, 475] on icon "button" at bounding box center [163, 471] width 10 height 10
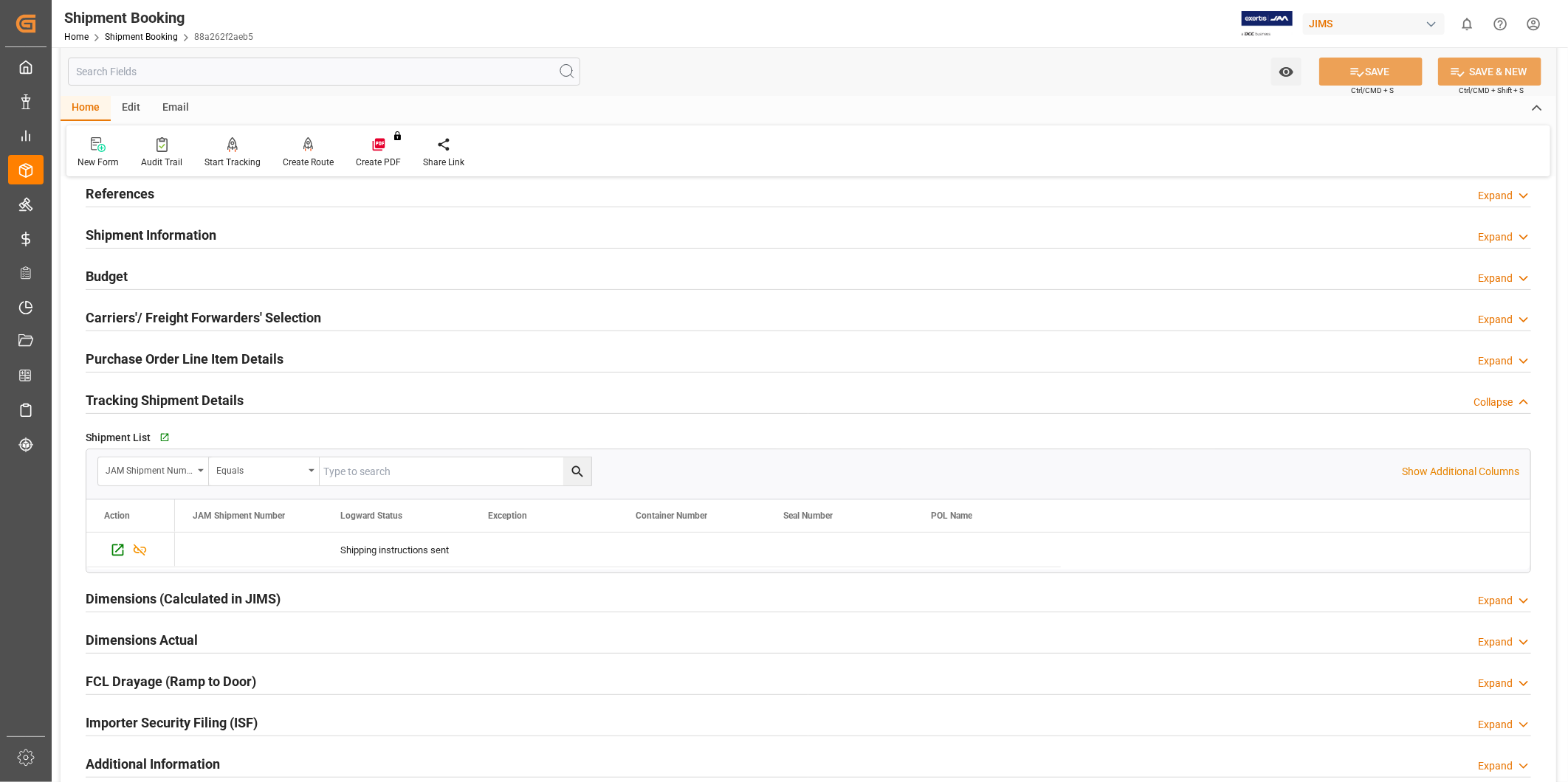
scroll to position [0, 0]
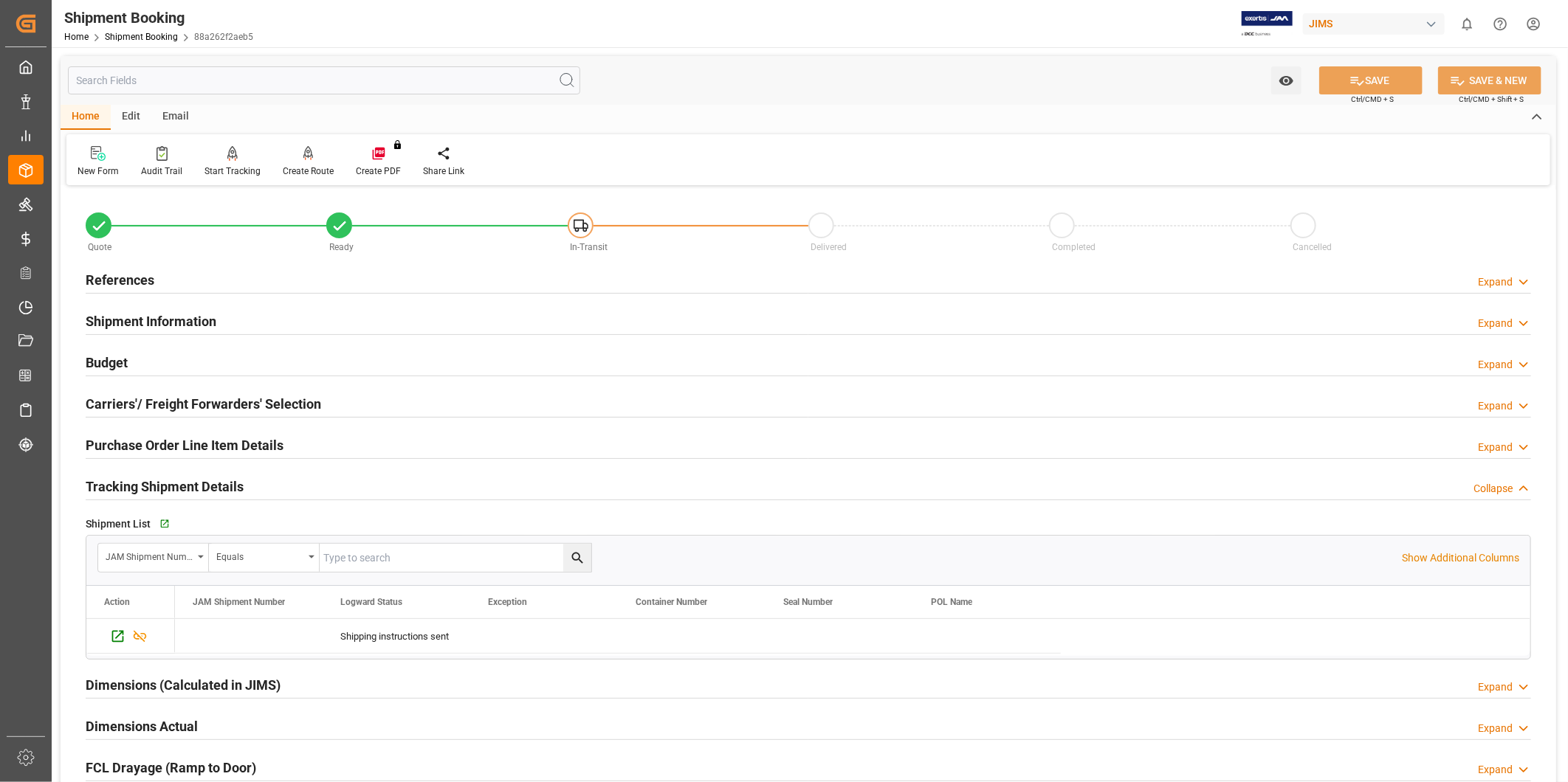
click at [1482, 276] on div "Expand" at bounding box center [1495, 282] width 35 height 15
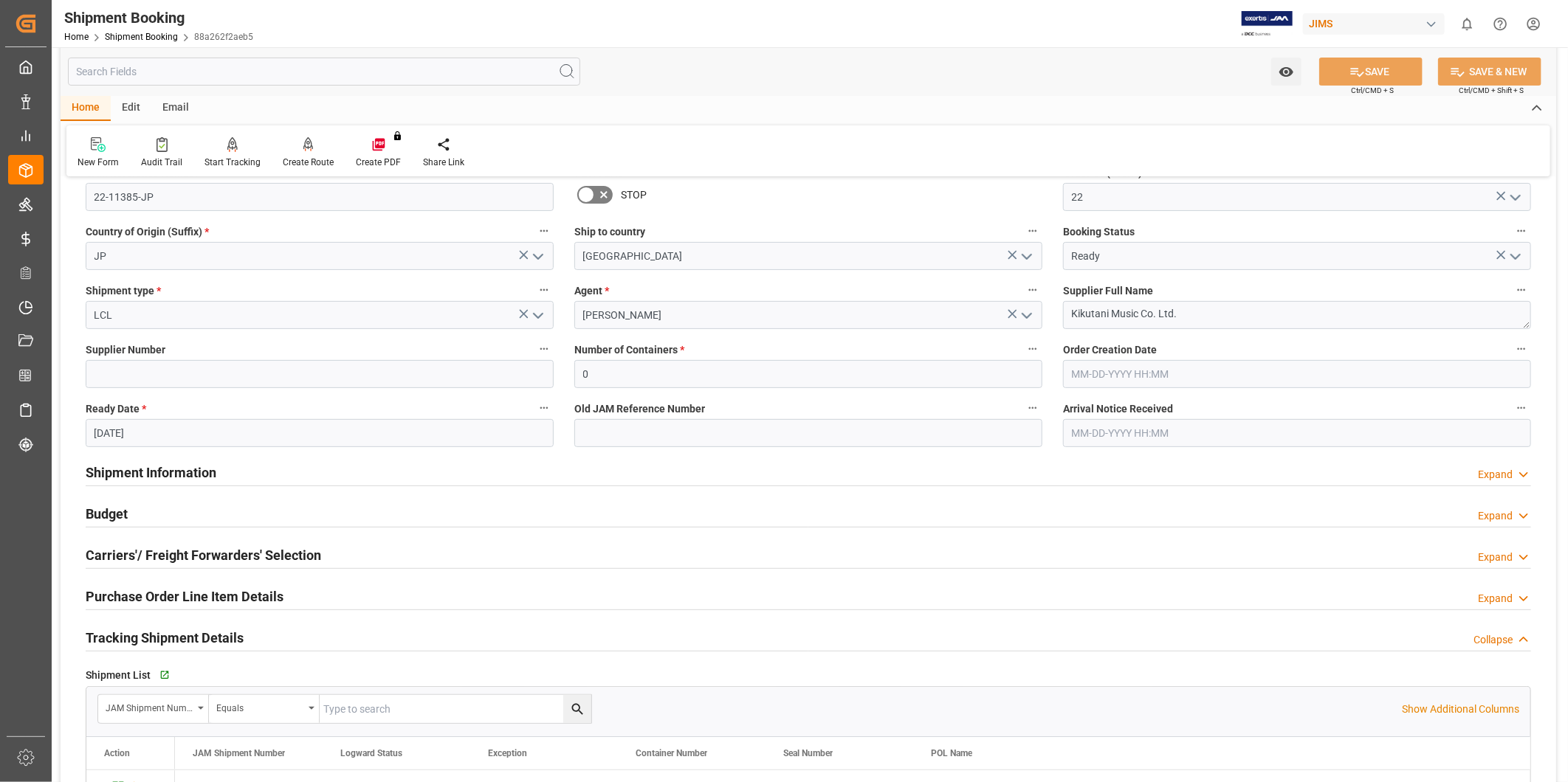
scroll to position [273, 0]
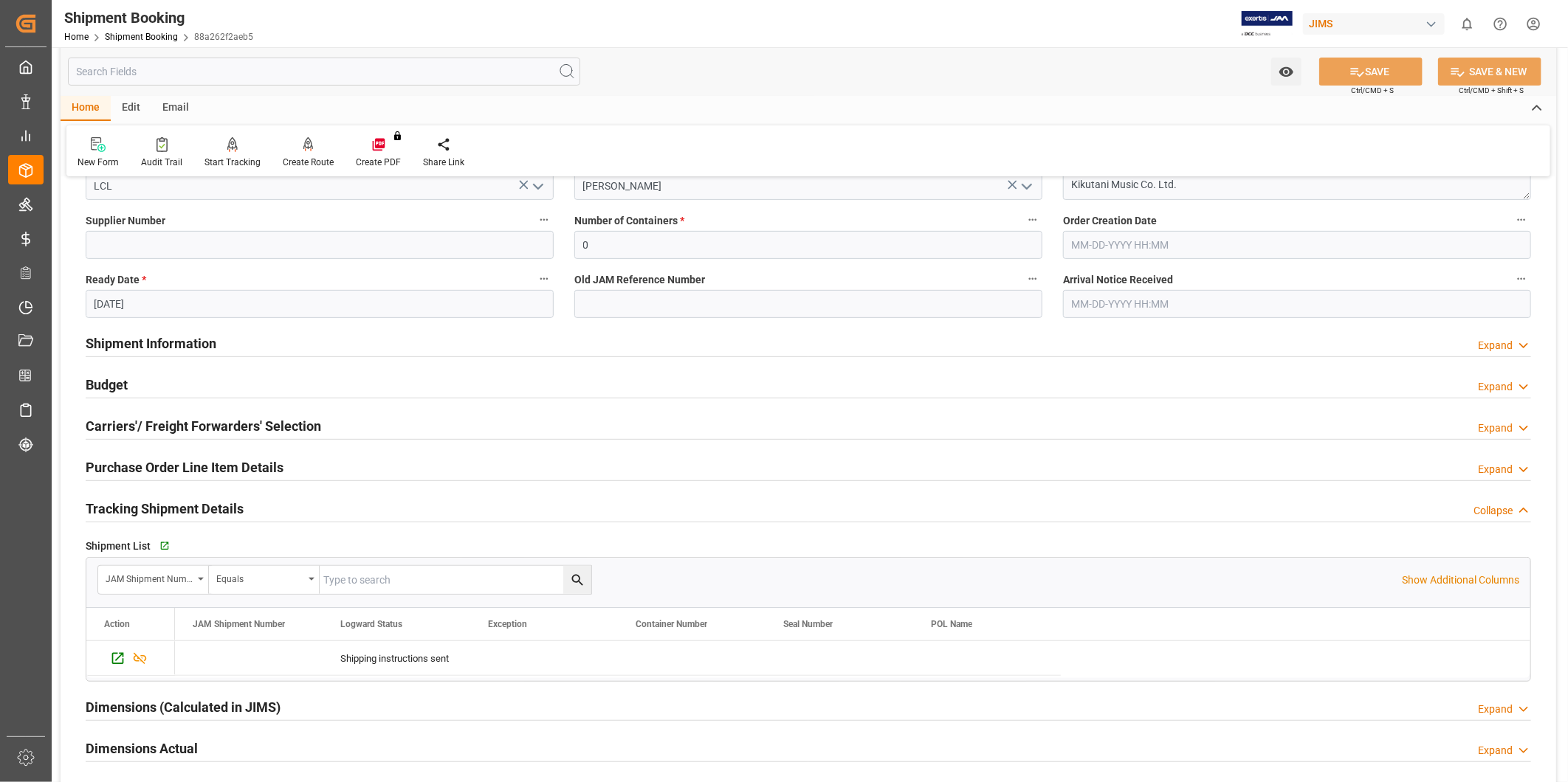
click at [234, 502] on h2 "Tracking Shipment Details" at bounding box center [164, 509] width 158 height 20
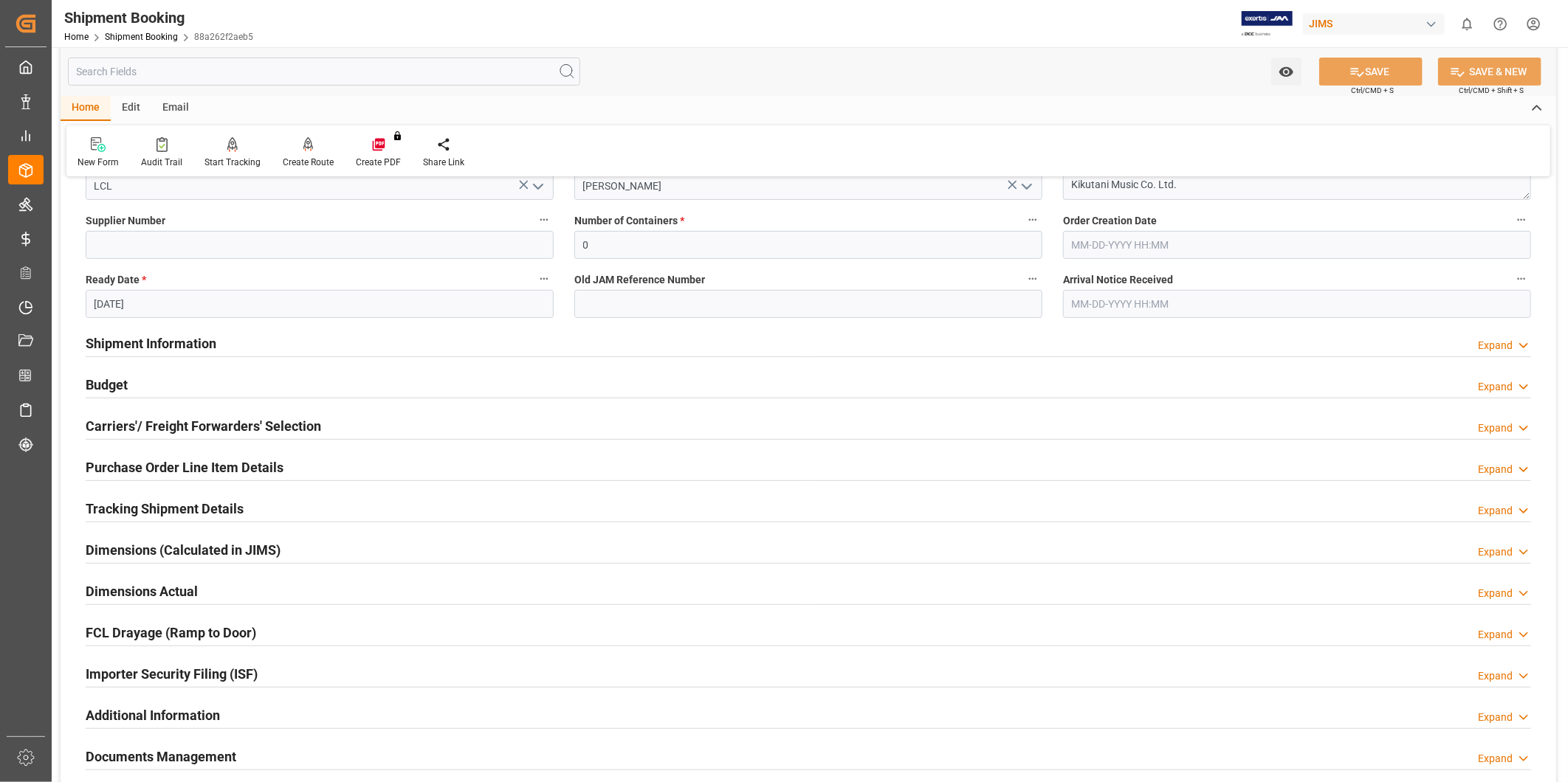
click at [234, 502] on h2 "Tracking Shipment Details" at bounding box center [164, 509] width 158 height 20
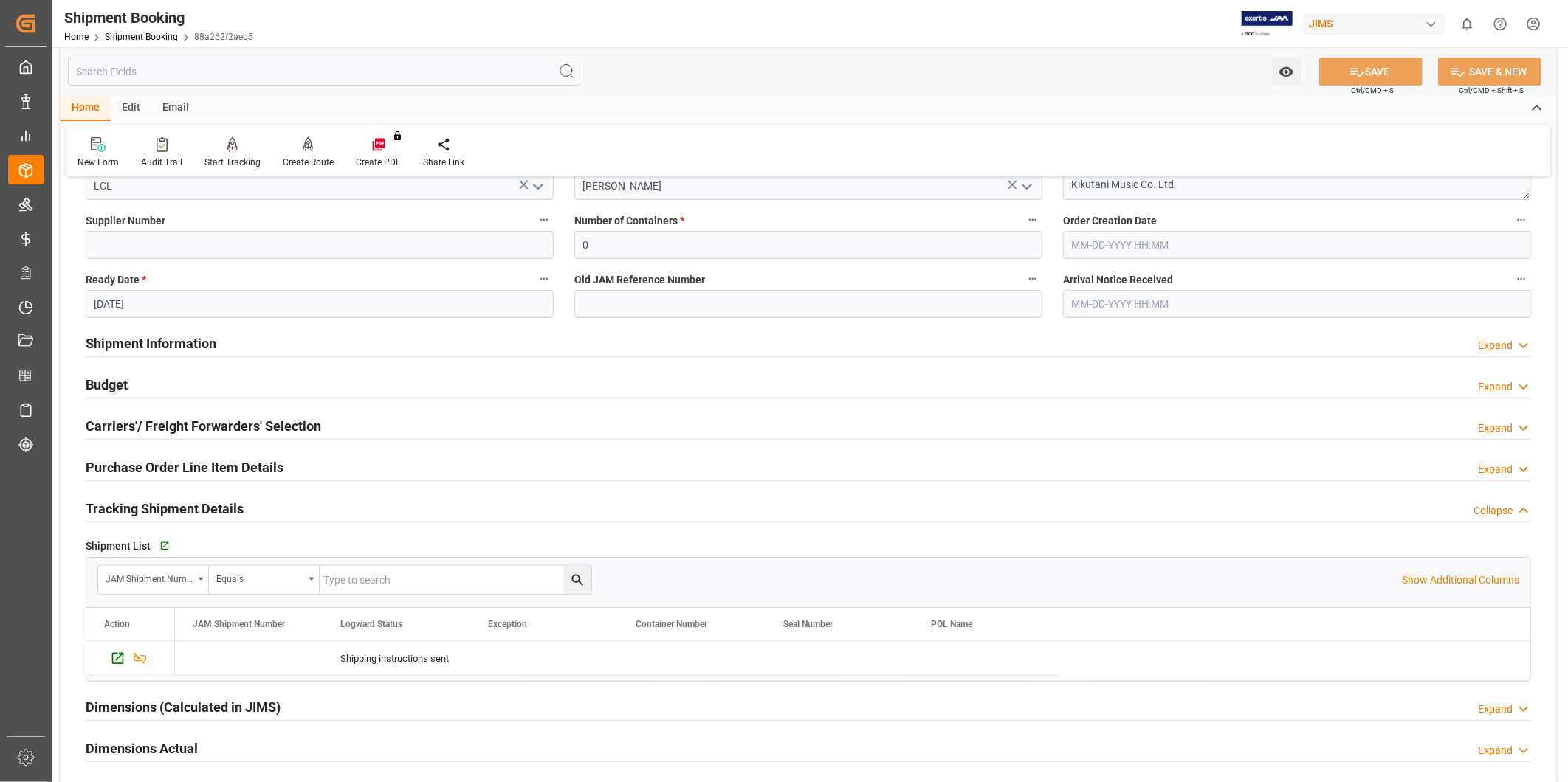
scroll to position [683, 0]
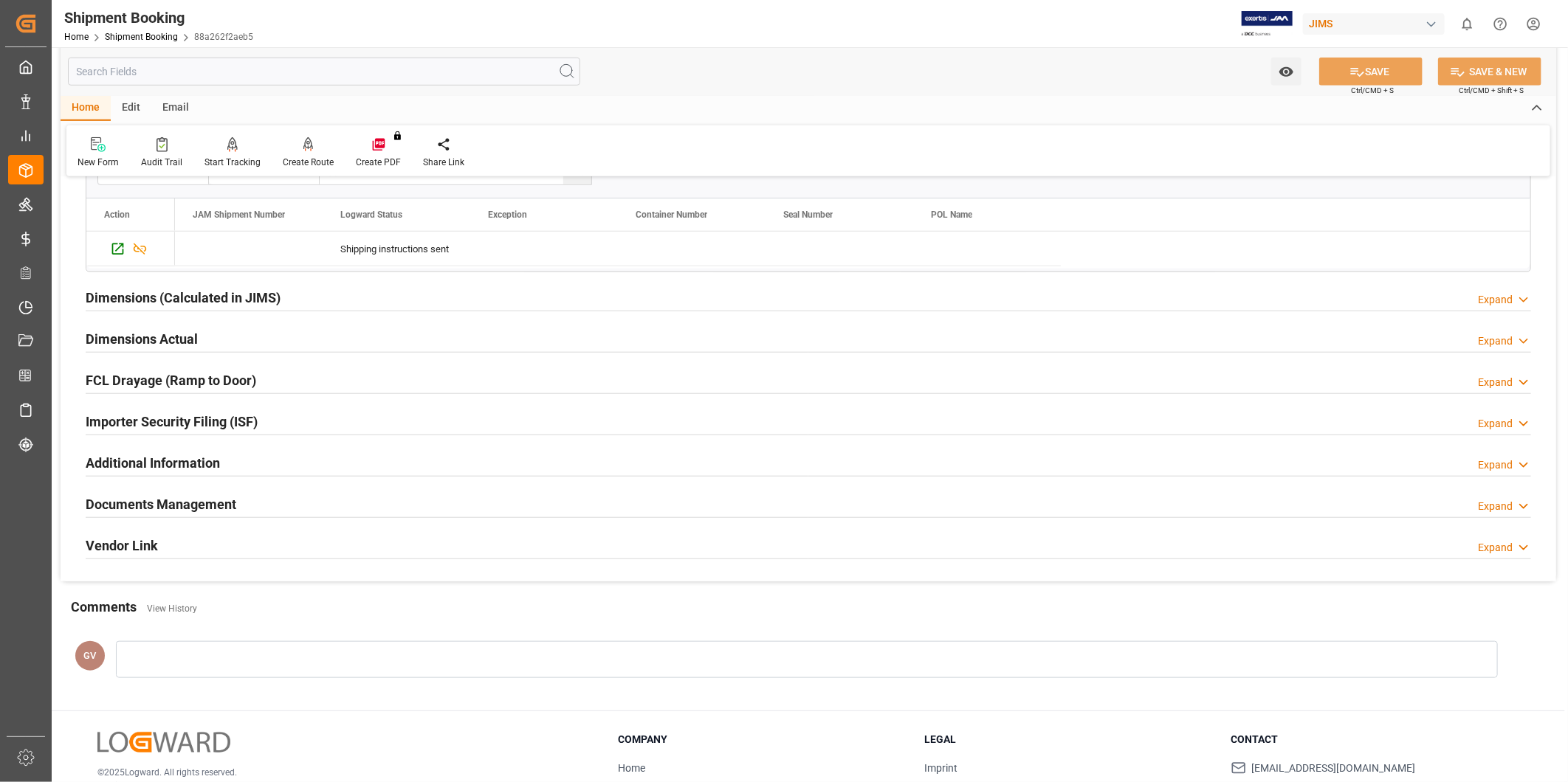
click at [242, 508] on div "Documents Management Expand" at bounding box center [808, 503] width 1445 height 28
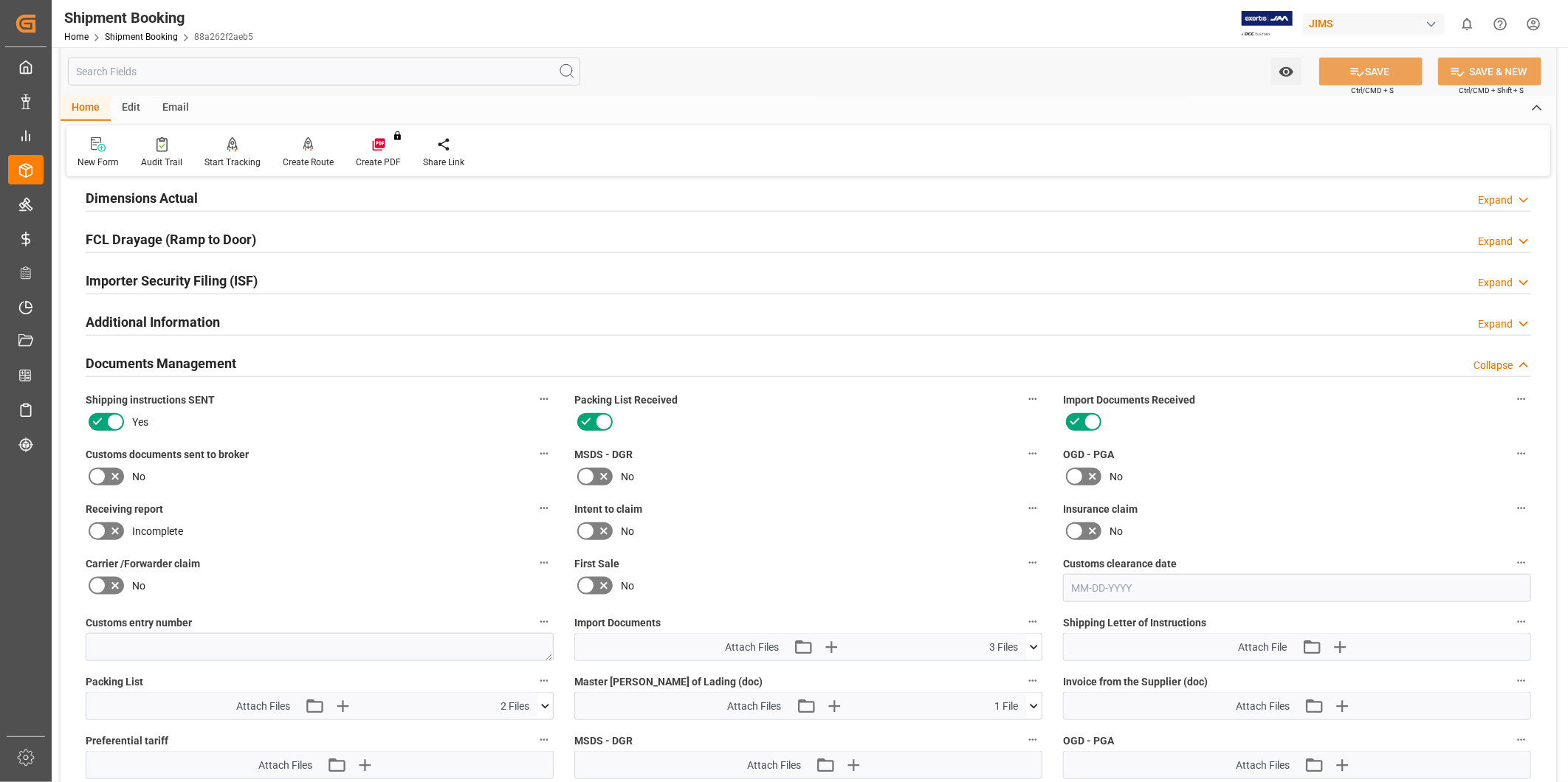
scroll to position [1093, 0]
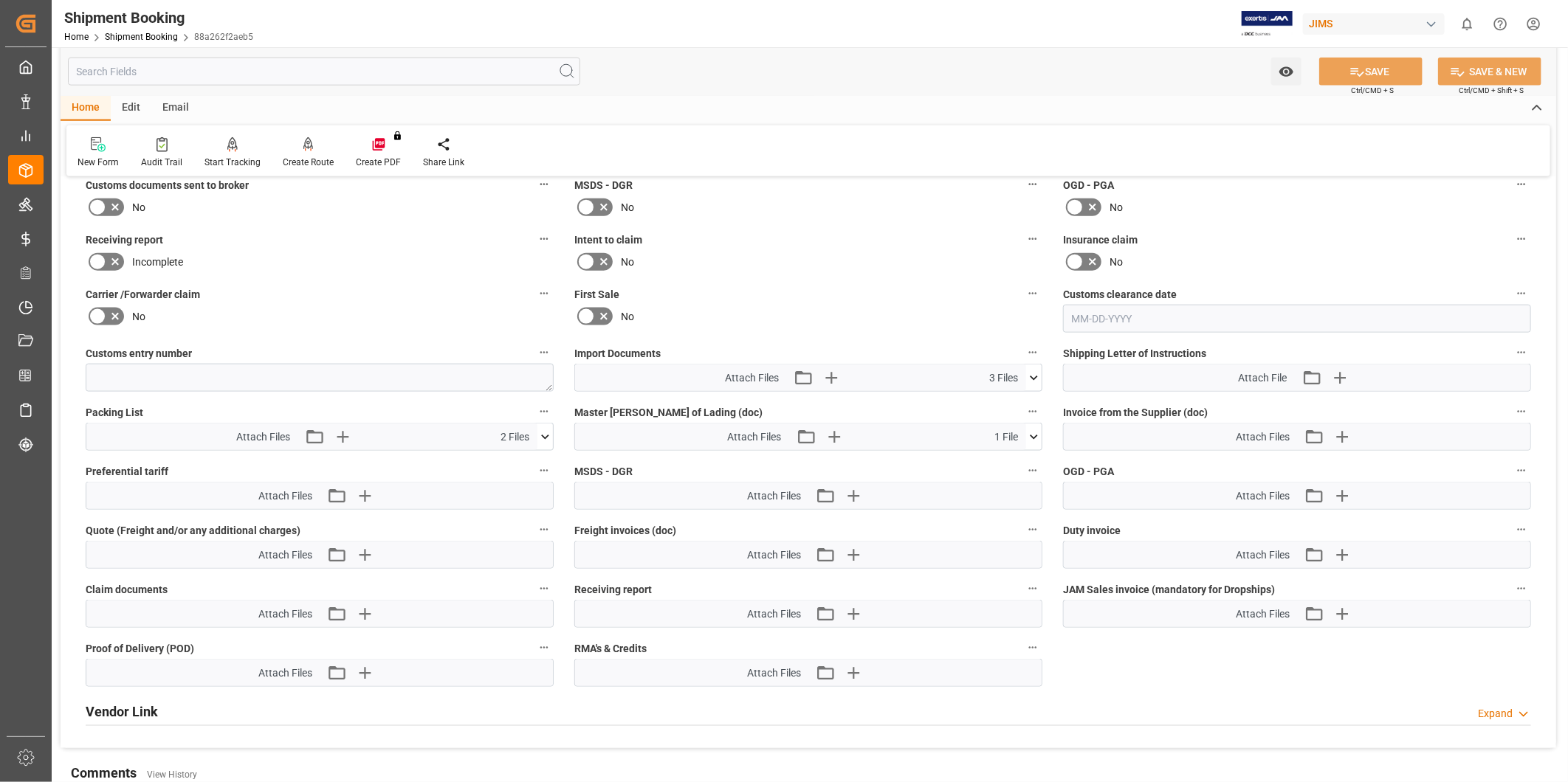
click at [537, 440] on icon at bounding box center [544, 437] width 15 height 15
click at [517, 475] on icon at bounding box center [521, 479] width 15 height 15
click at [1031, 378] on icon at bounding box center [1034, 377] width 15 height 15
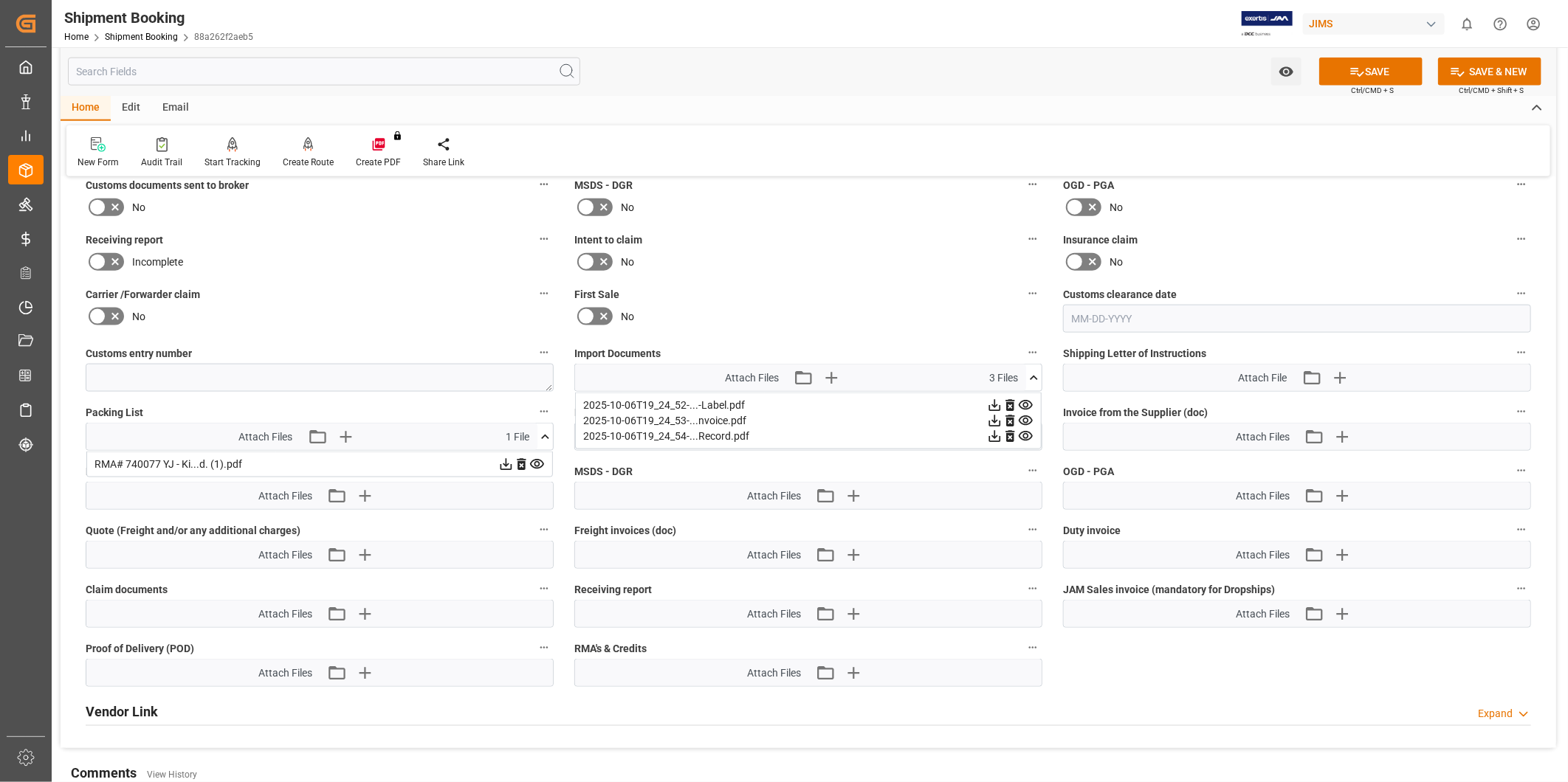
click at [1012, 401] on icon at bounding box center [1010, 406] width 9 height 12
click at [1012, 404] on icon at bounding box center [1010, 406] width 9 height 12
click at [1010, 405] on icon at bounding box center [1010, 405] width 15 height 15
click at [1032, 433] on icon at bounding box center [1034, 437] width 15 height 15
click at [1007, 461] on icon at bounding box center [1010, 465] width 9 height 12
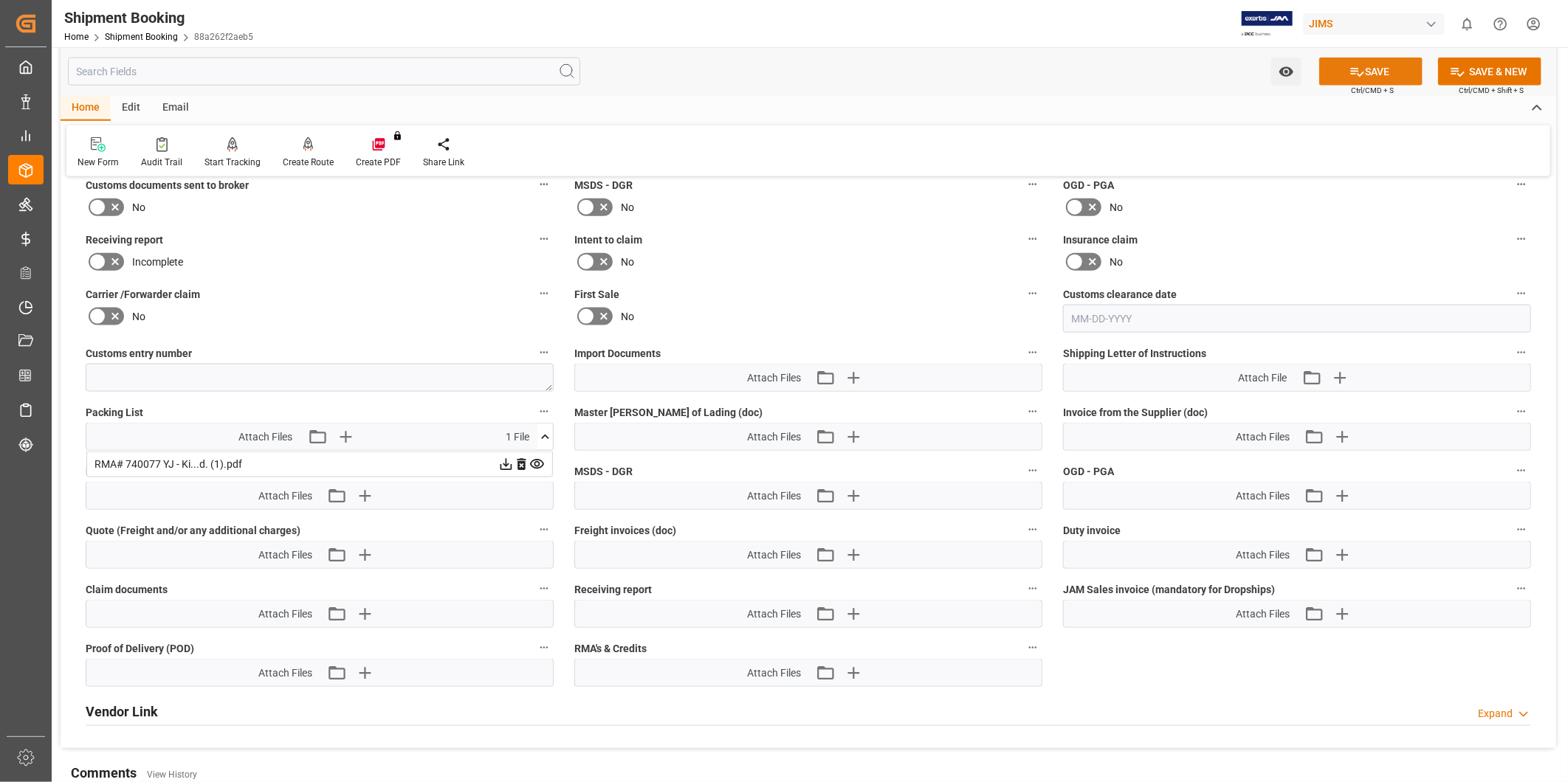
drag, startPoint x: 1366, startPoint y: 61, endPoint x: 1367, endPoint y: 68, distance: 7.1
click at [1367, 62] on button "SAVE" at bounding box center [1370, 71] width 103 height 28
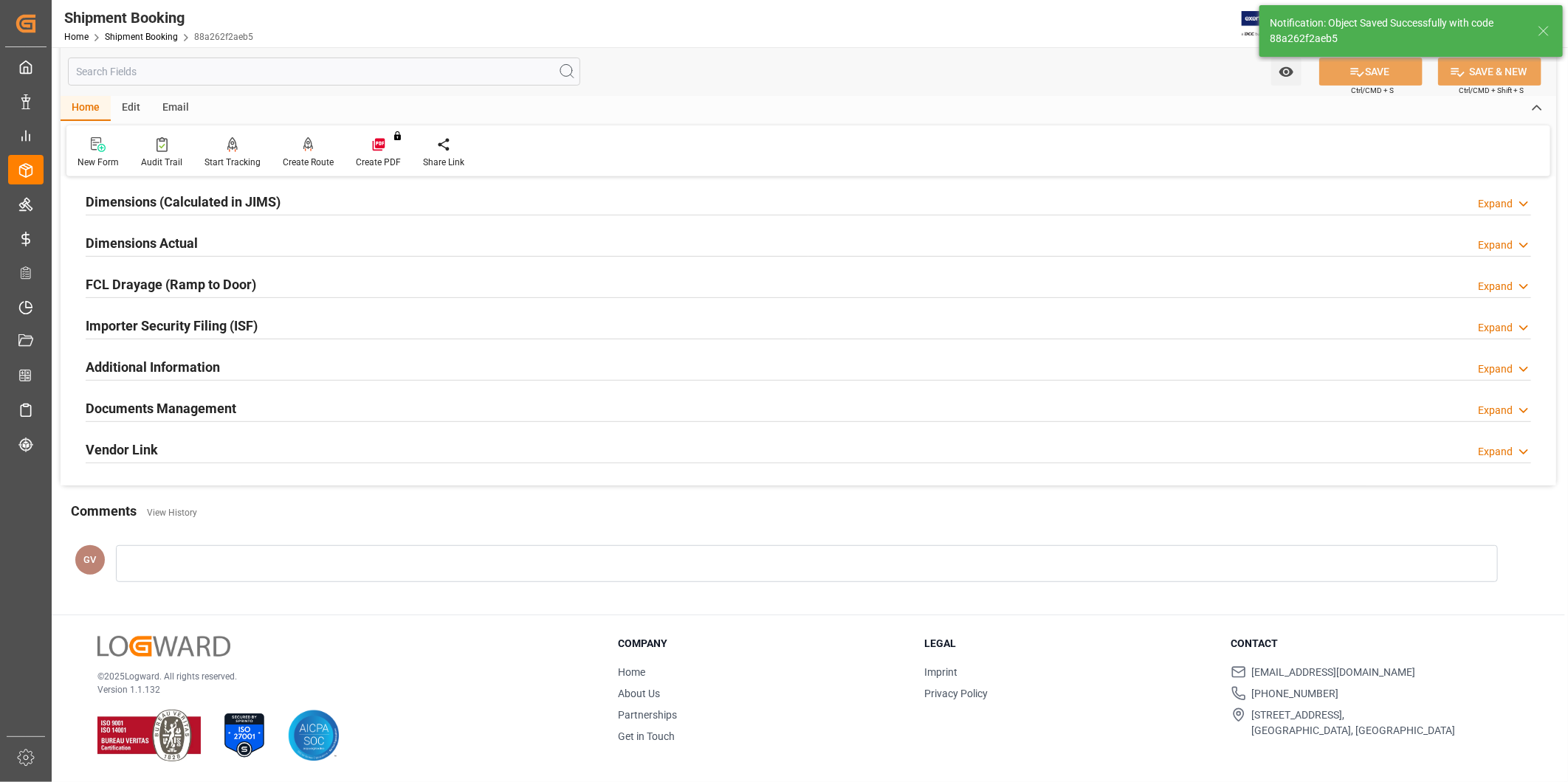
scroll to position [327, 0]
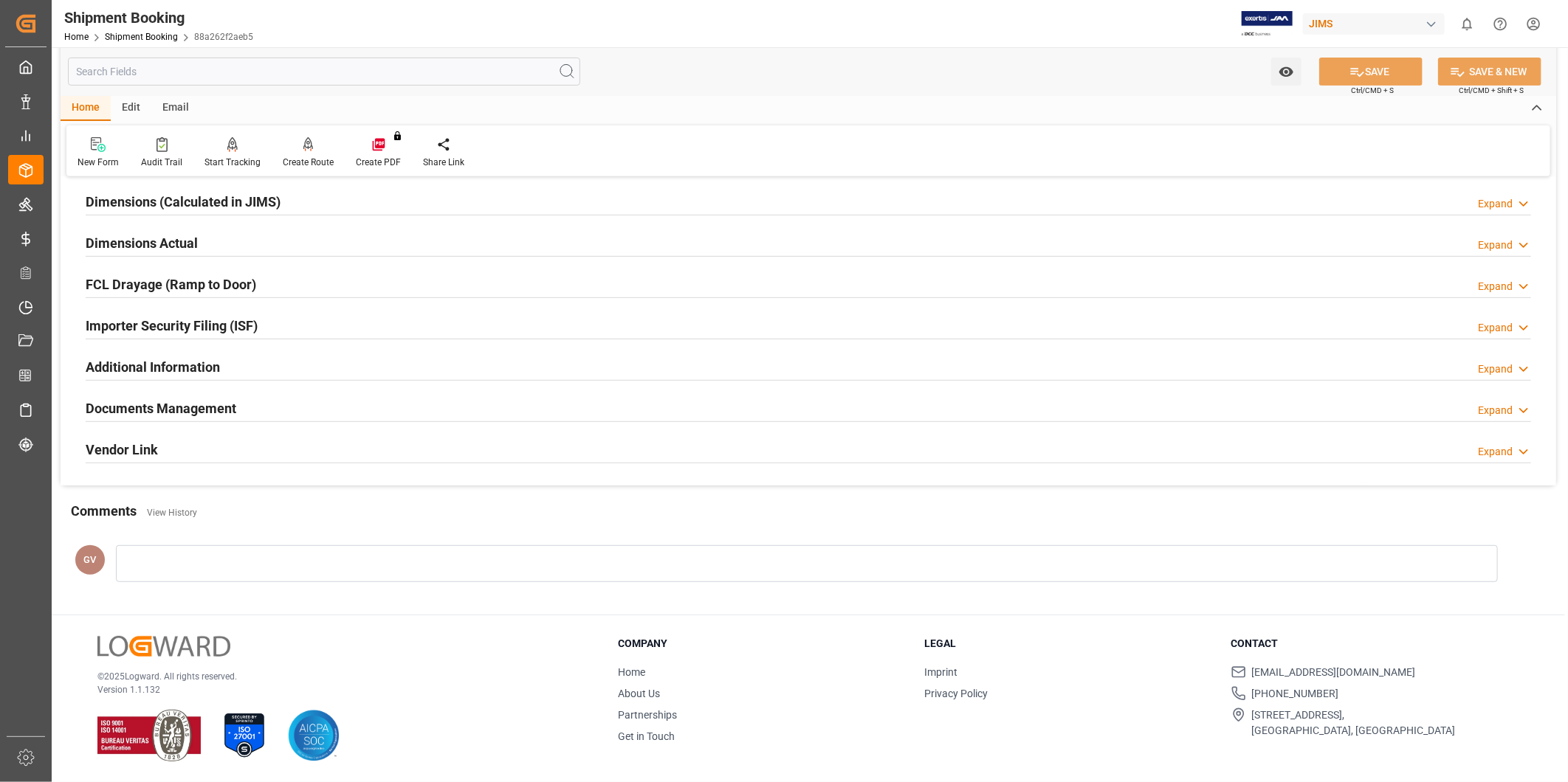
click at [1503, 403] on div "Expand" at bounding box center [1495, 410] width 35 height 15
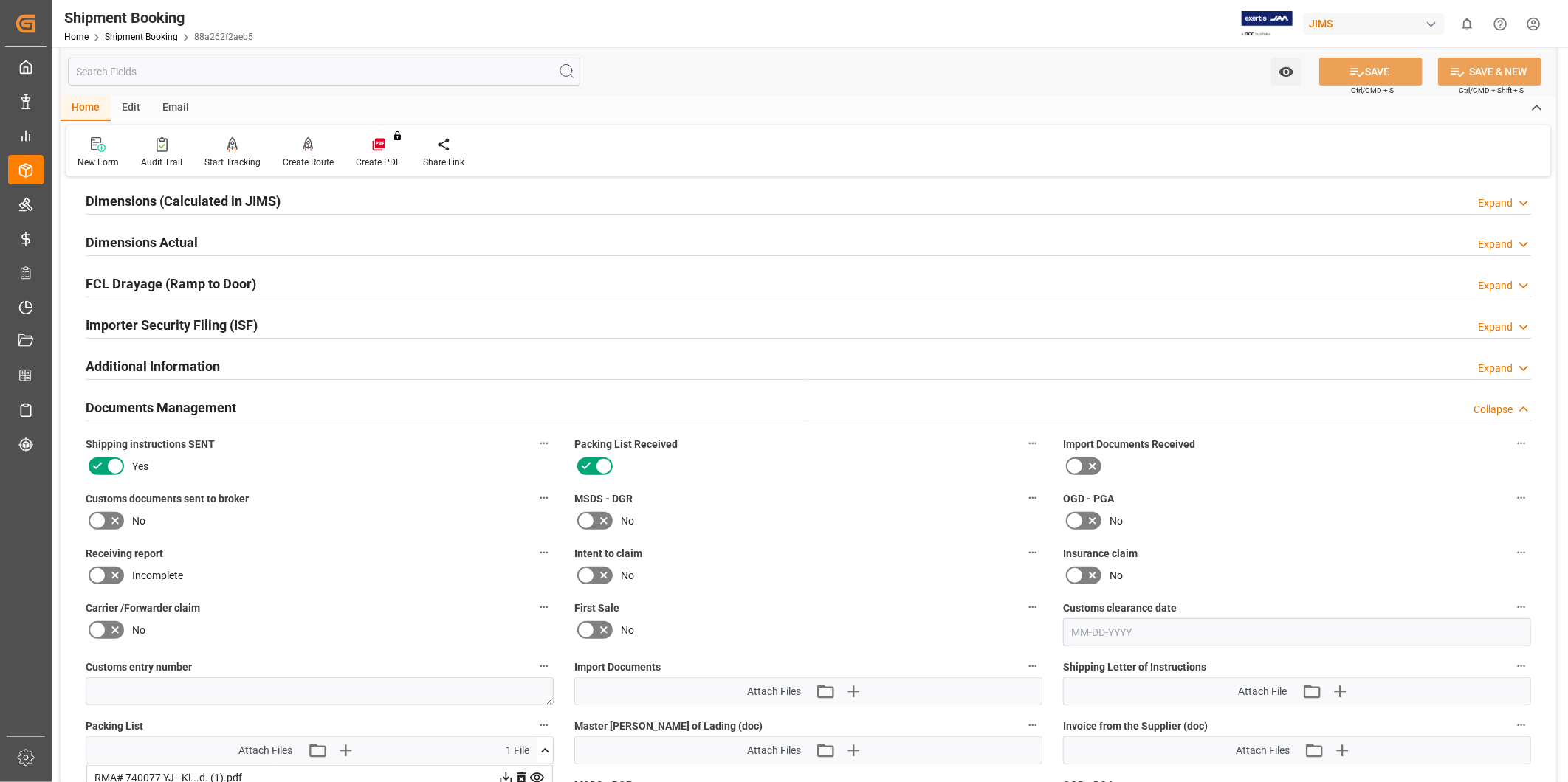
scroll to position [640, 0]
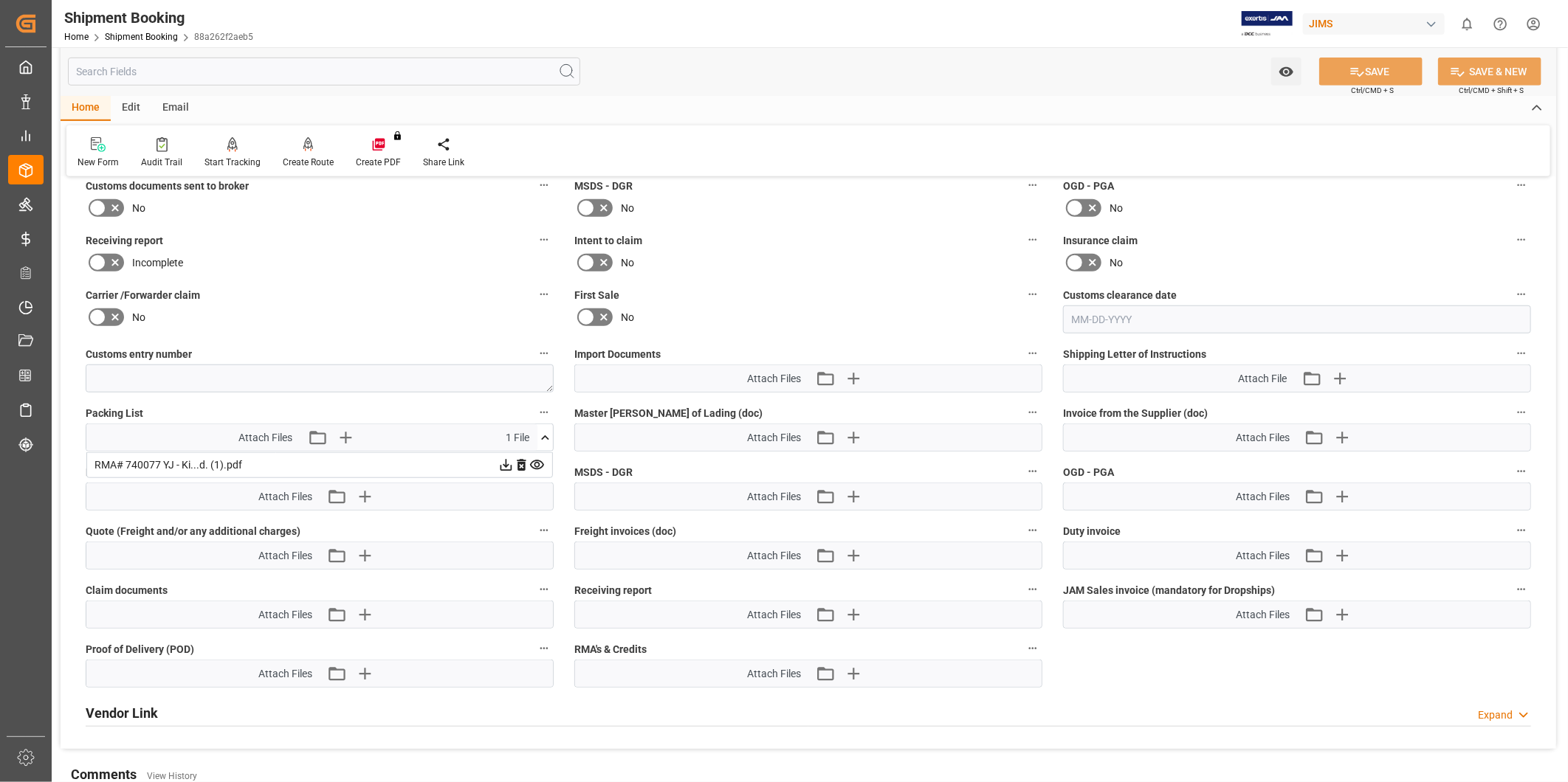
click at [865, 211] on div "No" at bounding box center [808, 208] width 468 height 24
click at [854, 370] on icon "button" at bounding box center [853, 378] width 24 height 24
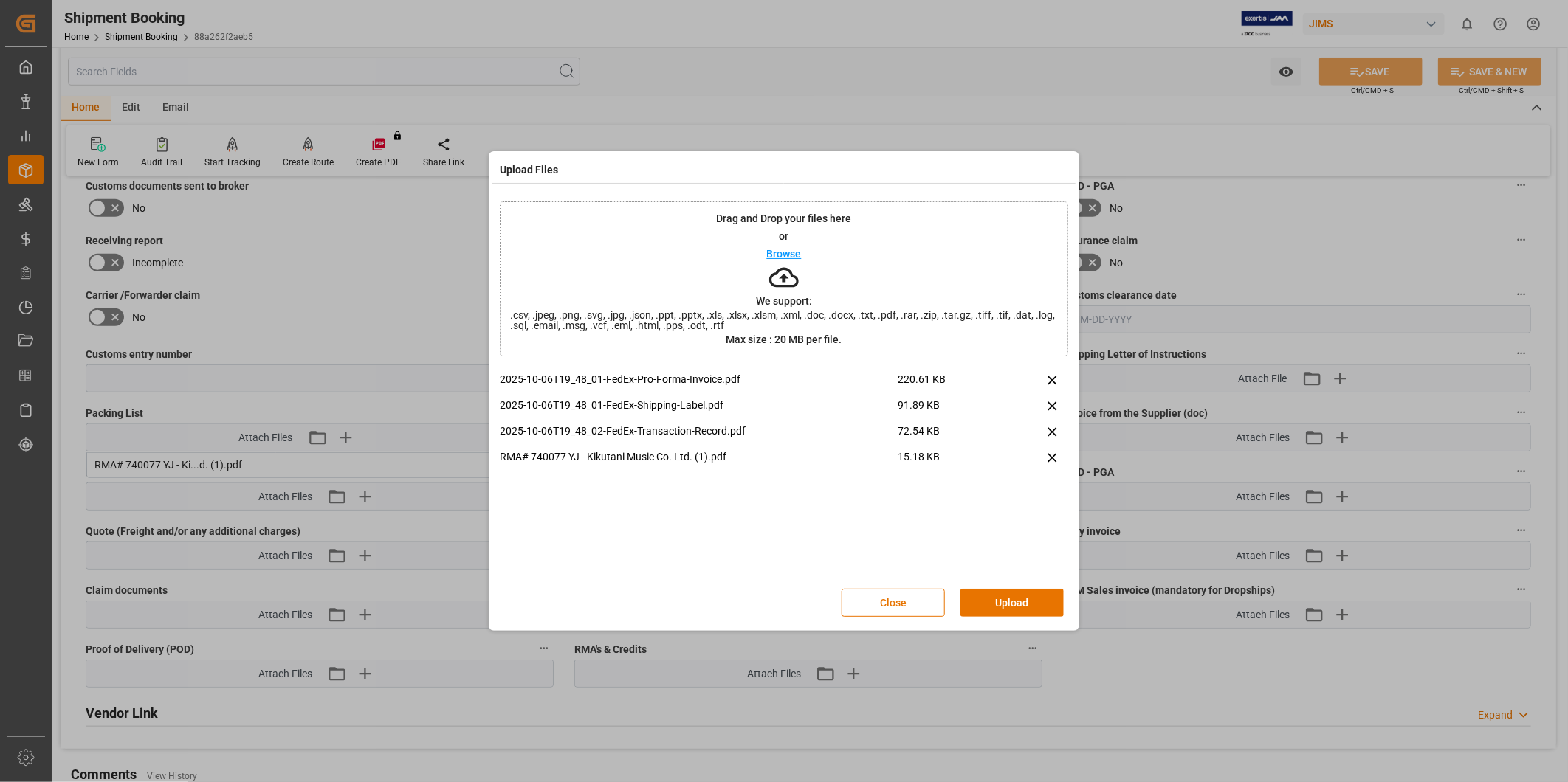
click at [1047, 611] on button "Upload" at bounding box center [1011, 602] width 103 height 28
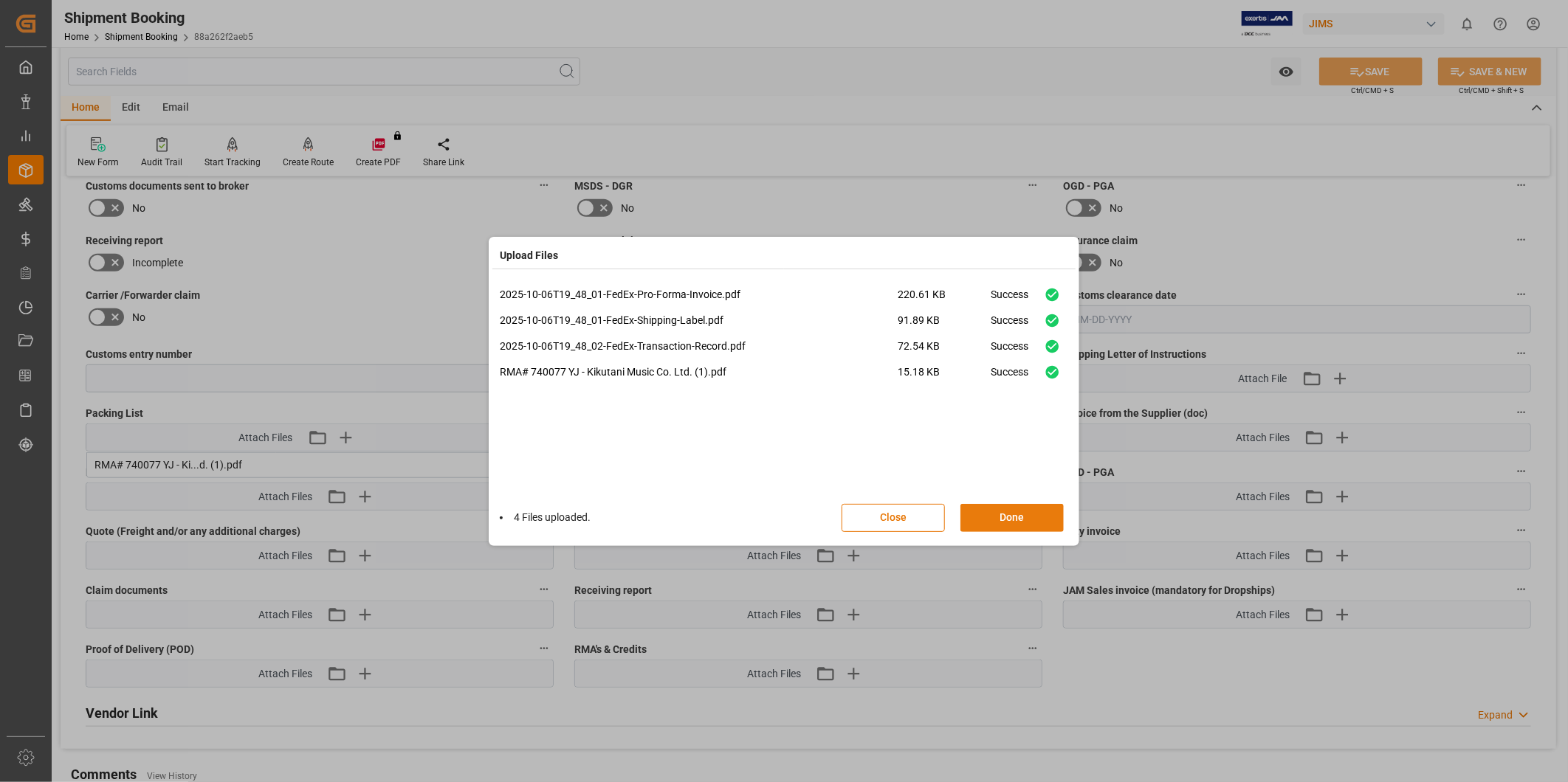
click at [1030, 520] on button "Done" at bounding box center [1011, 518] width 103 height 28
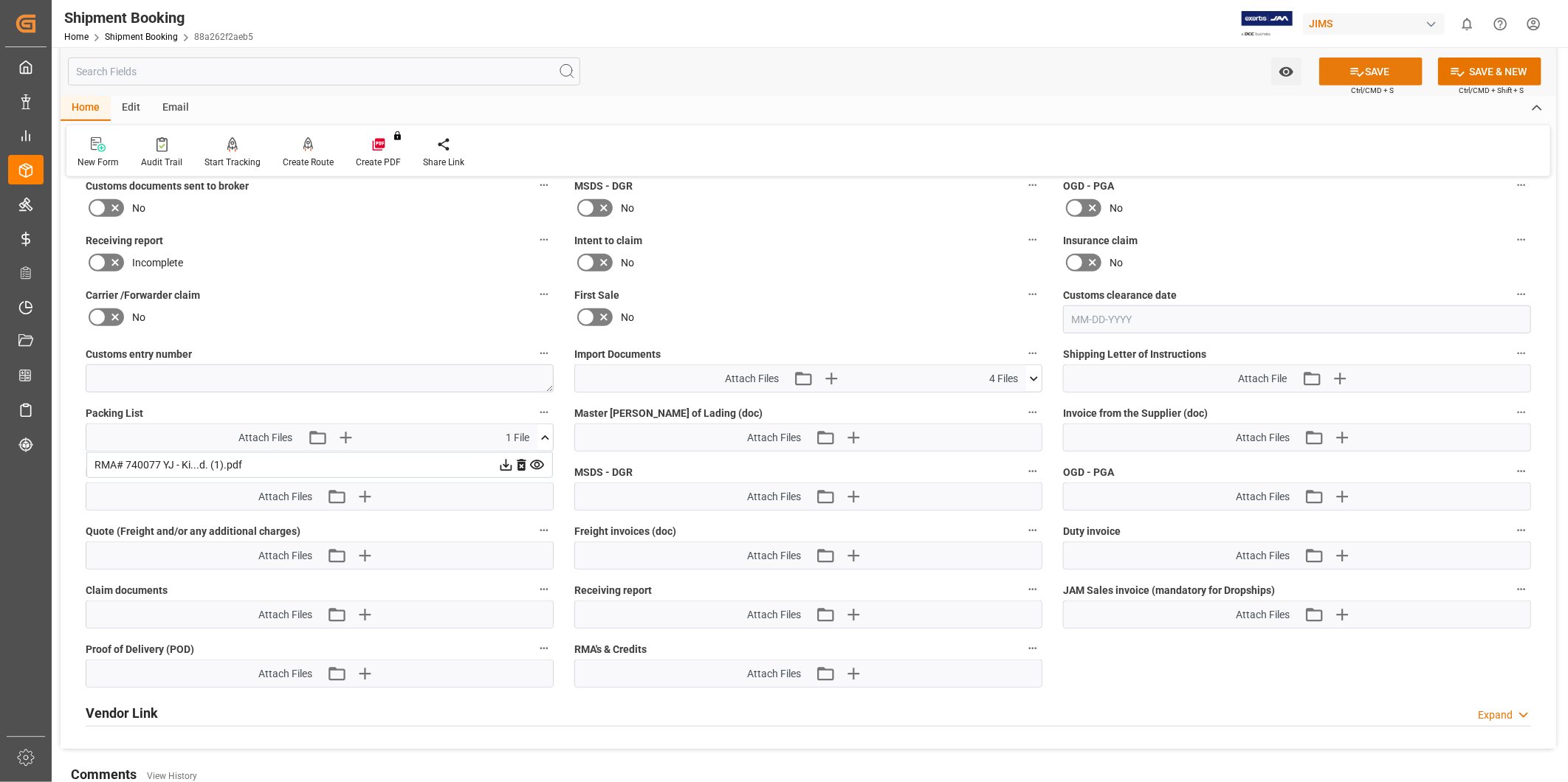
click at [1393, 64] on button "SAVE" at bounding box center [1370, 71] width 103 height 28
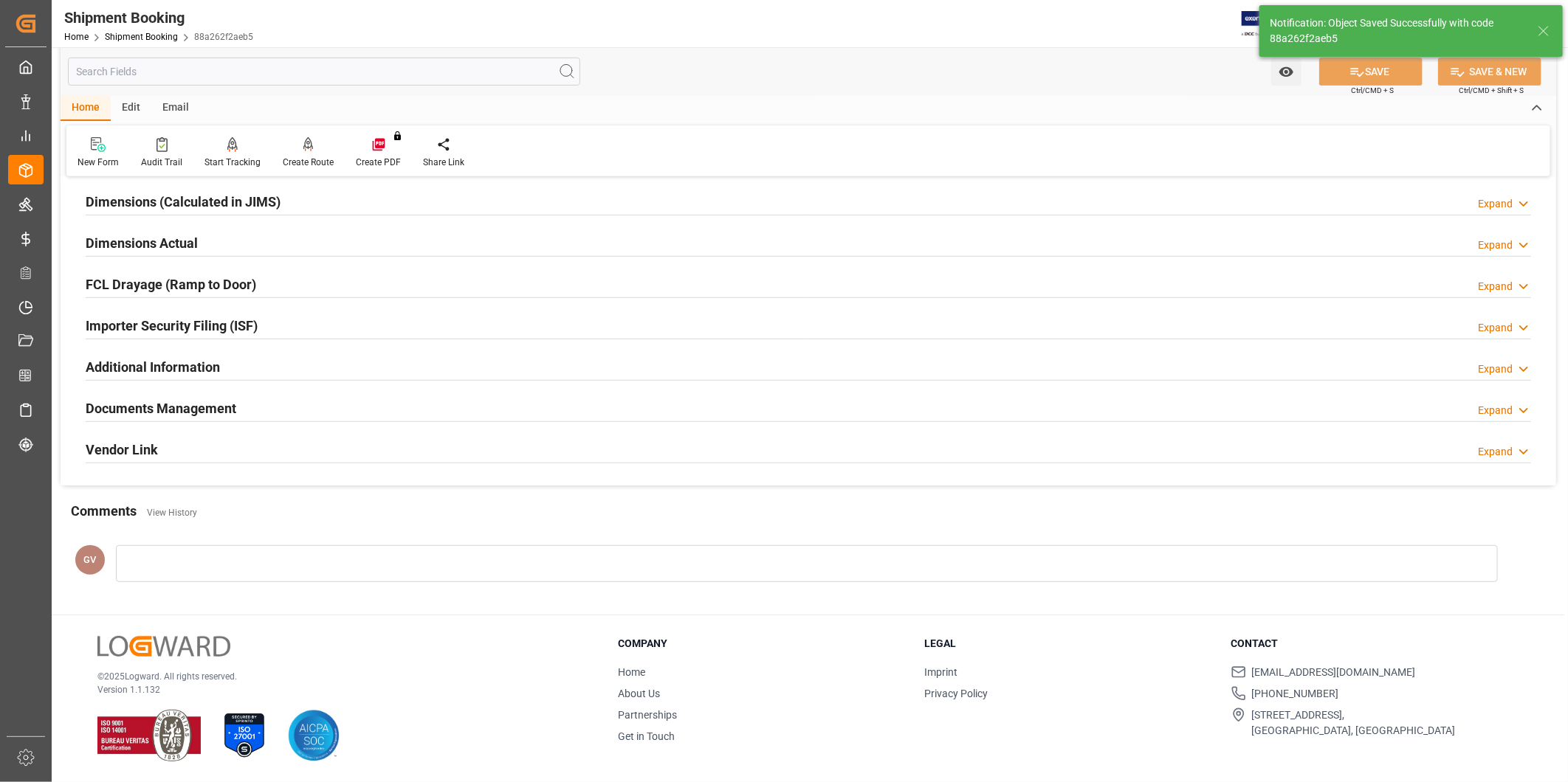
scroll to position [327, 0]
click at [307, 413] on div "Documents Management Expand" at bounding box center [808, 407] width 1445 height 28
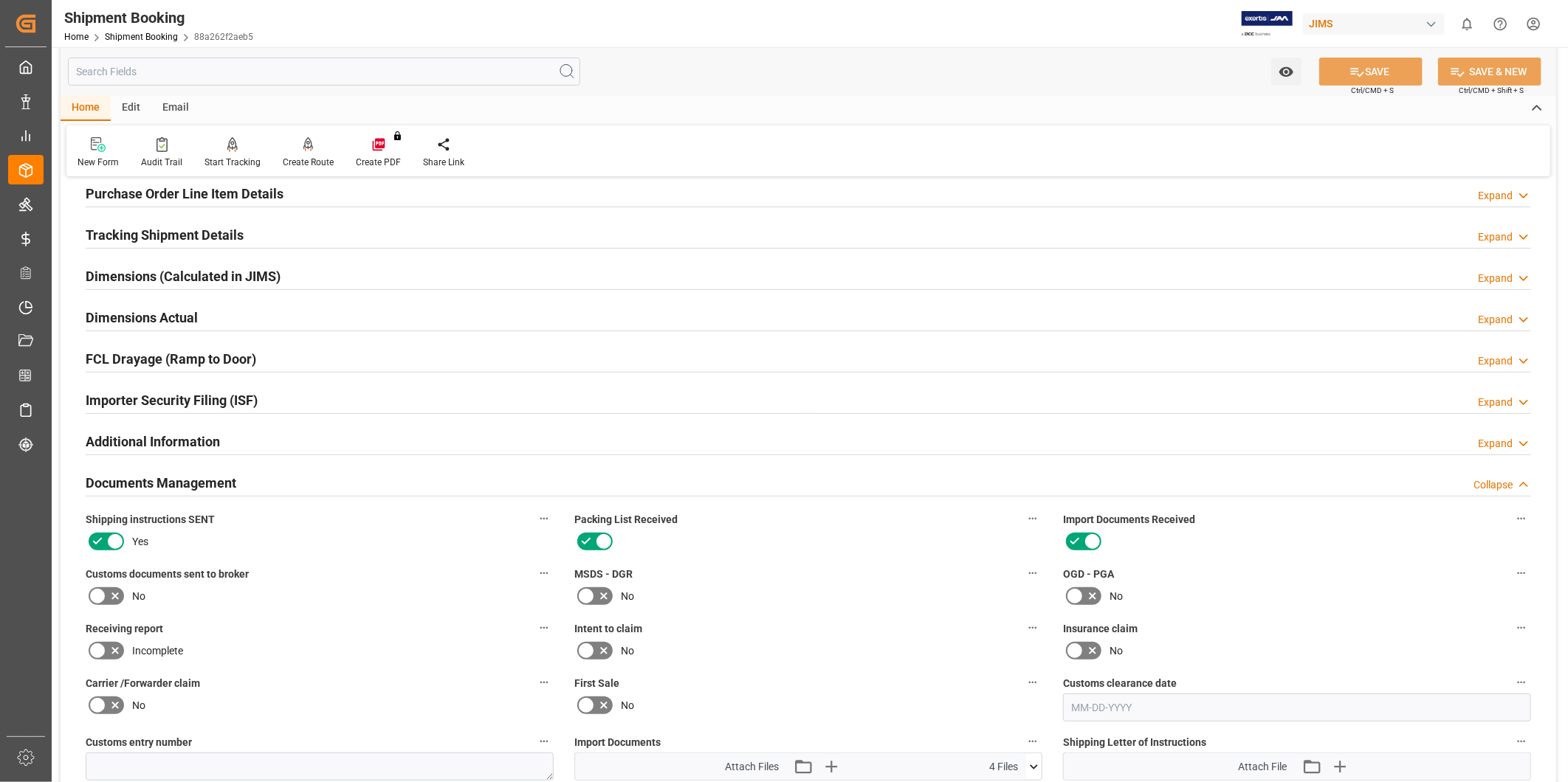
scroll to position [0, 0]
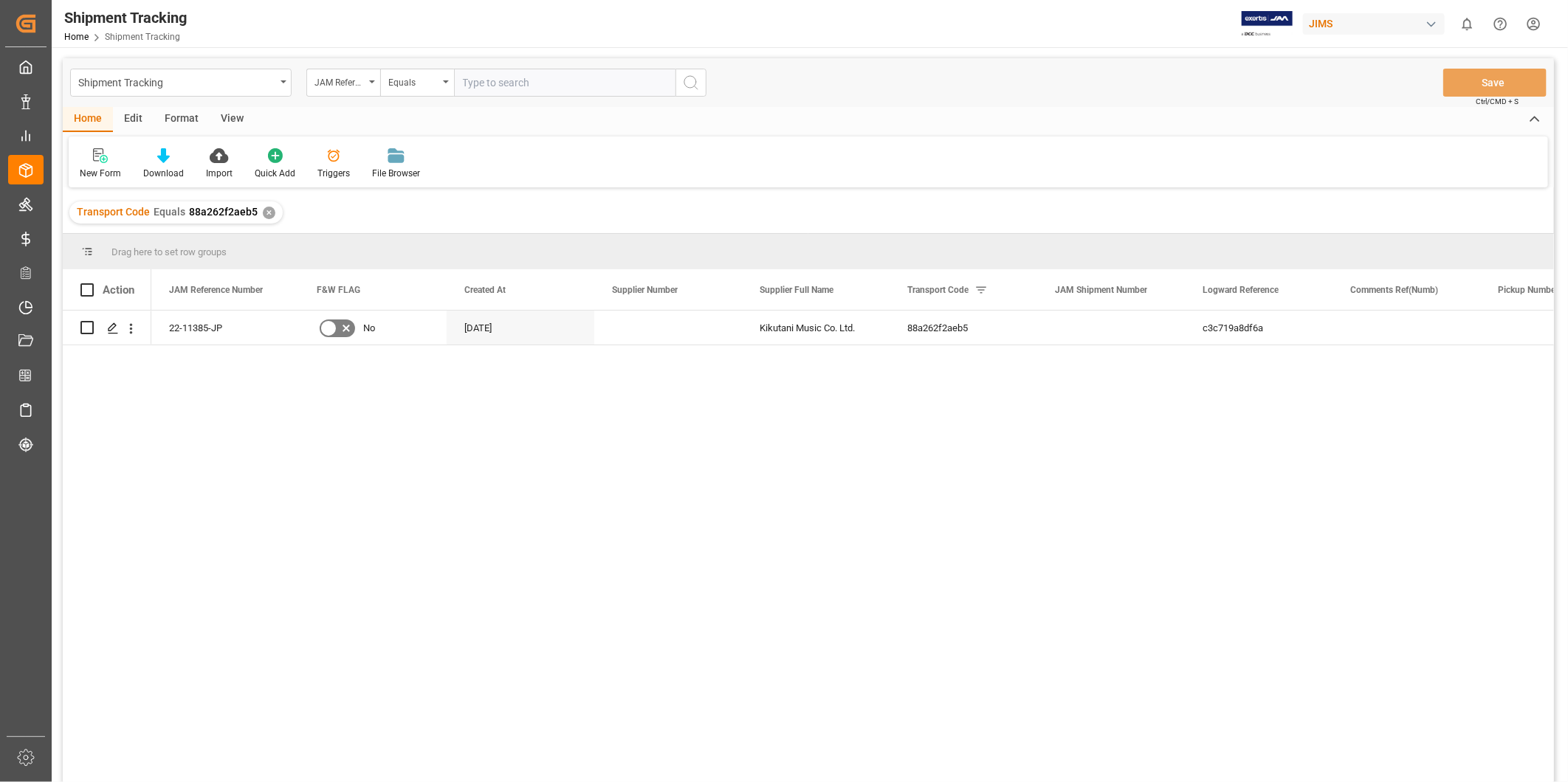
click at [231, 116] on div "View" at bounding box center [232, 119] width 45 height 26
click at [96, 165] on div "Default" at bounding box center [94, 164] width 51 height 33
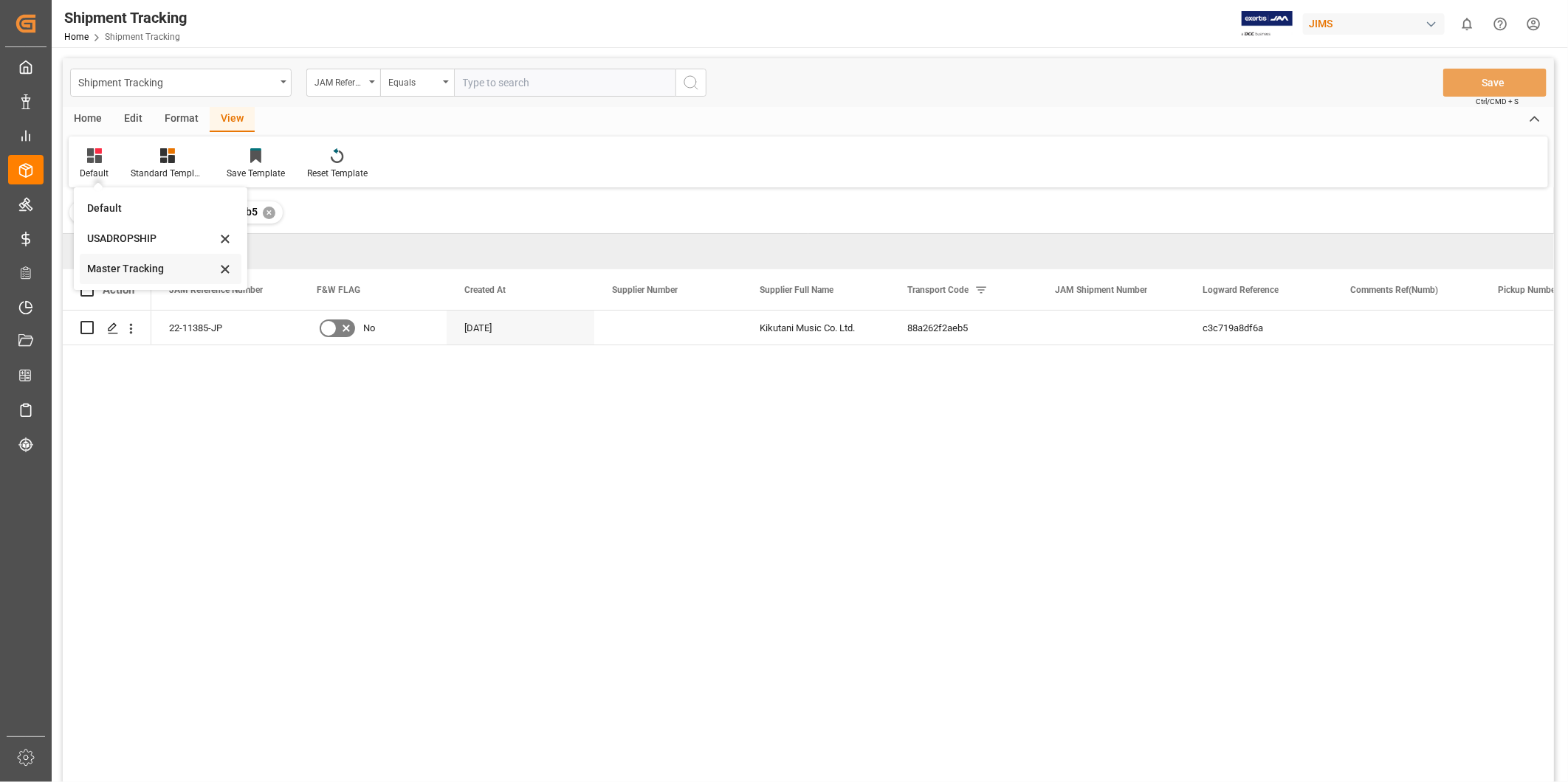
click at [123, 276] on div "Master Tracking" at bounding box center [152, 269] width 129 height 15
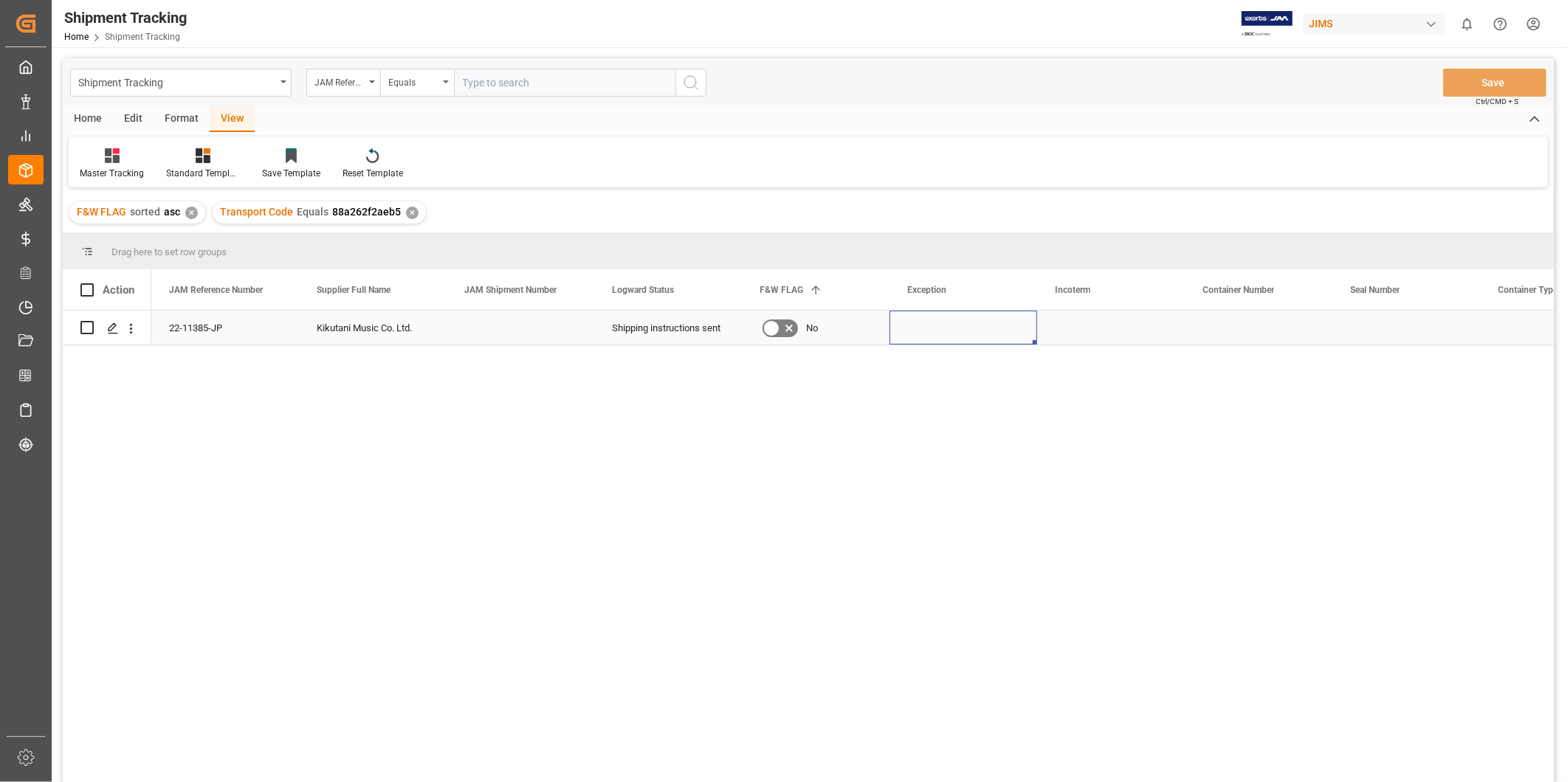
click at [934, 333] on div "Press SPACE to select this row." at bounding box center [964, 327] width 148 height 34
click at [1007, 340] on icon "open menu" at bounding box center [1009, 336] width 17 height 17
click at [987, 598] on div "RTV - for credit" at bounding box center [973, 610] width 141 height 52
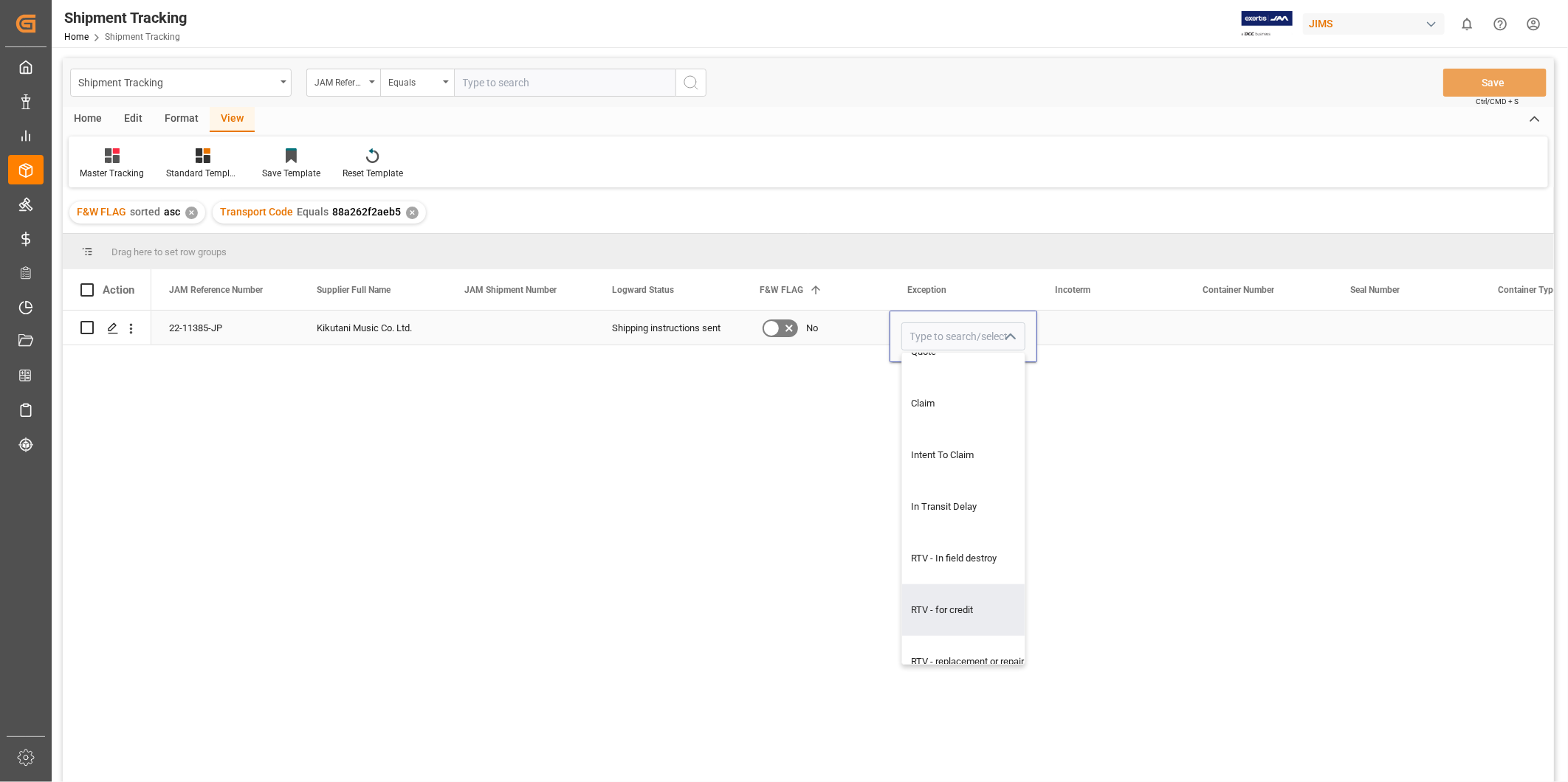
type input "RTV - for credit"
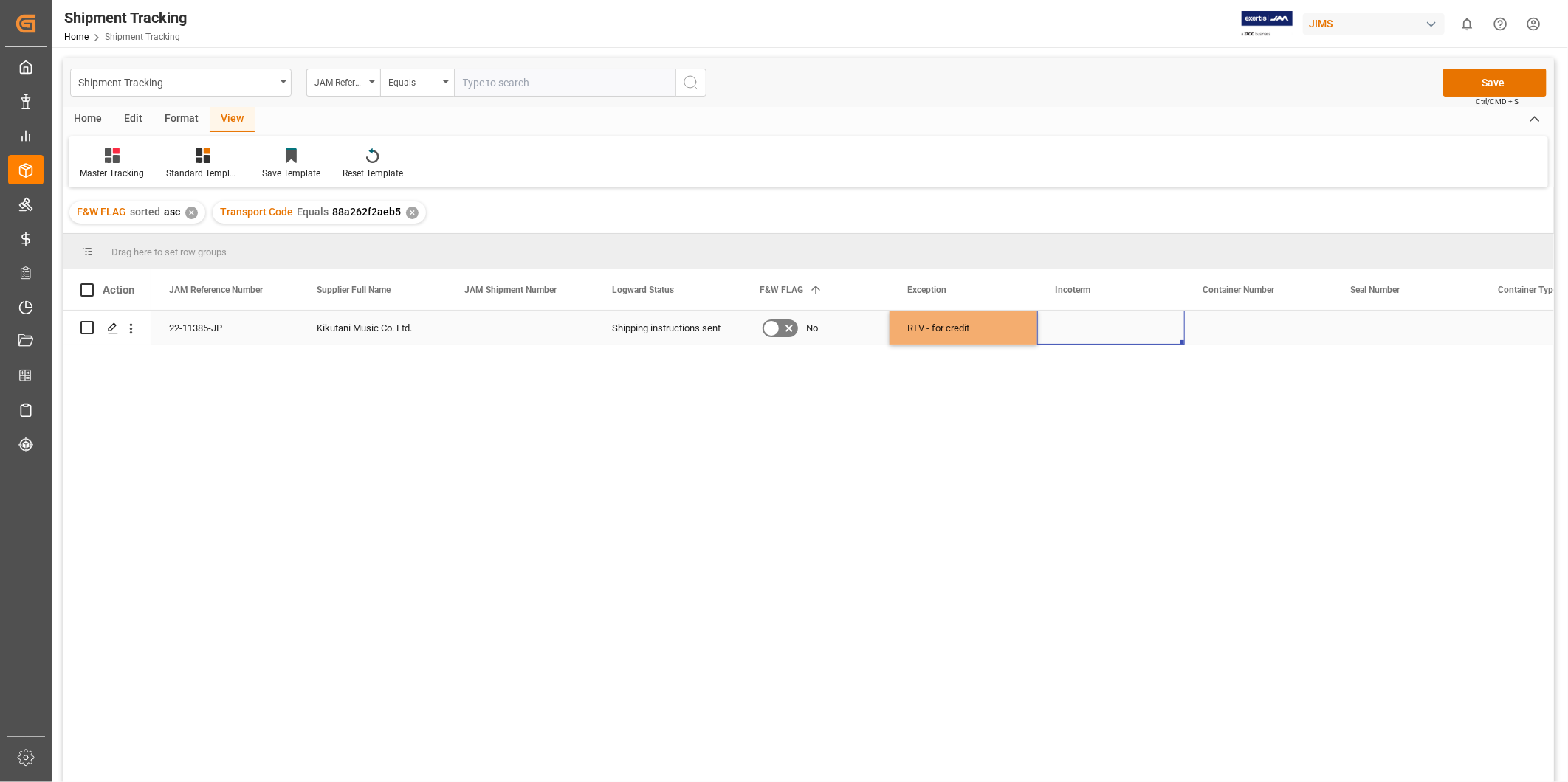
click at [1089, 337] on div "Press SPACE to select this row." at bounding box center [1111, 327] width 148 height 34
click at [1263, 334] on div "Press SPACE to select this row." at bounding box center [1259, 327] width 148 height 34
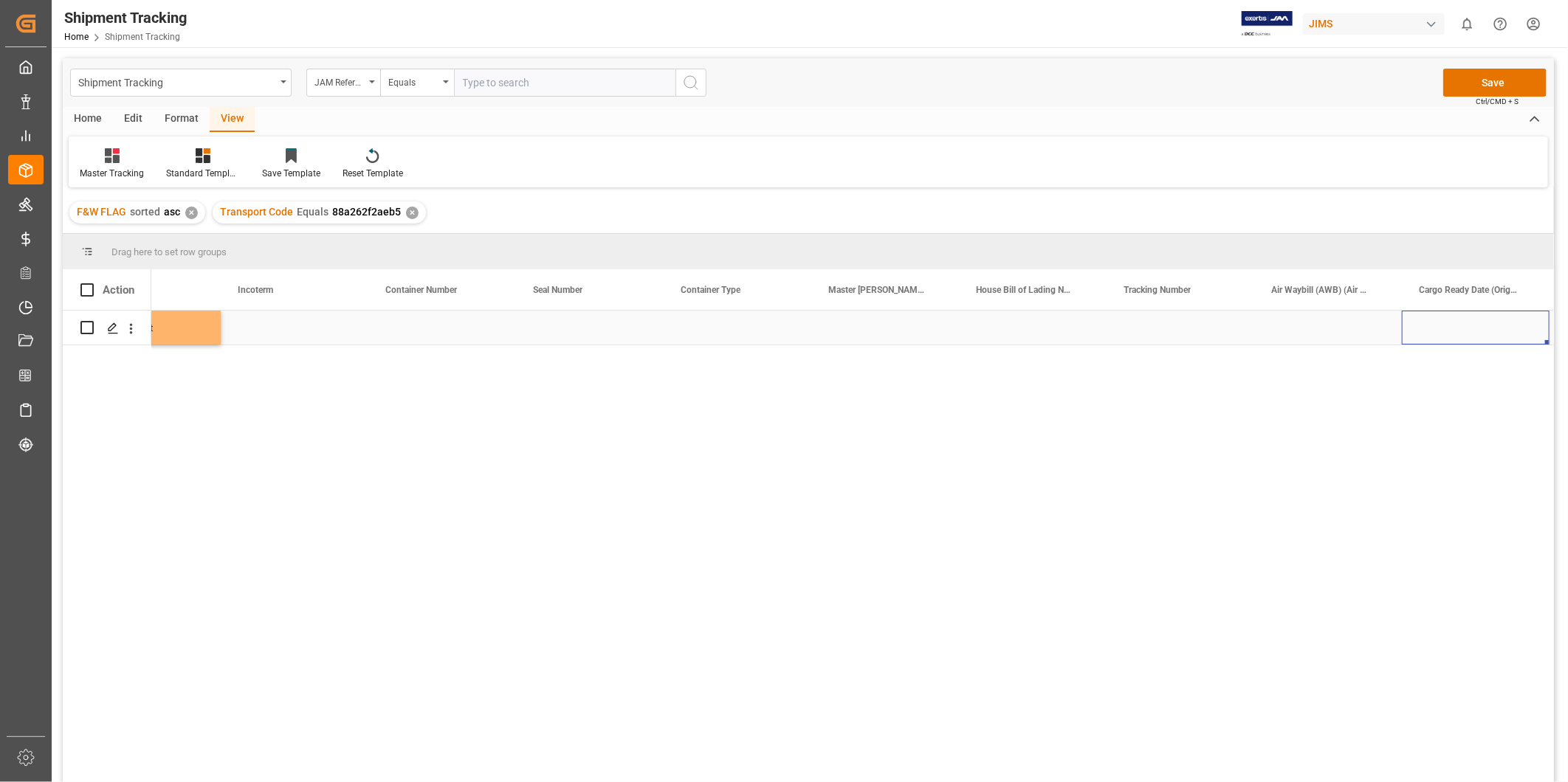
scroll to position [0, 965]
click at [757, 333] on div "Press SPACE to select this row." at bounding box center [738, 327] width 148 height 34
click at [757, 333] on input "Press SPACE to select this row." at bounding box center [738, 336] width 124 height 28
paste input "884943831161"
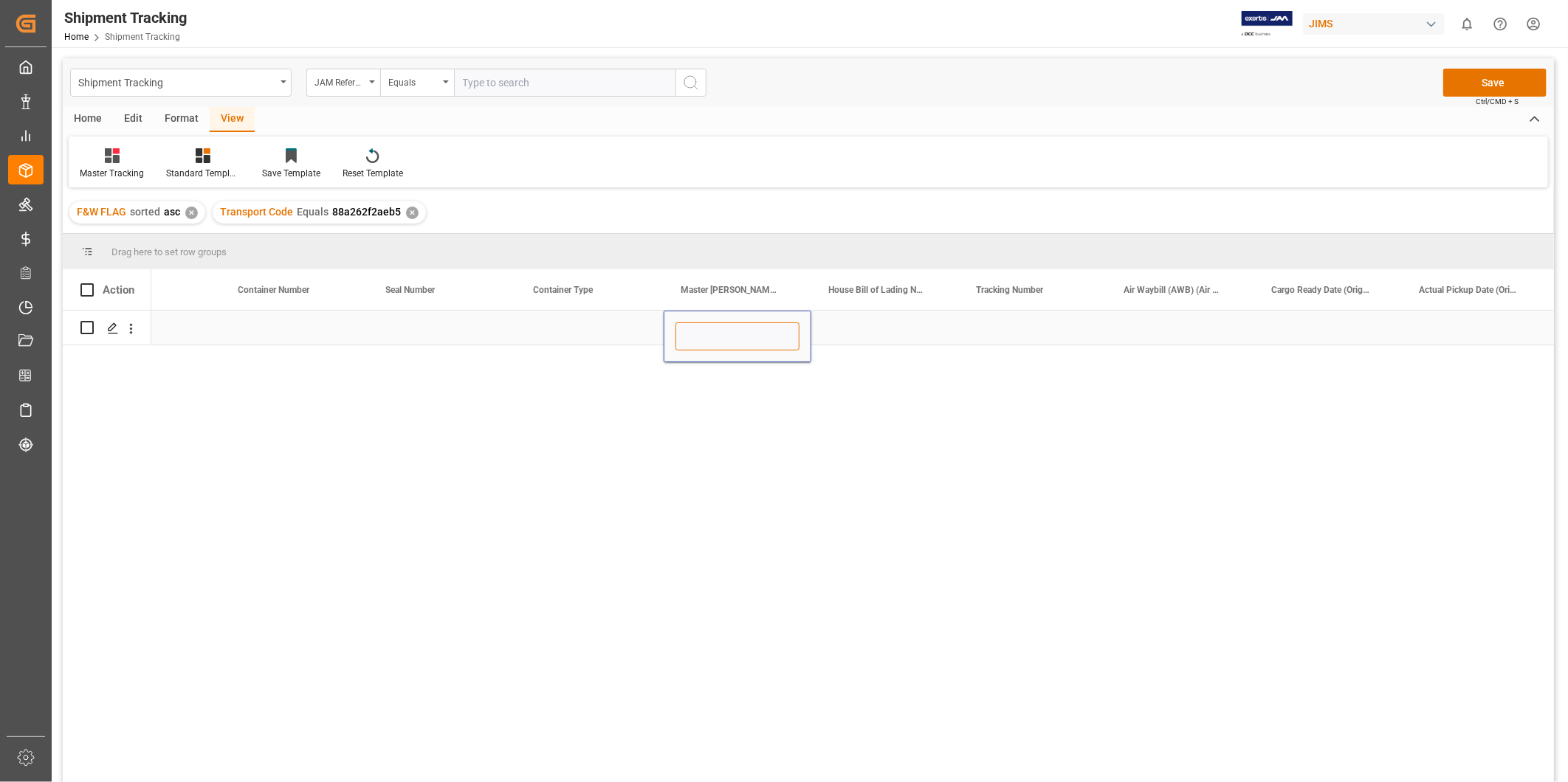
type input "884943831161"
click at [949, 316] on div "Press SPACE to select this row." at bounding box center [885, 327] width 148 height 34
click at [1131, 322] on div "Press SPACE to select this row." at bounding box center [1181, 327] width 148 height 34
click at [1326, 327] on div "Press SPACE to select this row." at bounding box center [1328, 327] width 148 height 34
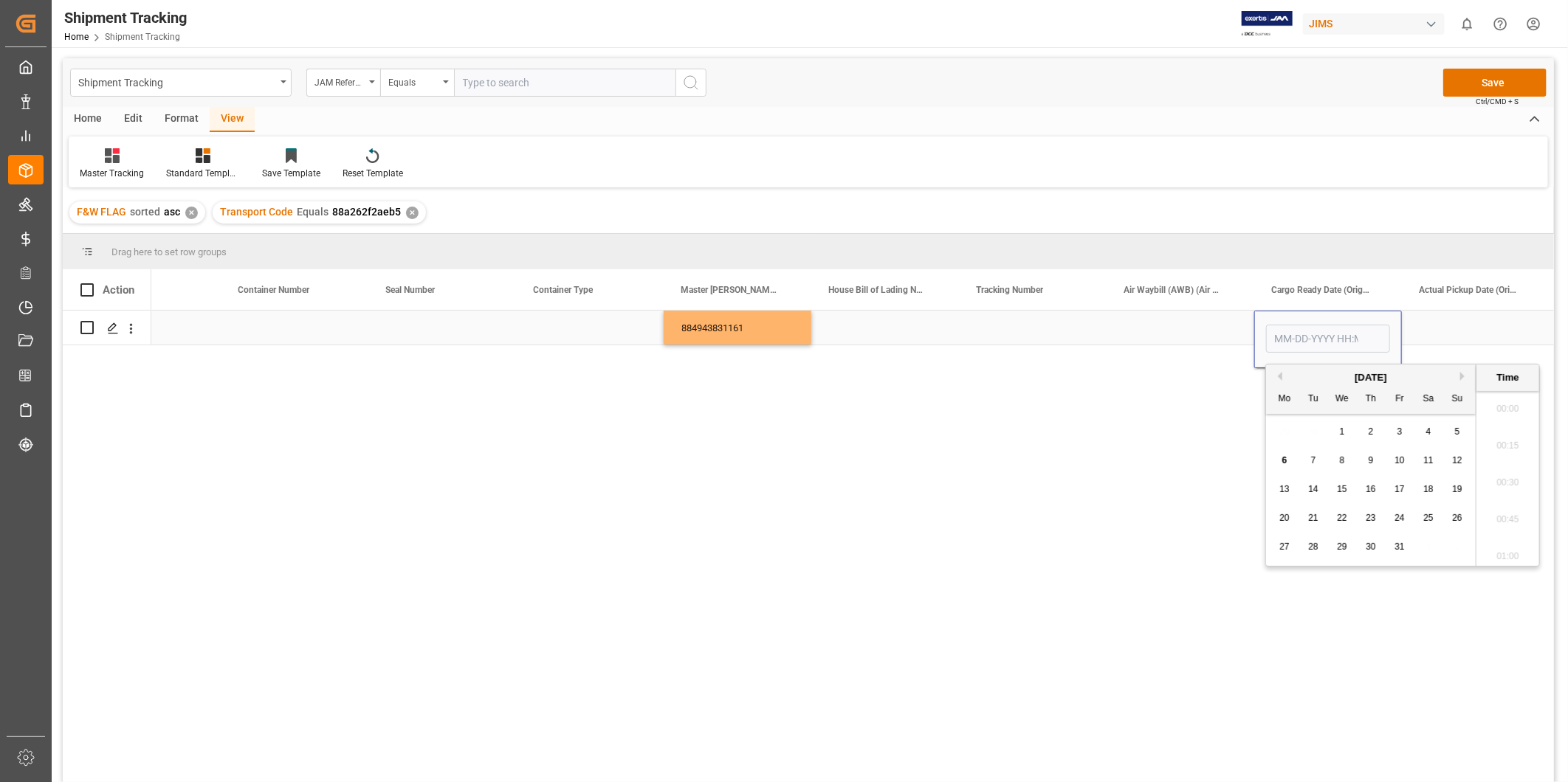
scroll to position [2218, 0]
click at [1348, 465] on div "8" at bounding box center [1342, 460] width 18 height 17
type input "10-08-2025 00:00"
click at [1464, 328] on div "Press SPACE to select this row." at bounding box center [1476, 327] width 148 height 34
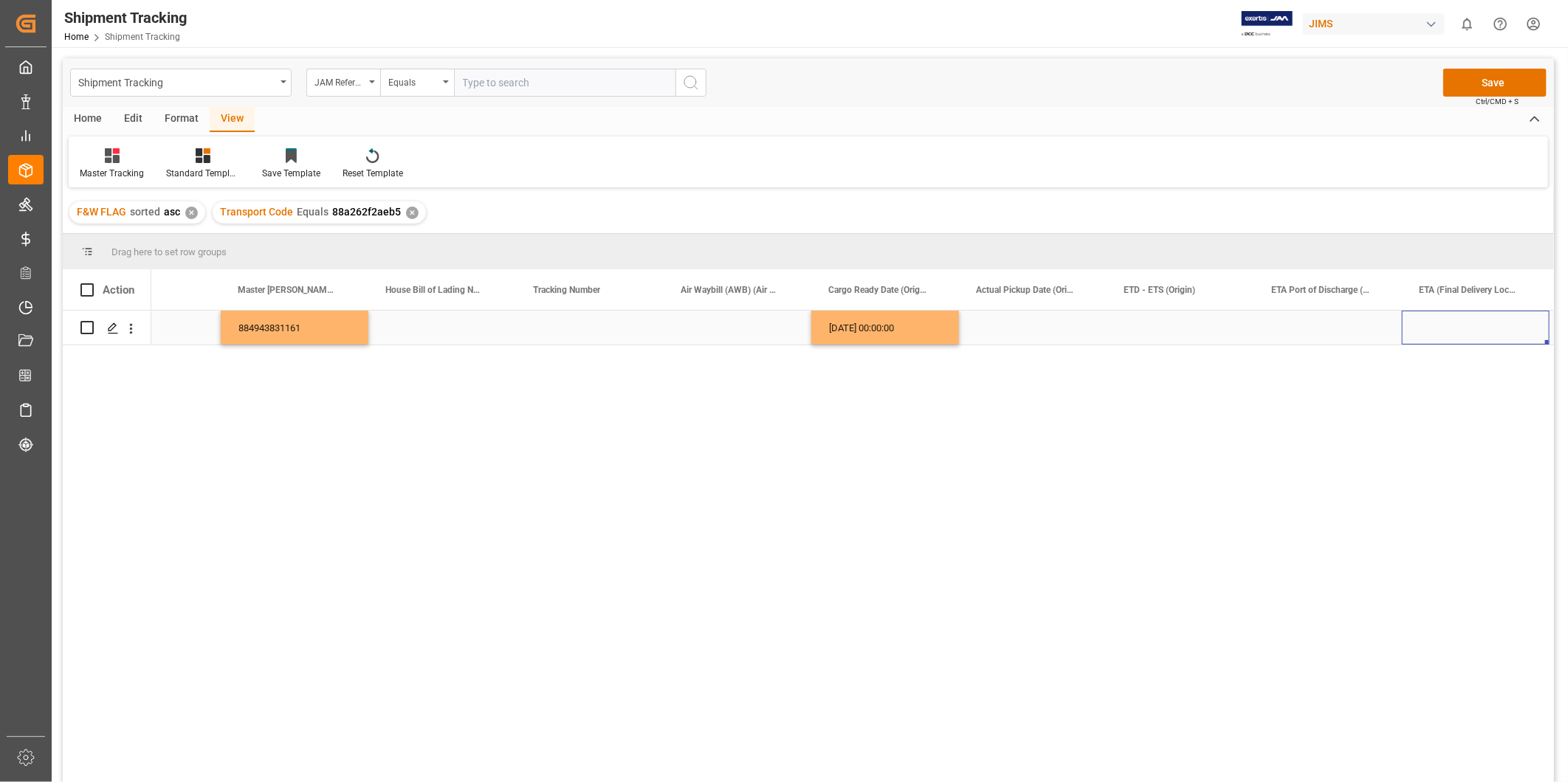
scroll to position [0, 1554]
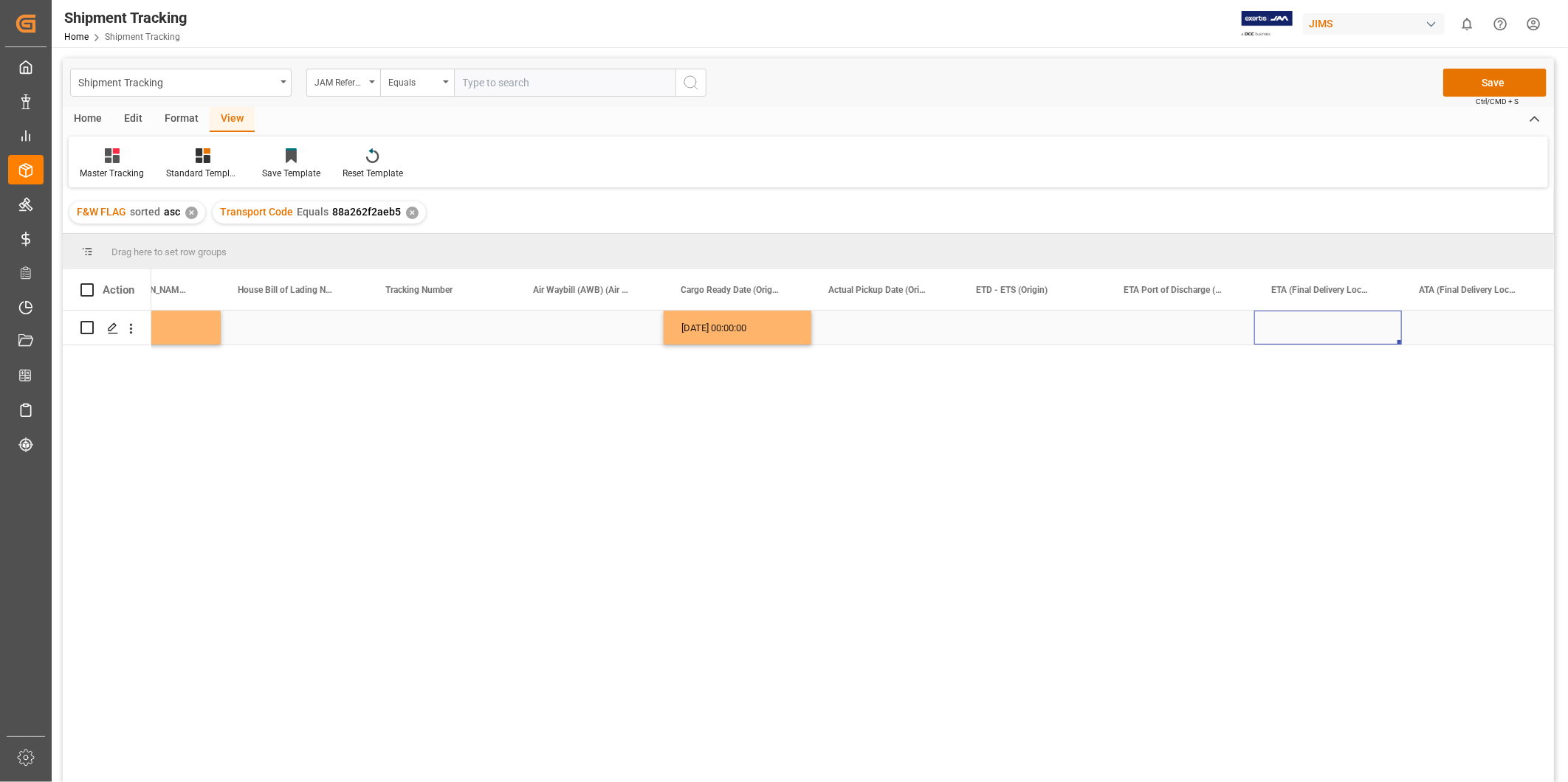
click at [1352, 332] on div "Press SPACE to select this row." at bounding box center [1328, 327] width 148 height 34
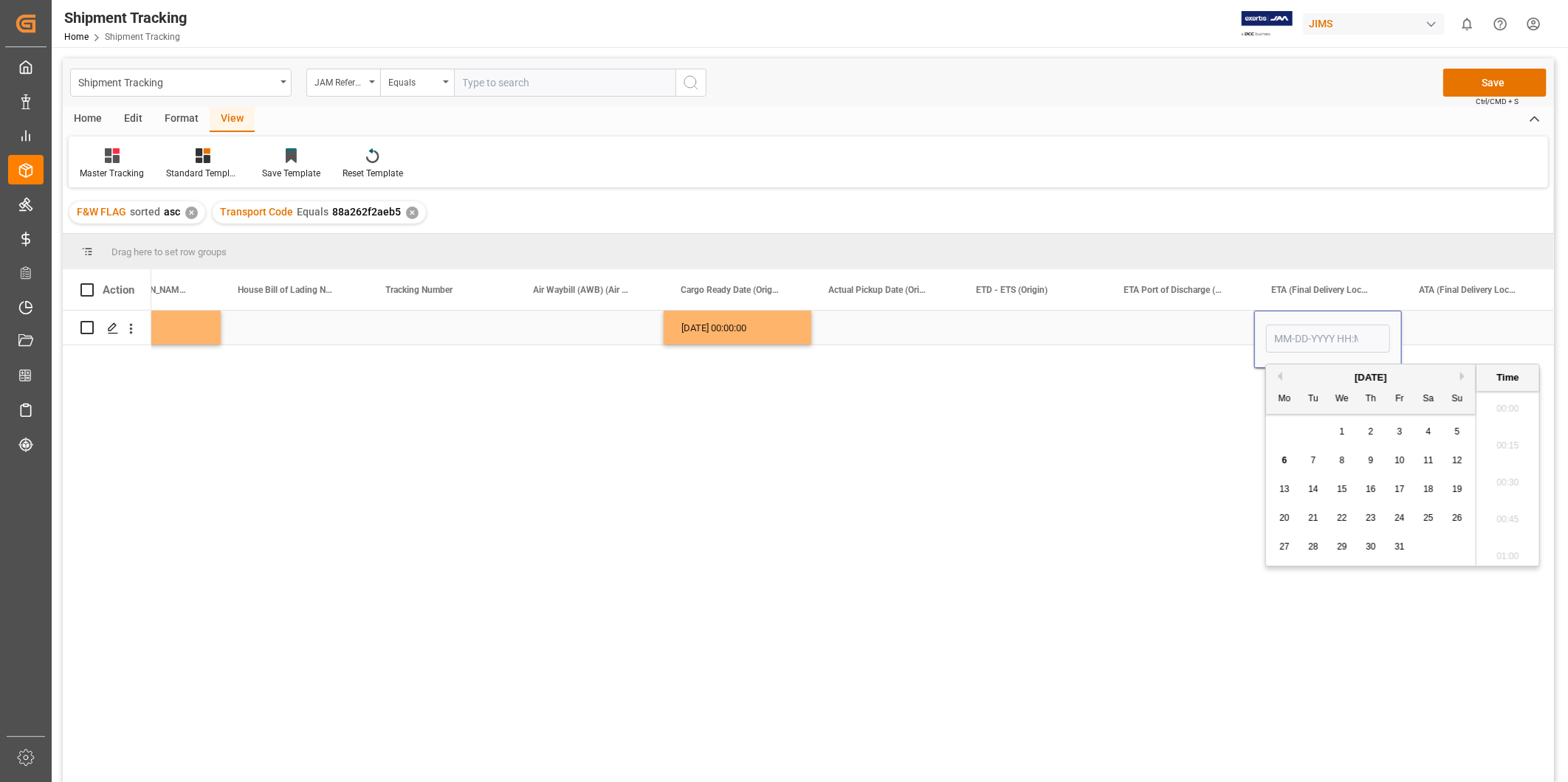
scroll to position [2218, 0]
click at [1320, 492] on div "14" at bounding box center [1314, 489] width 18 height 17
type input "10-14-2025 00:00"
click at [1432, 334] on div "Press SPACE to select this row." at bounding box center [1476, 327] width 148 height 34
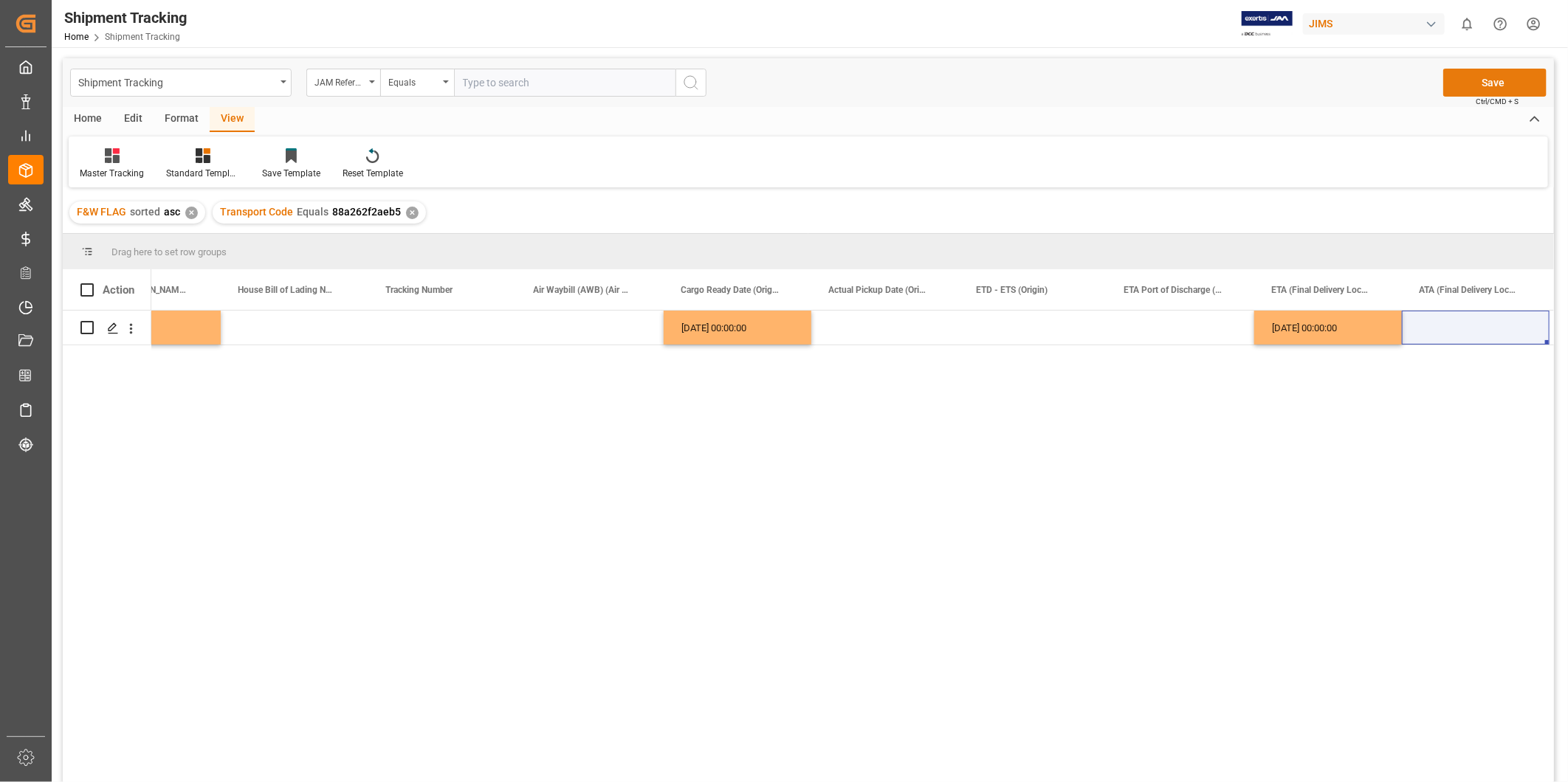
click at [1491, 87] on button "Save" at bounding box center [1494, 82] width 103 height 28
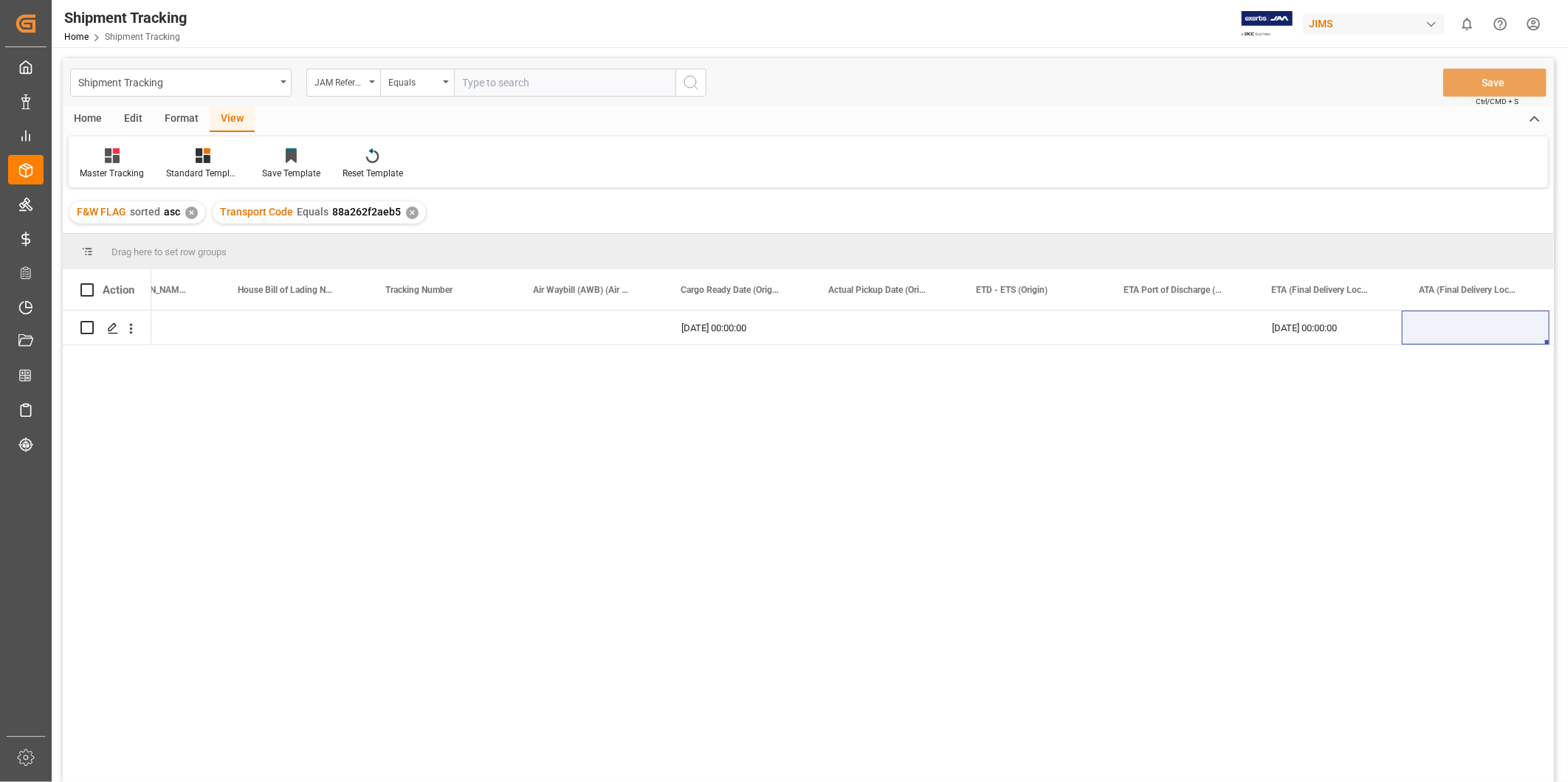
click at [646, 343] on div "Press SPACE to select this row." at bounding box center [590, 327] width 148 height 34
click at [477, 330] on div "Press SPACE to select this row." at bounding box center [442, 327] width 148 height 34
click at [477, 330] on input "Press SPACE to select this row." at bounding box center [442, 336] width 124 height 28
click at [439, 334] on input "8849 4476 6402" at bounding box center [442, 336] width 124 height 28
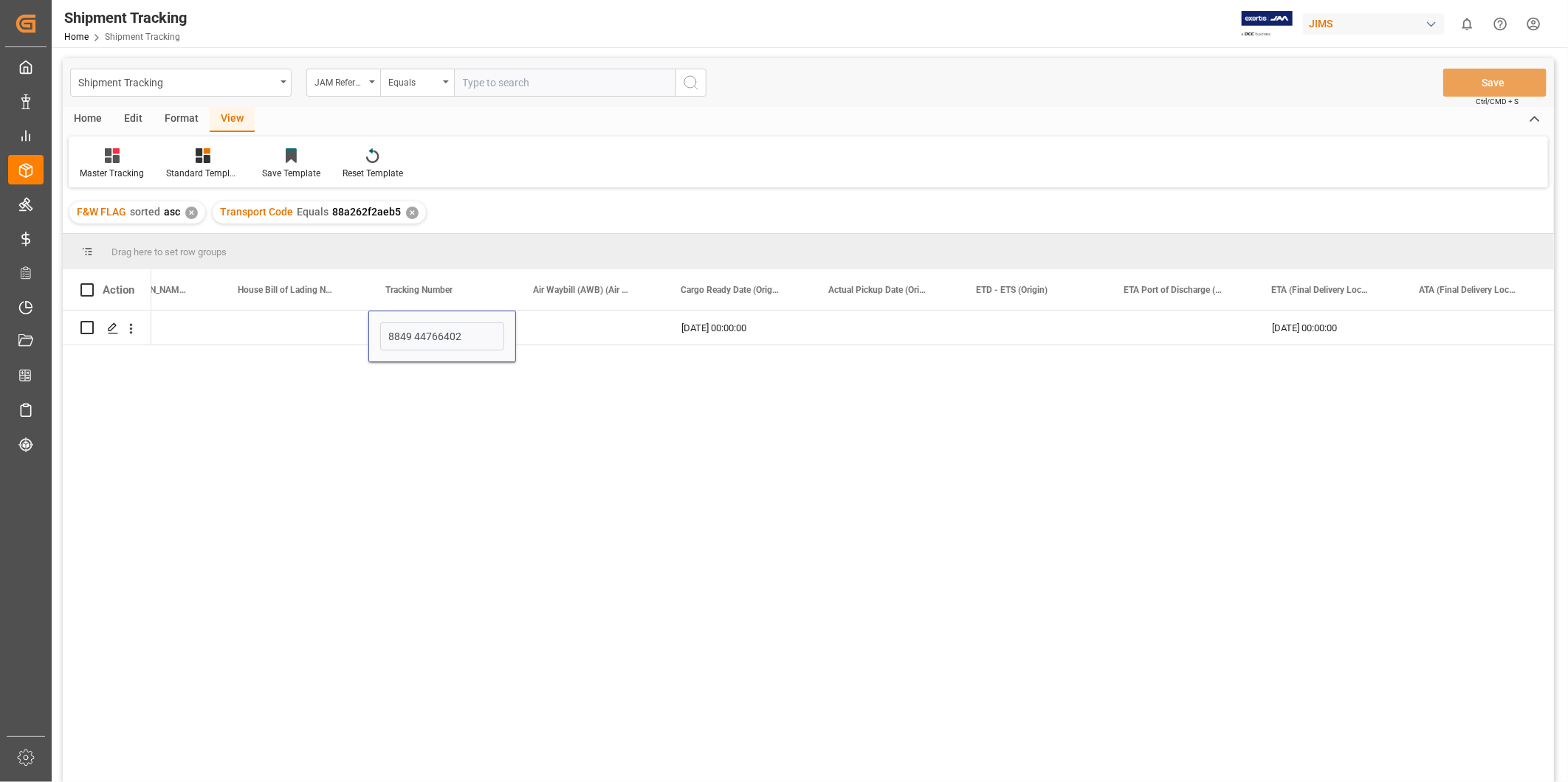
type input "884944766402"
click at [1501, 86] on button "Save" at bounding box center [1494, 82] width 103 height 28
click at [874, 320] on div "Press SPACE to select this row." at bounding box center [885, 327] width 148 height 34
click at [764, 335] on div "10-08-2025 00:00:00" at bounding box center [738, 327] width 148 height 34
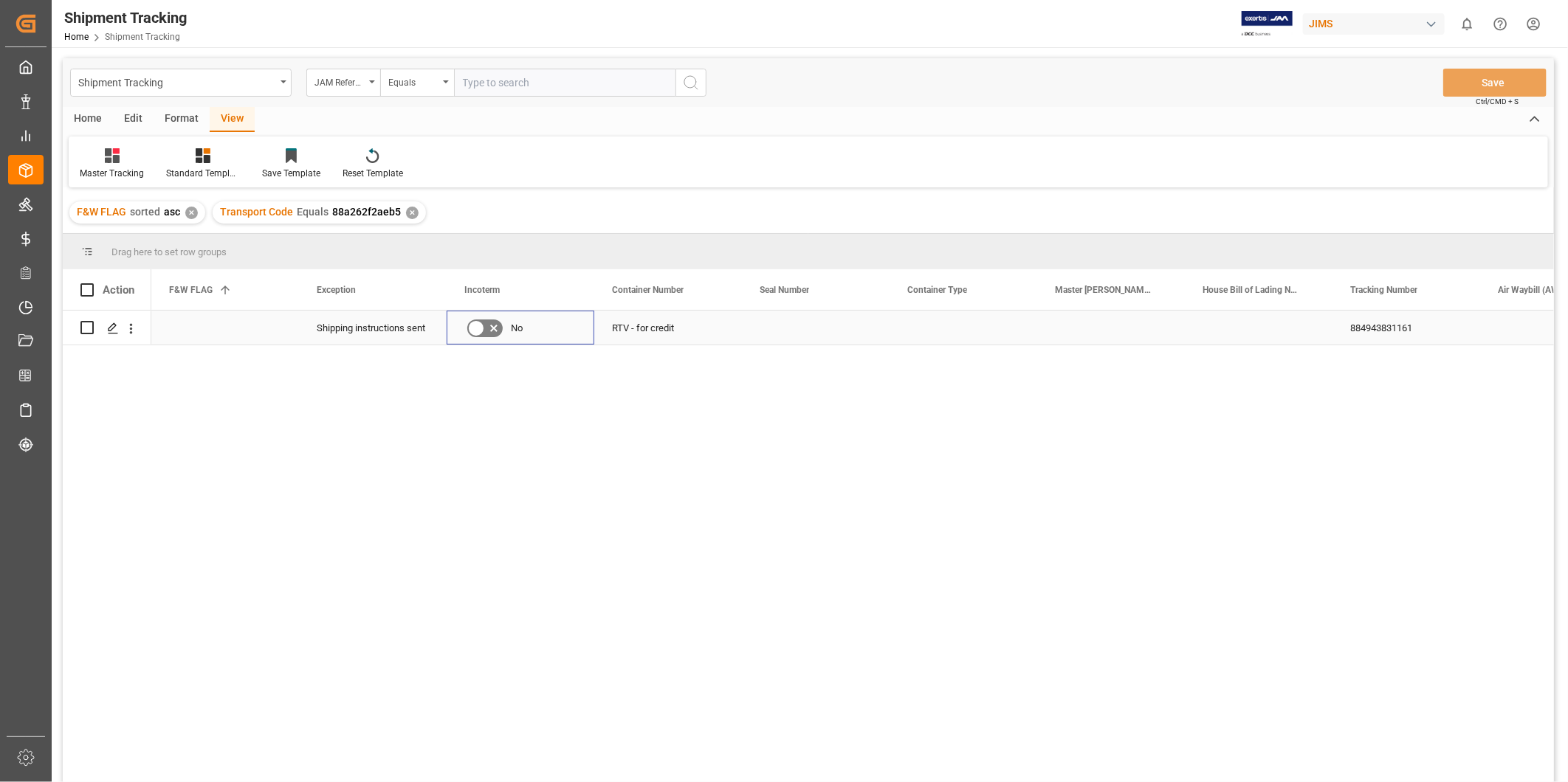
scroll to position [0, 0]
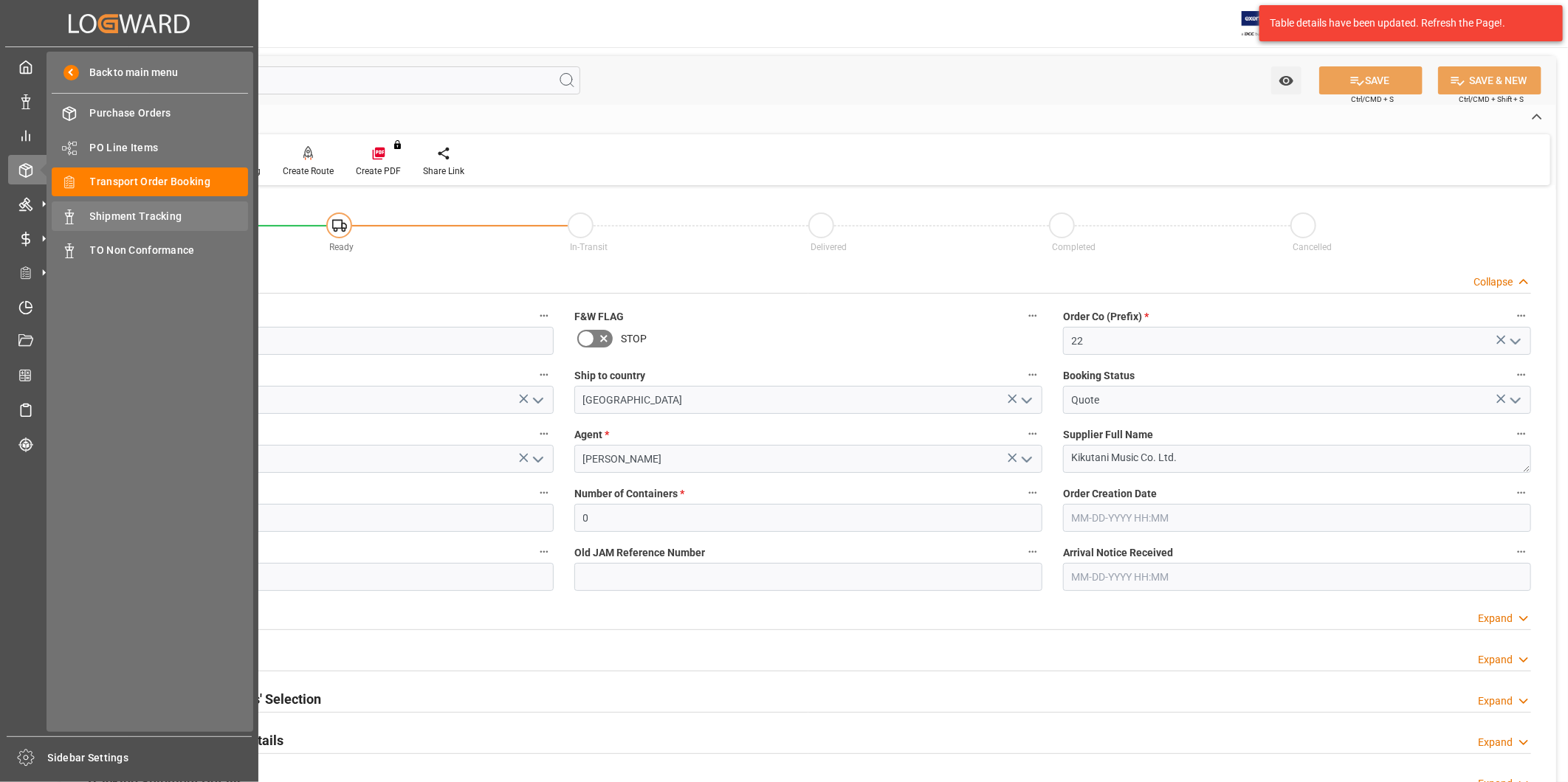
click at [160, 215] on span "Shipment Tracking" at bounding box center [170, 216] width 159 height 15
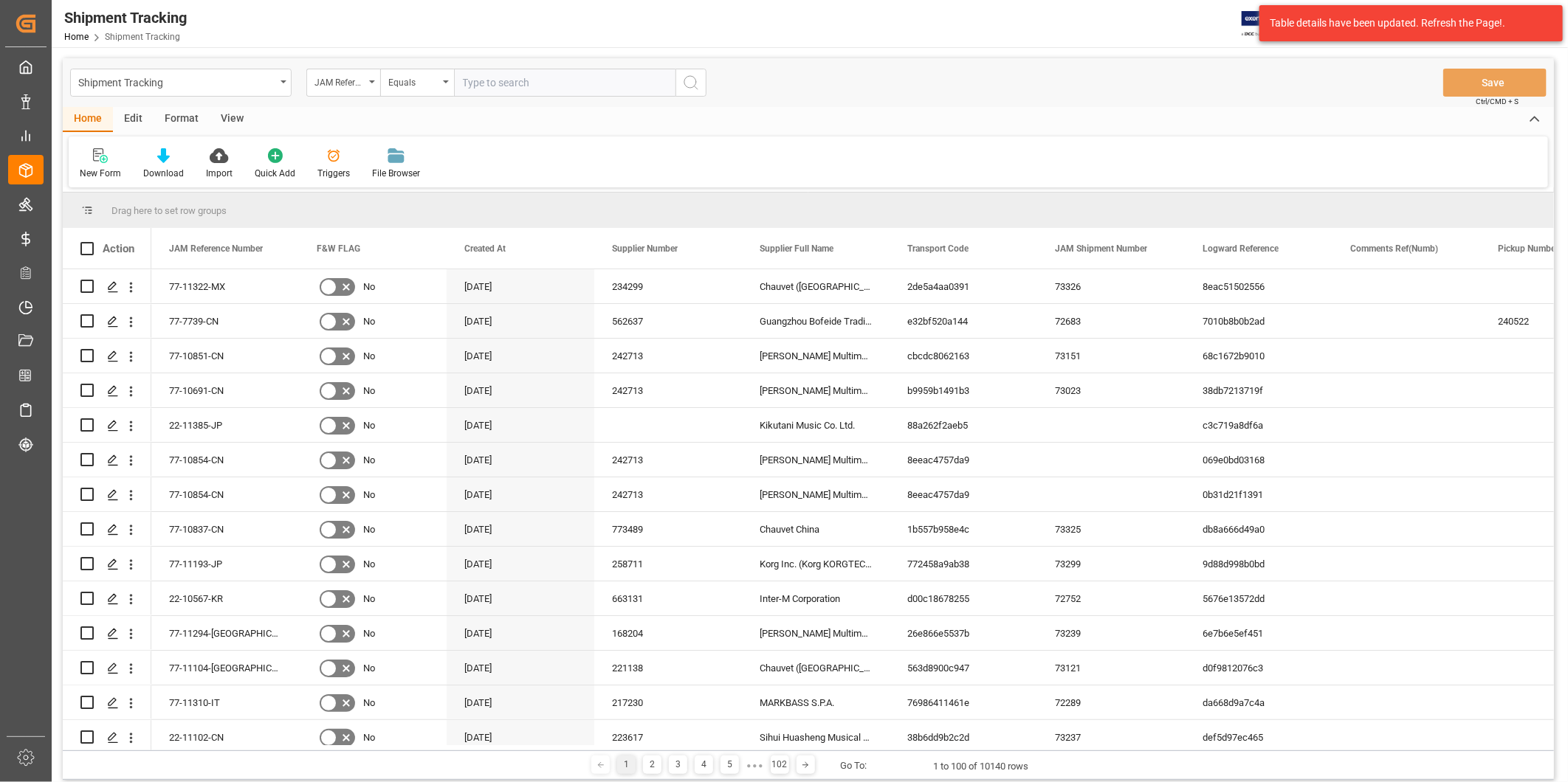
click at [551, 77] on input "text" at bounding box center [564, 82] width 222 height 28
type input "77-9976-CN"
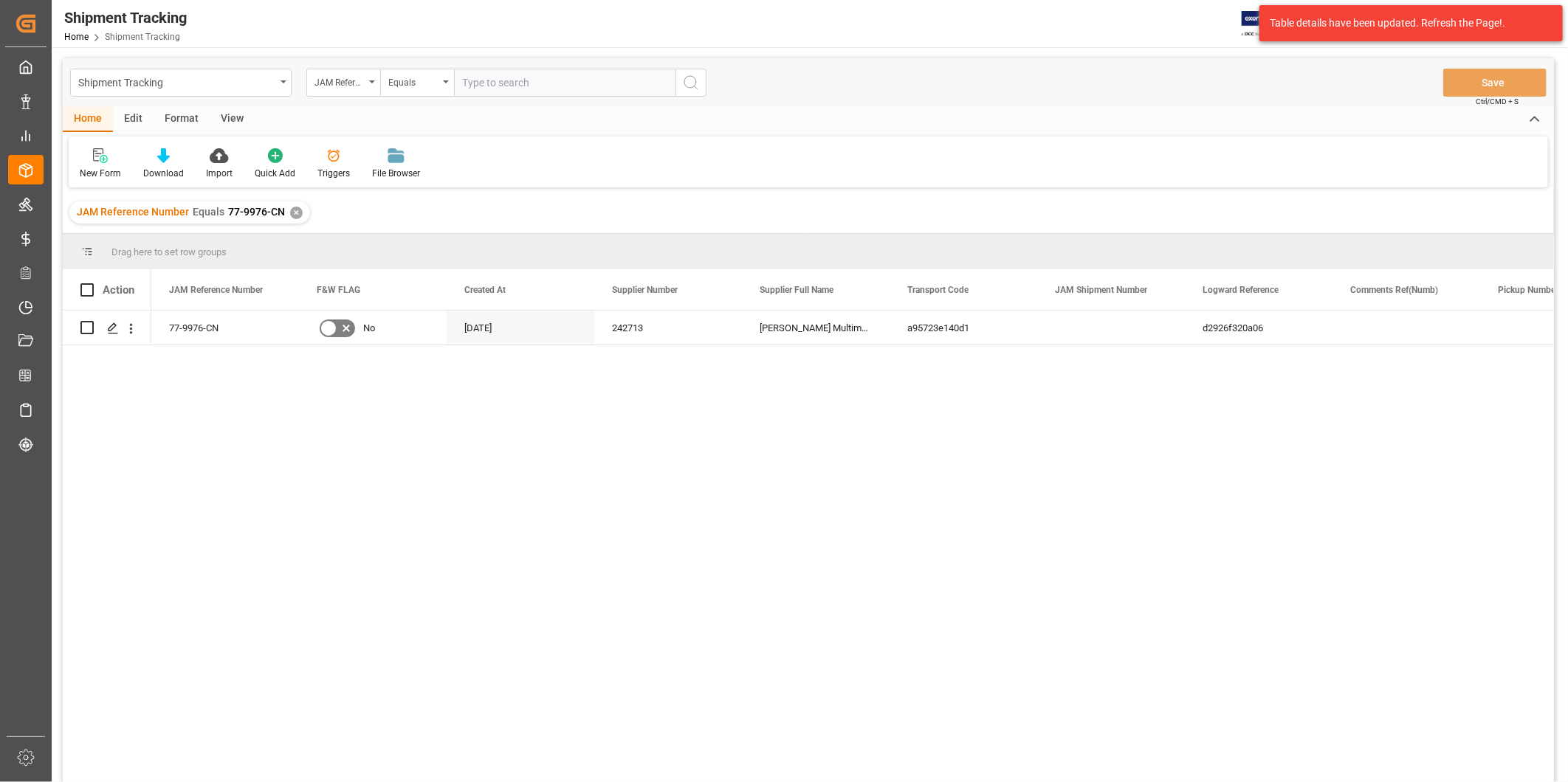
click at [223, 117] on div "View" at bounding box center [232, 119] width 45 height 26
click at [91, 171] on div "Default" at bounding box center [94, 173] width 29 height 14
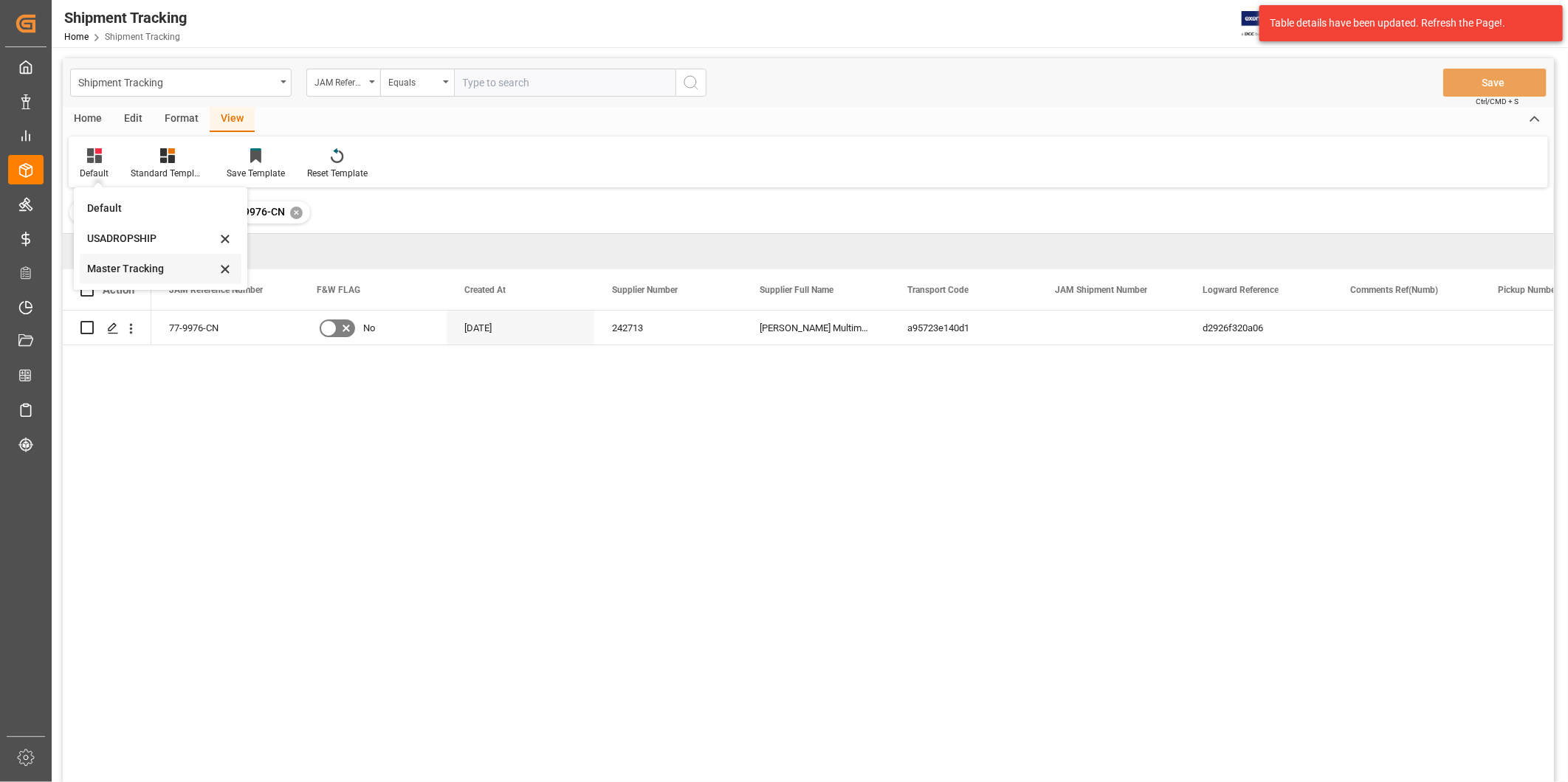
click at [105, 269] on div "Master Tracking" at bounding box center [152, 269] width 129 height 15
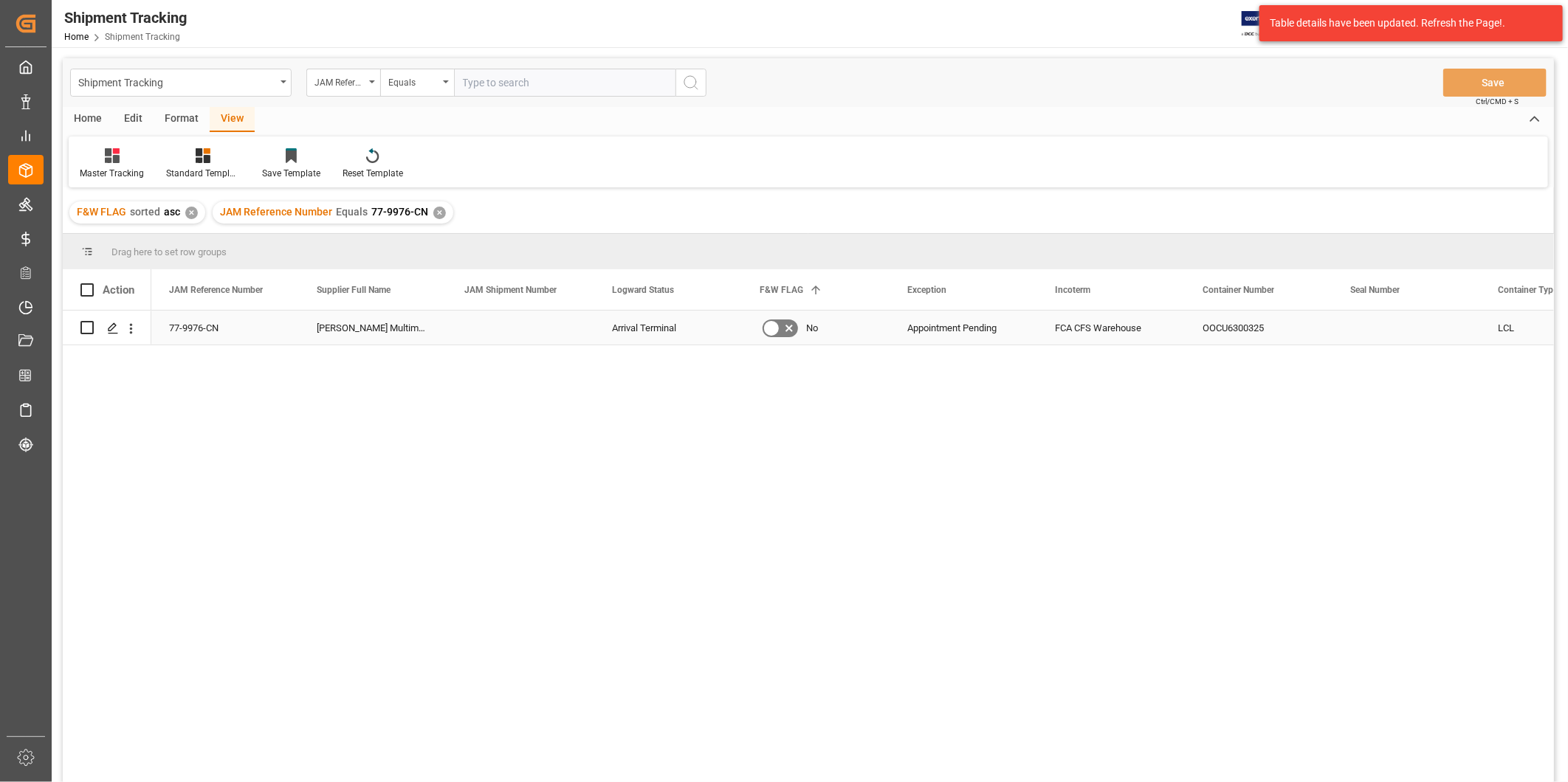
click at [1243, 329] on div "OOCU6300325" at bounding box center [1259, 327] width 148 height 34
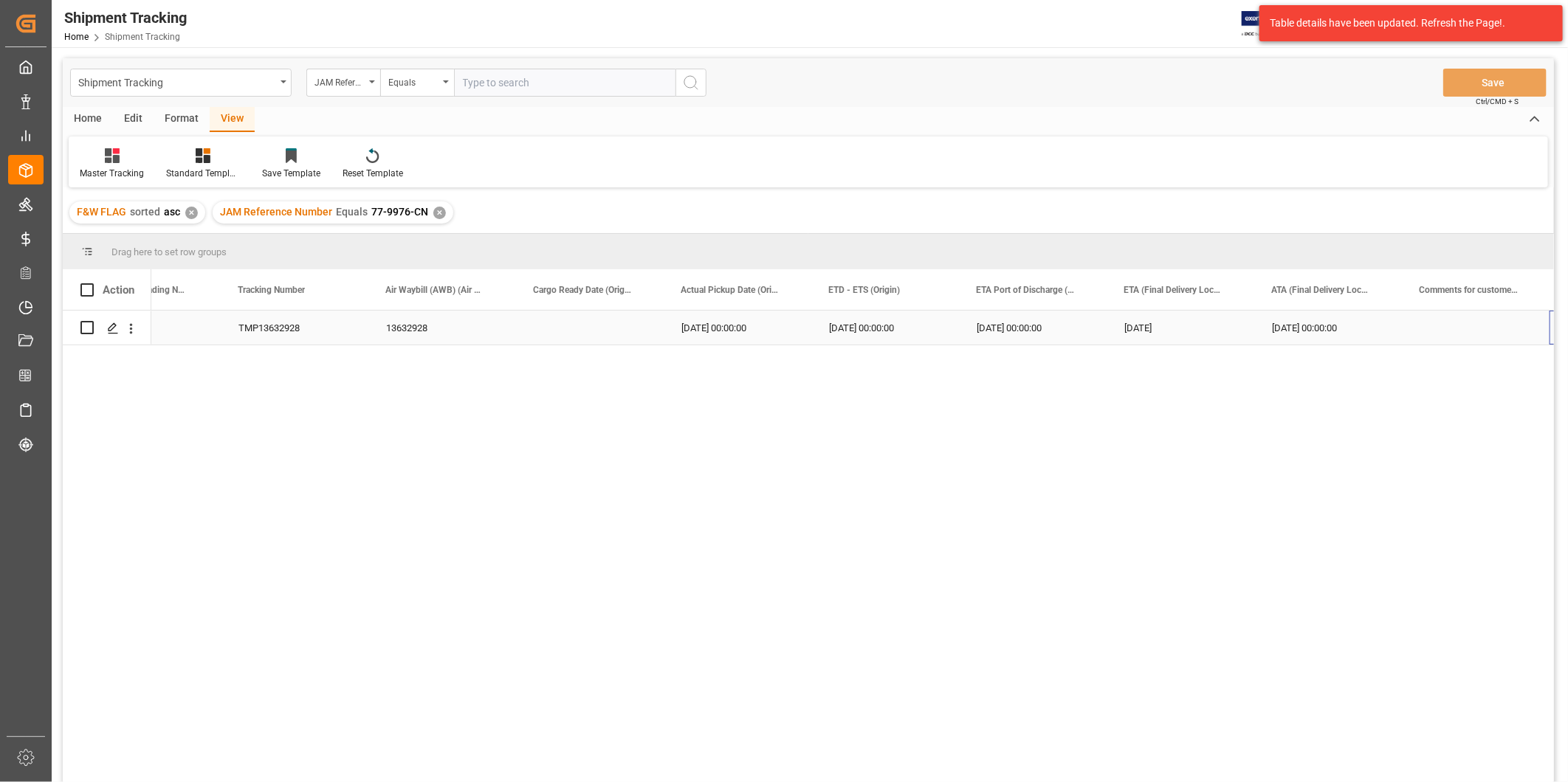
scroll to position [0, 1697]
click at [1236, 323] on div "10-03-2025 00:00:00" at bounding box center [1185, 327] width 148 height 34
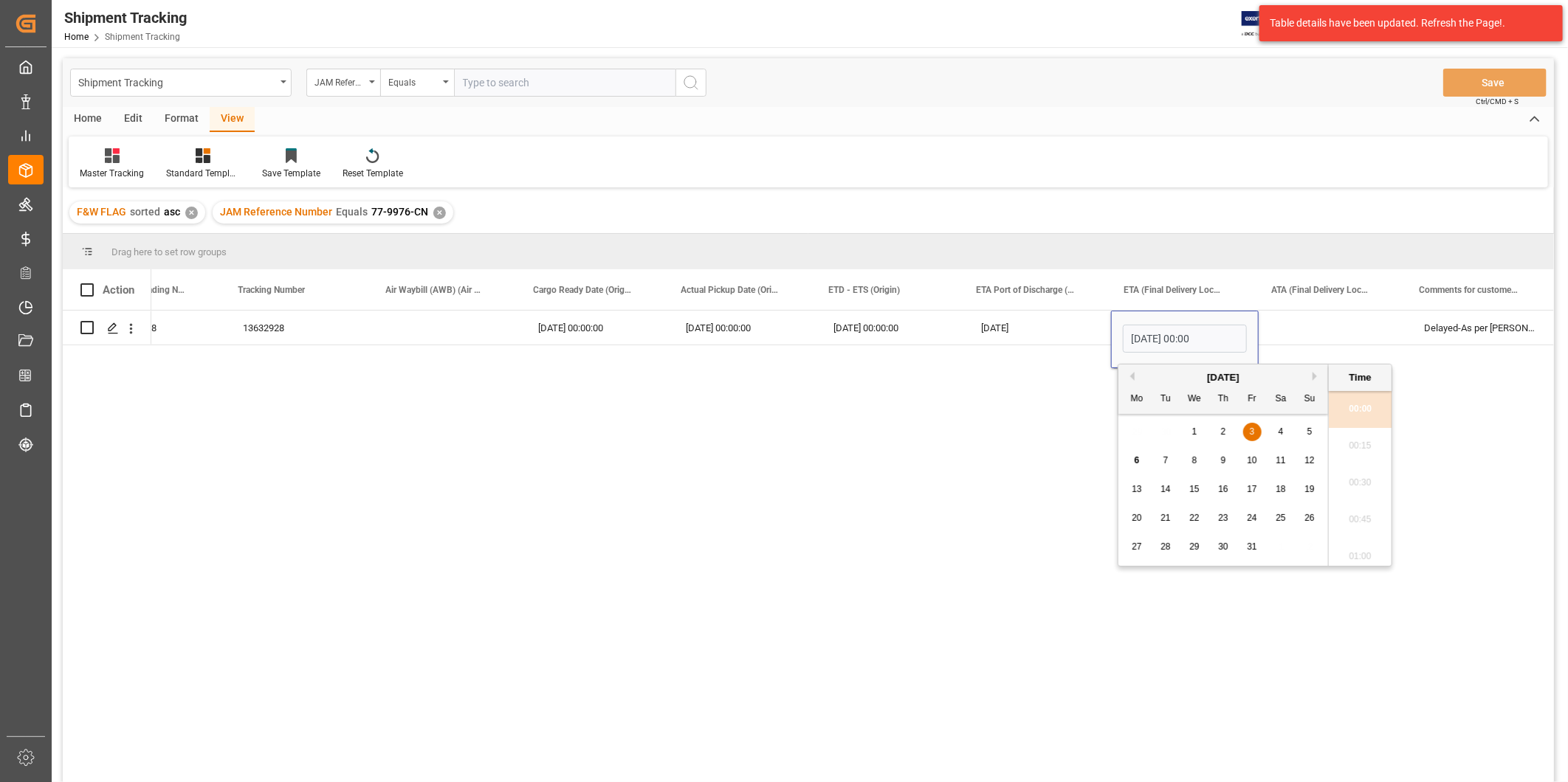
click at [1249, 459] on span "10" at bounding box center [1252, 460] width 10 height 10
type input "10-10-2025 00:00"
click at [1282, 344] on div "Press SPACE to select this row." at bounding box center [1333, 327] width 148 height 34
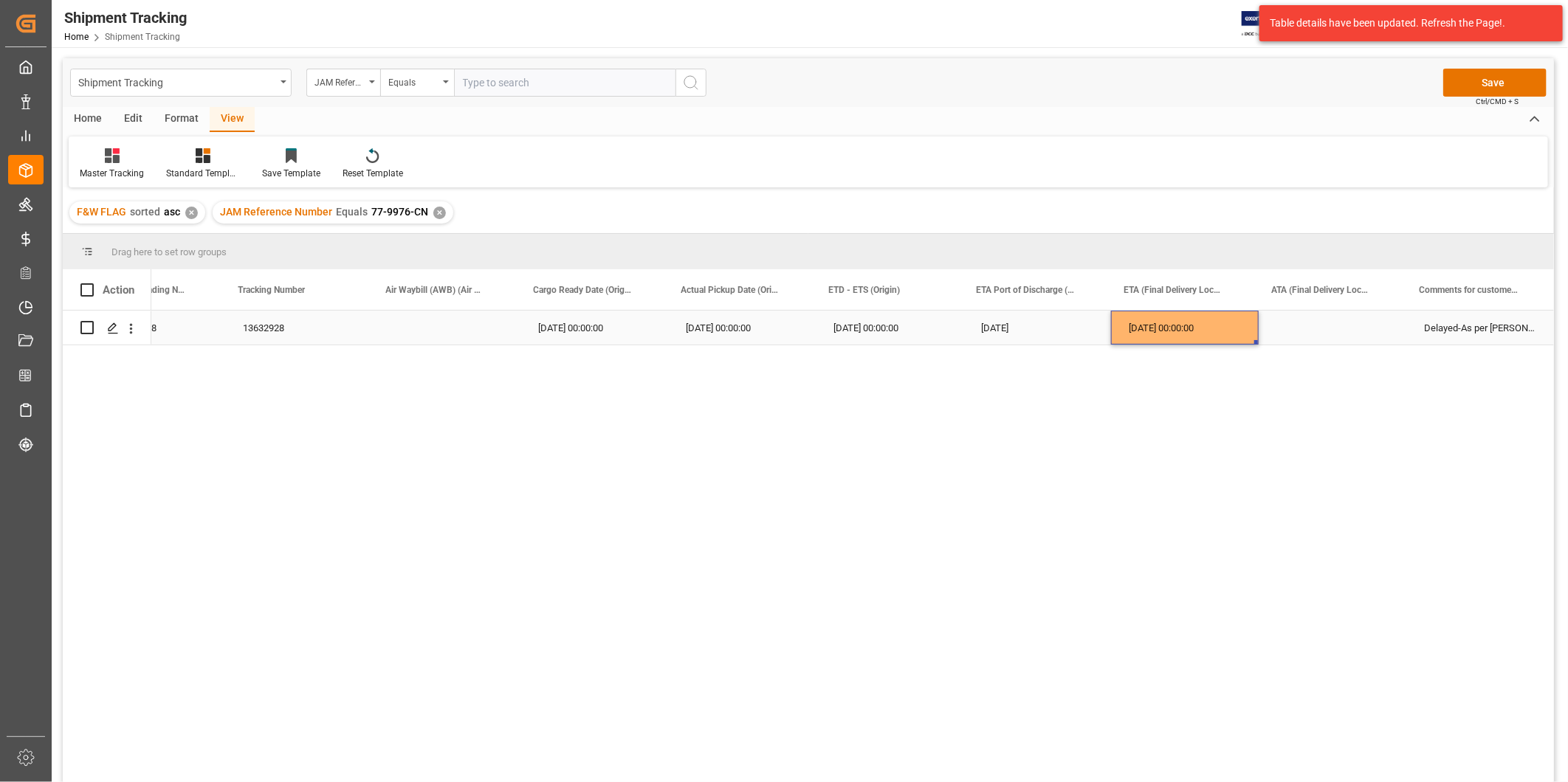
click at [1140, 335] on div "[DATE] 00:00:00" at bounding box center [1185, 327] width 148 height 34
click at [1496, 82] on button "Save" at bounding box center [1494, 82] width 103 height 28
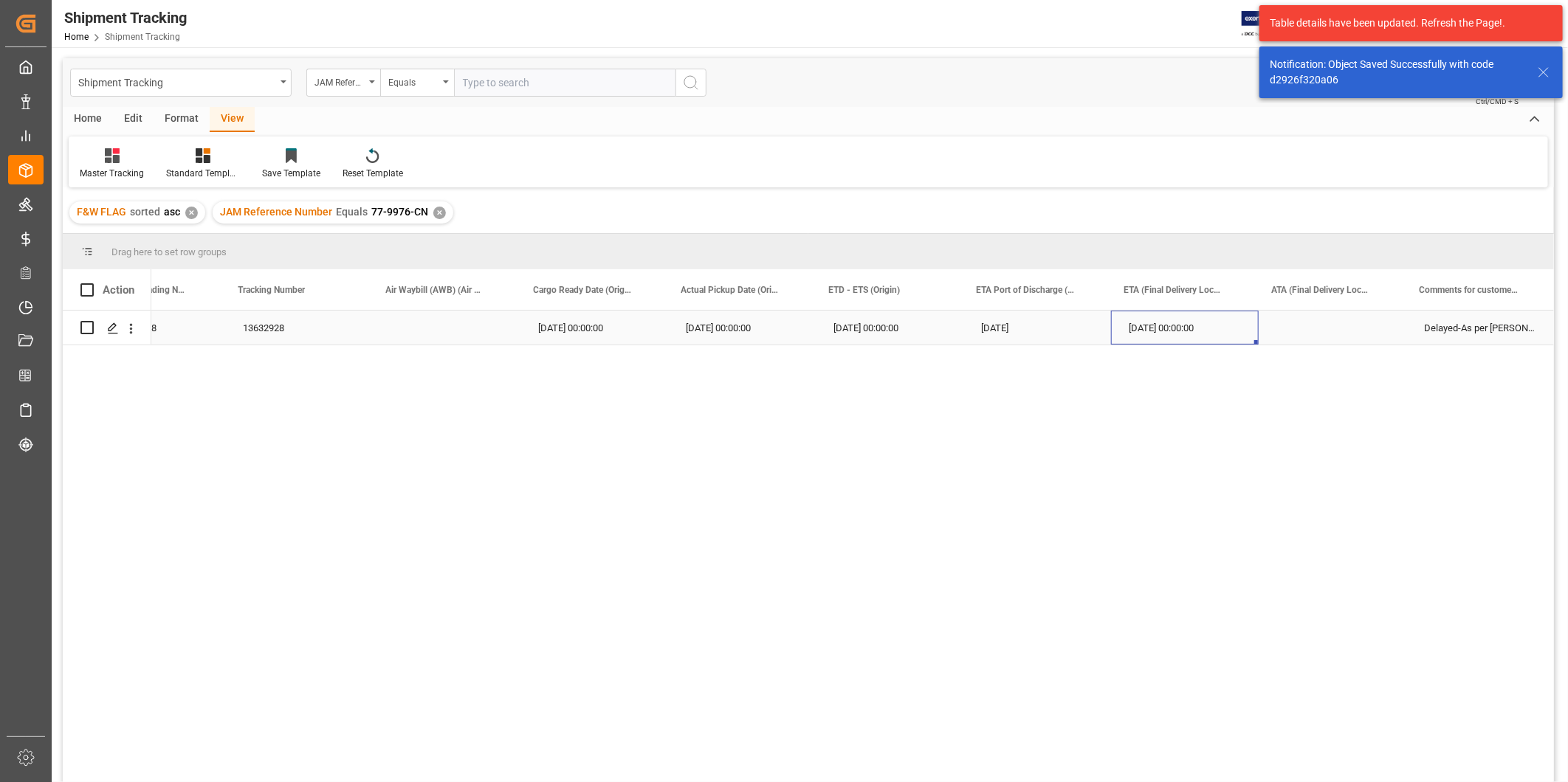
click at [1157, 332] on div "[DATE] 00:00:00" at bounding box center [1185, 327] width 148 height 34
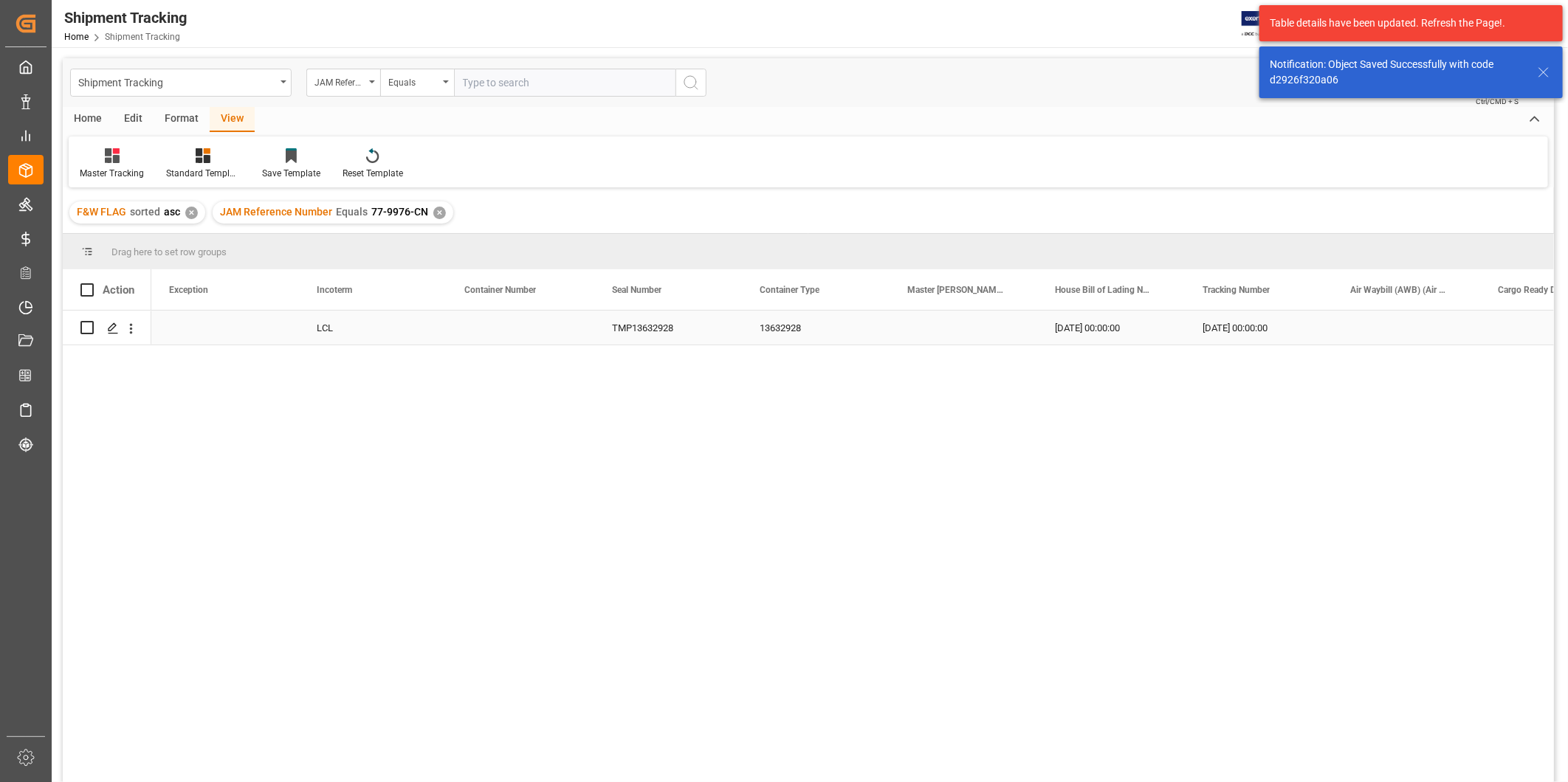
scroll to position [0, 0]
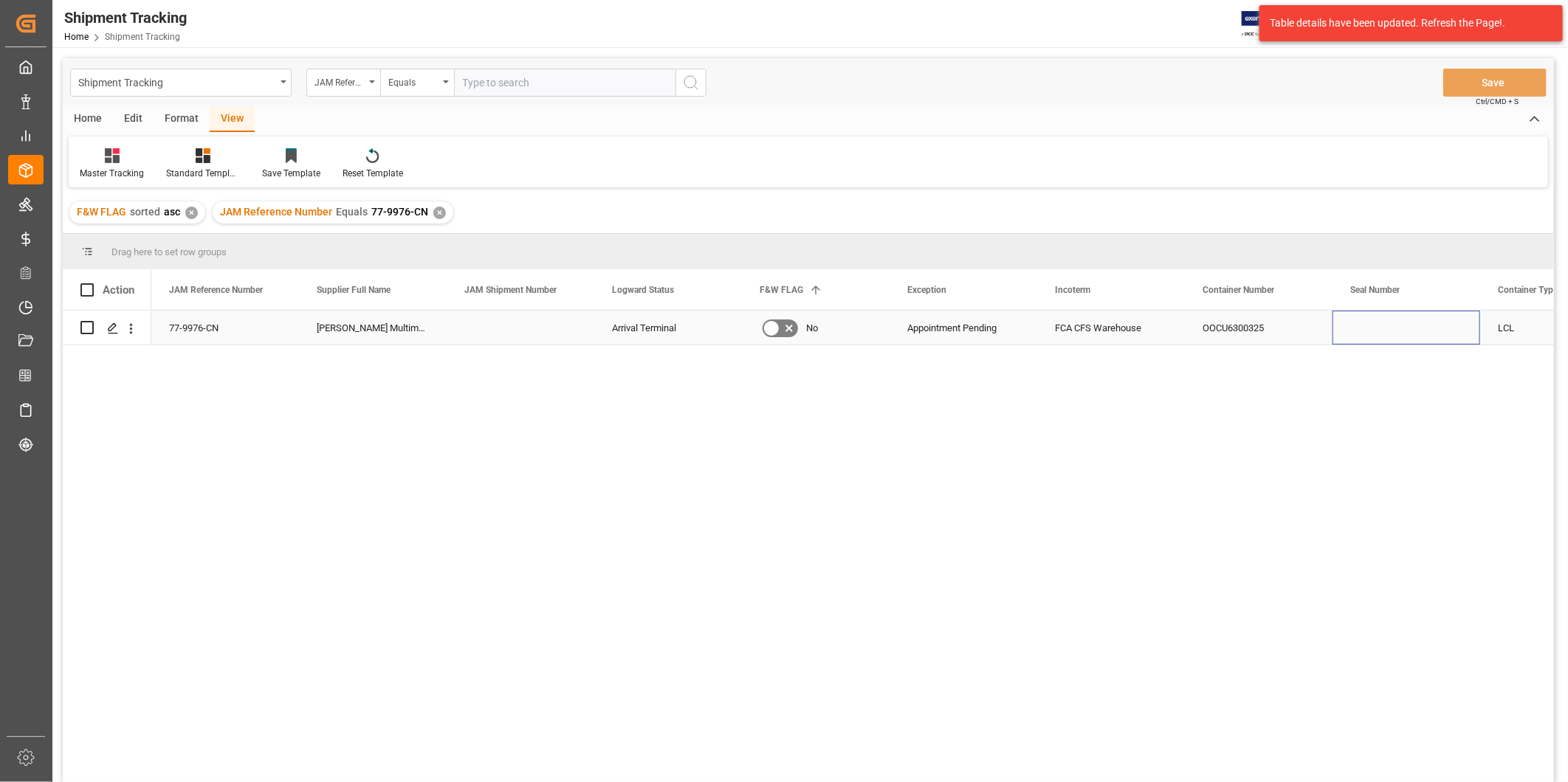
click at [1352, 334] on div "Press SPACE to select this row." at bounding box center [1407, 327] width 148 height 34
click at [1351, 320] on div "Press SPACE to select this row." at bounding box center [1407, 327] width 148 height 34
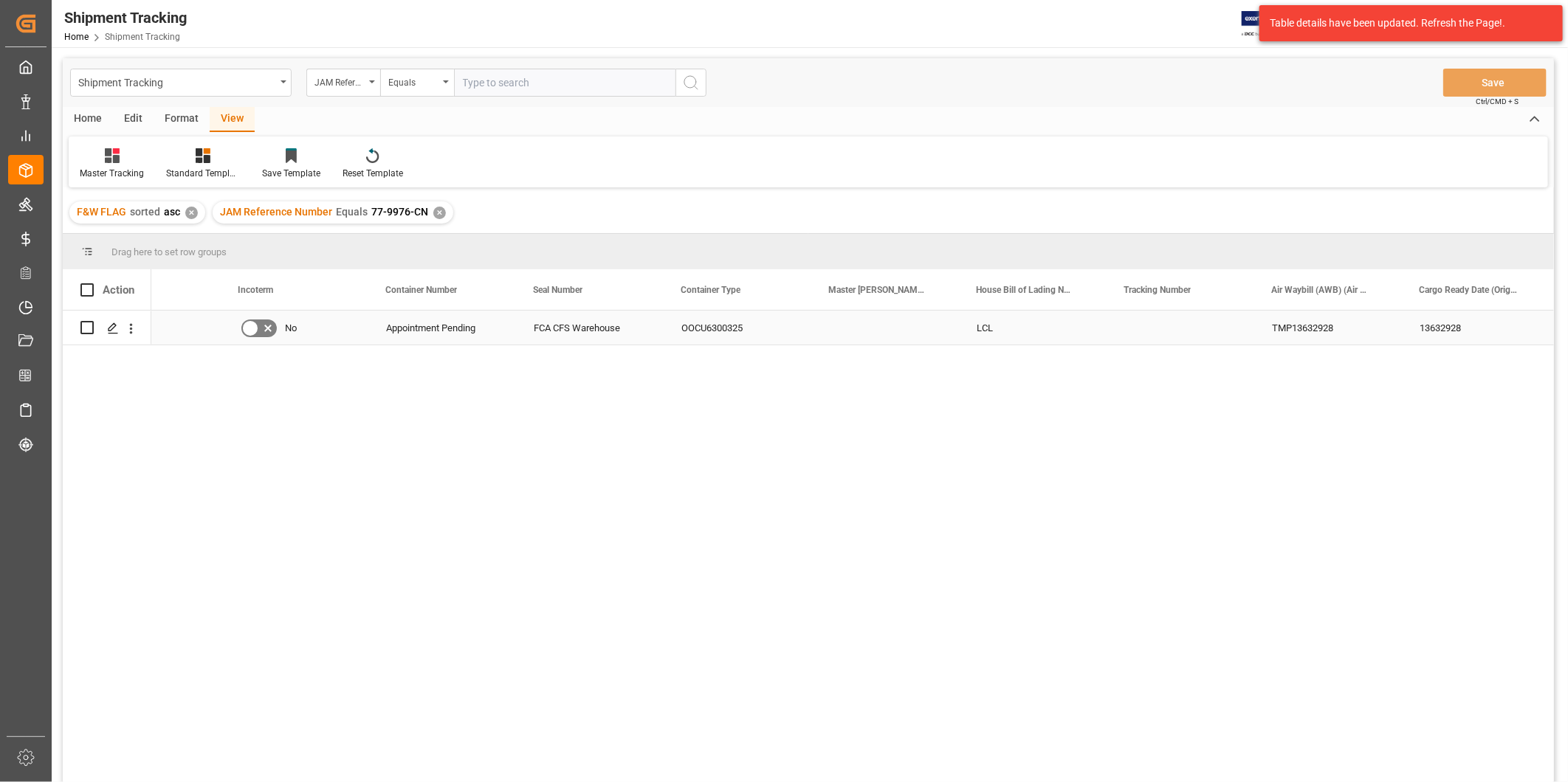
scroll to position [0, 817]
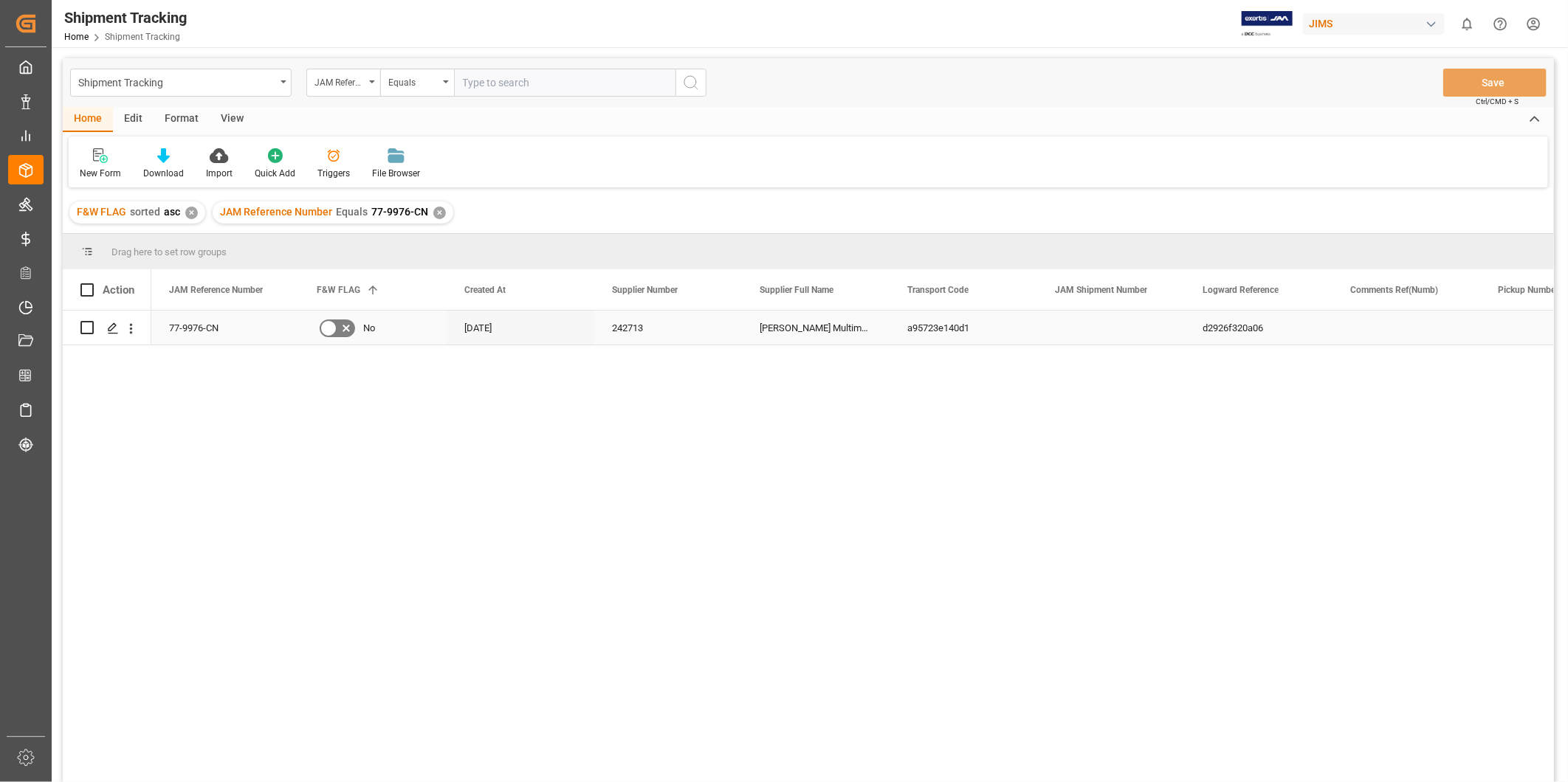
click at [1351, 320] on div "Press SPACE to select this row." at bounding box center [1407, 327] width 148 height 34
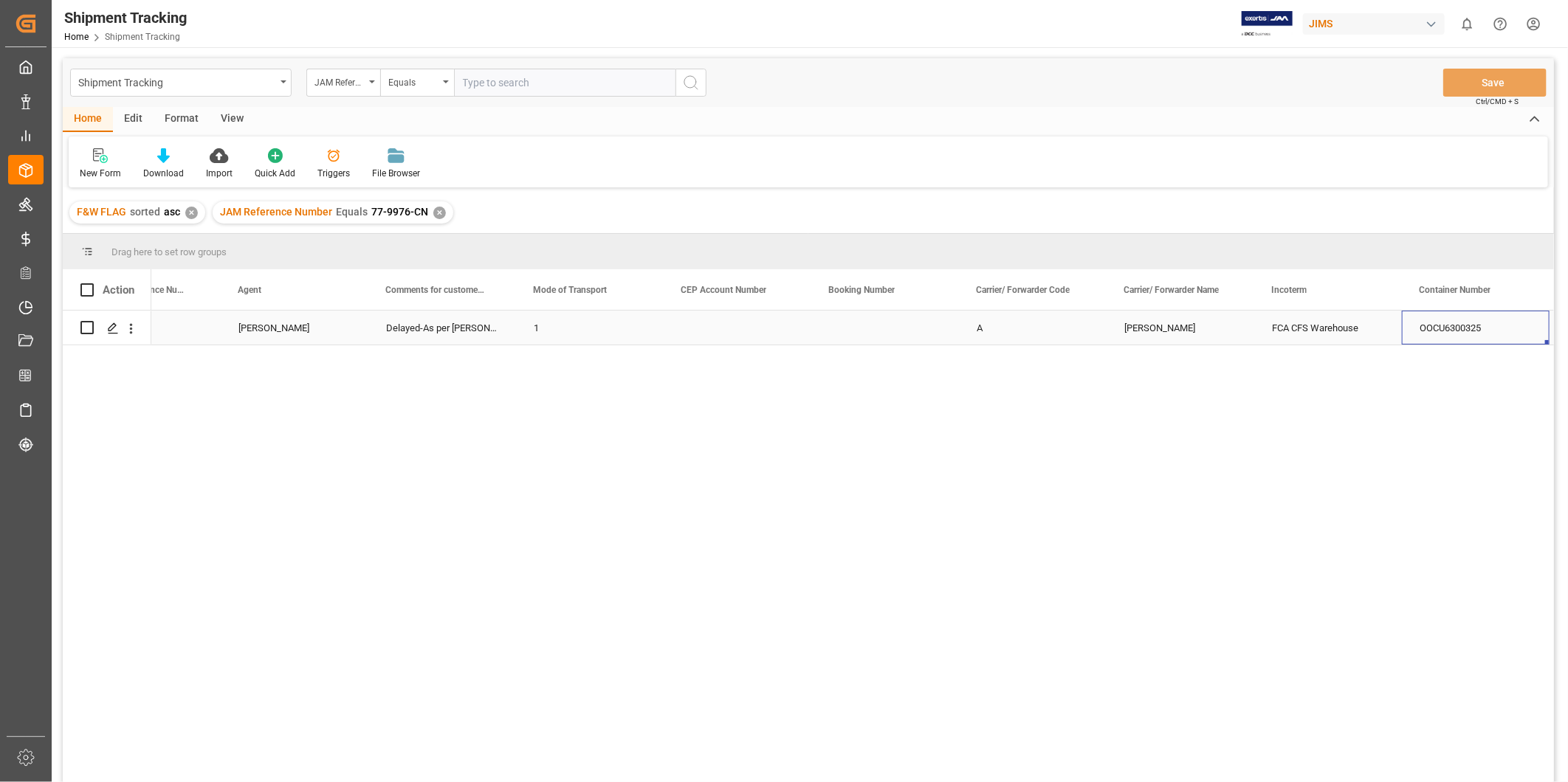
scroll to position [0, 2588]
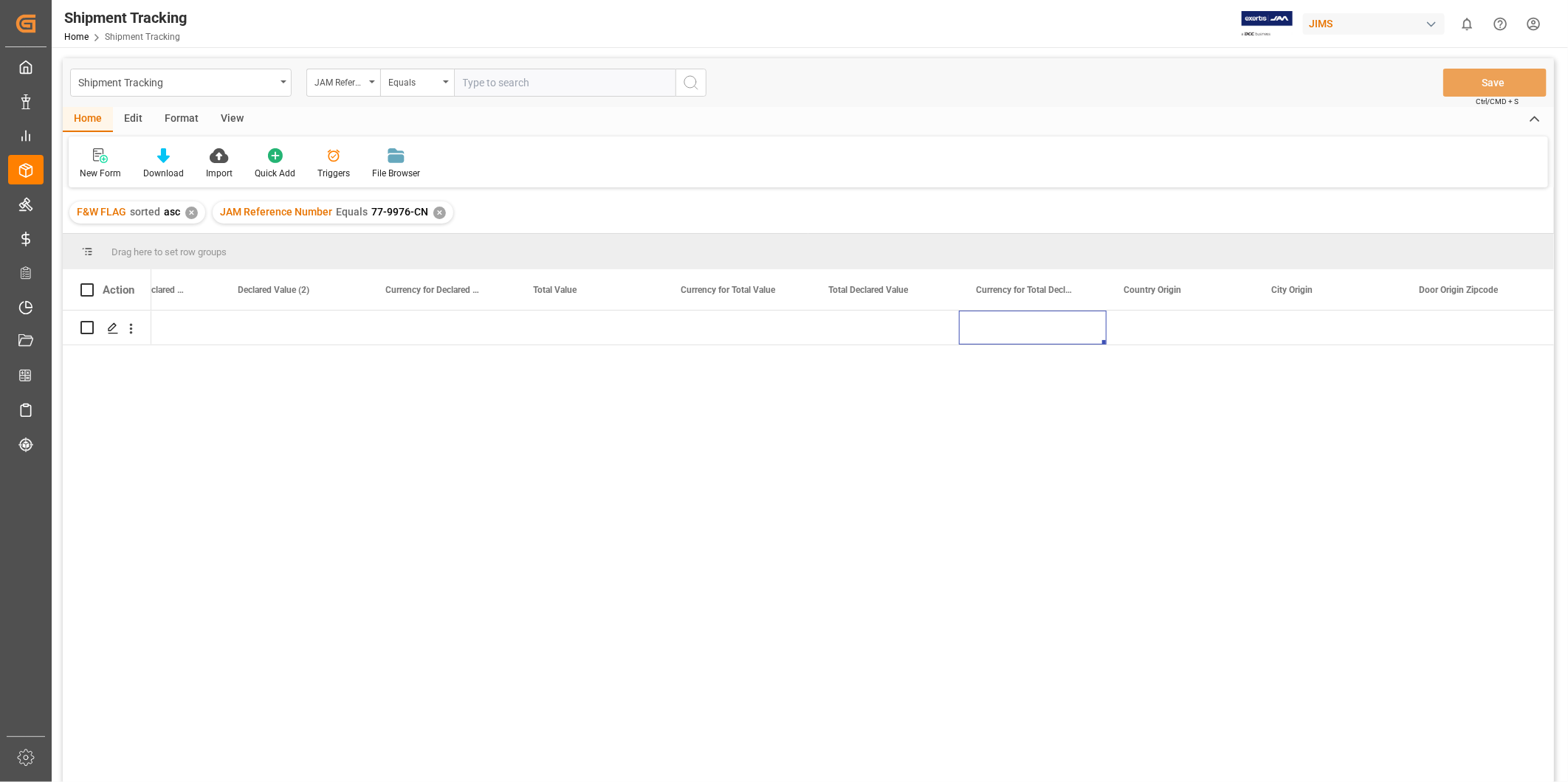
click at [239, 121] on div "View" at bounding box center [232, 119] width 45 height 26
click at [113, 165] on div "Default" at bounding box center [94, 164] width 51 height 33
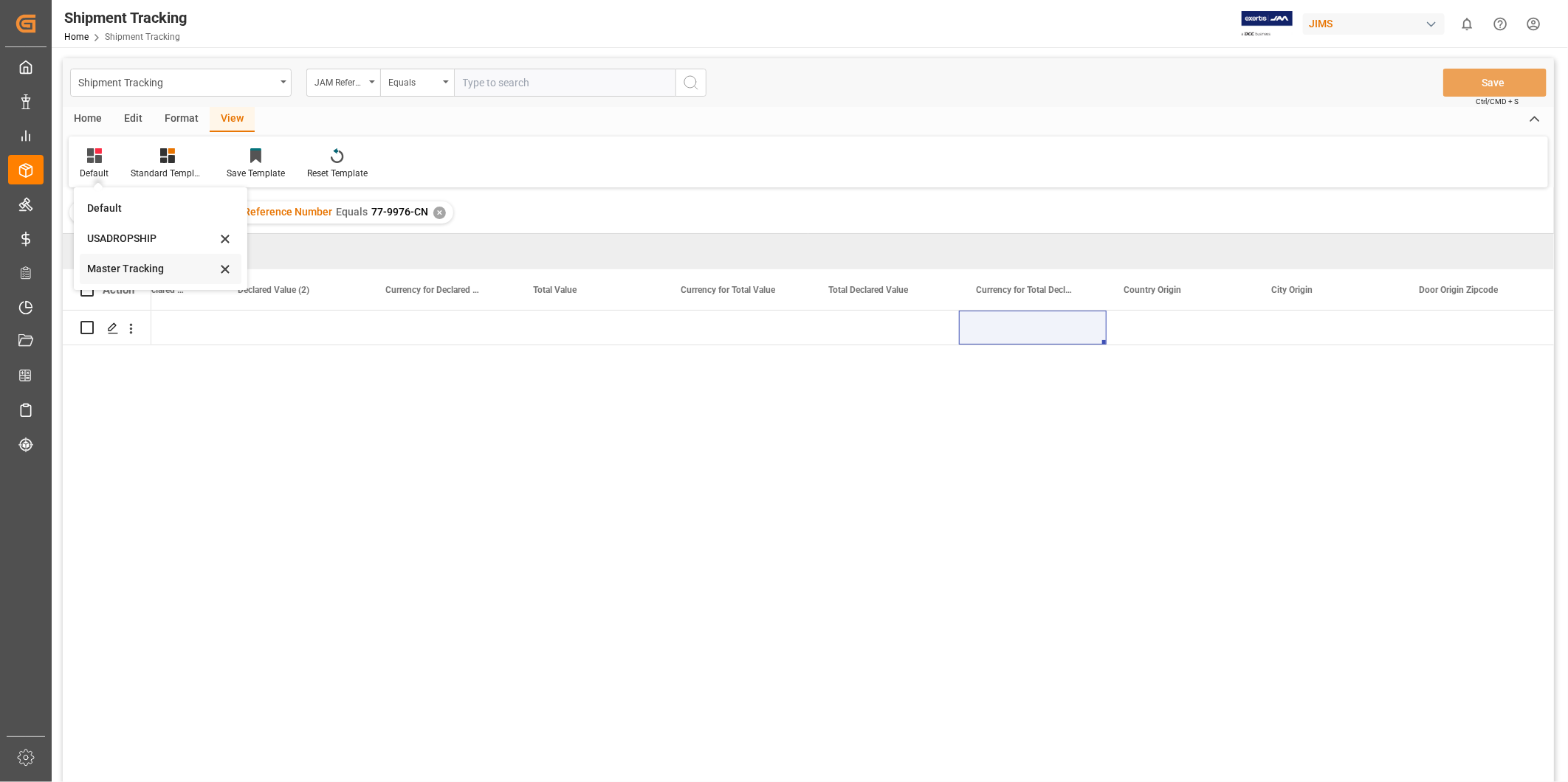
click at [122, 257] on div "Master Tracking" at bounding box center [160, 269] width 161 height 30
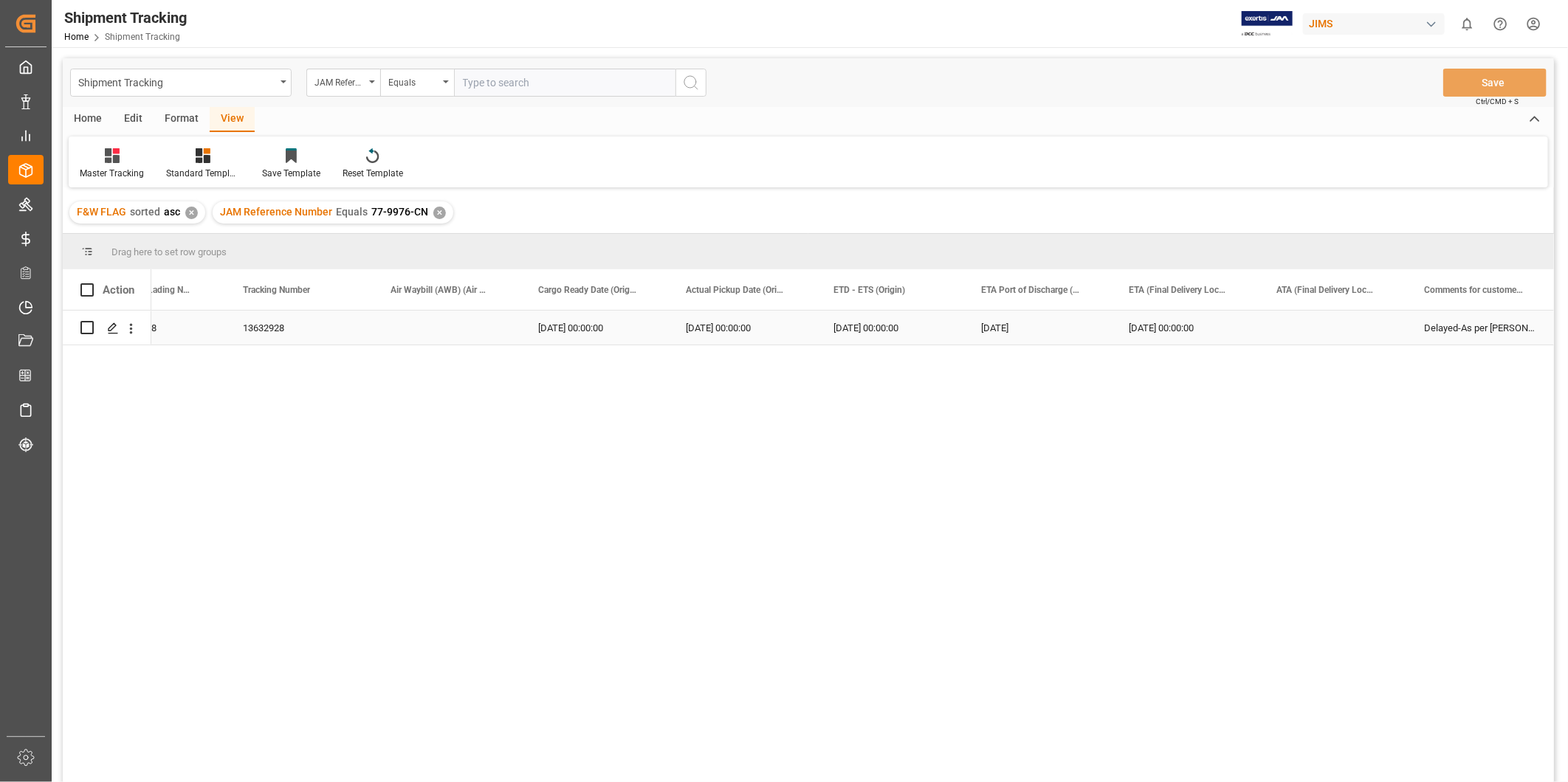
click at [1252, 332] on div "[DATE] 00:00:00" at bounding box center [1185, 327] width 148 height 34
